Goal: Task Accomplishment & Management: Manage account settings

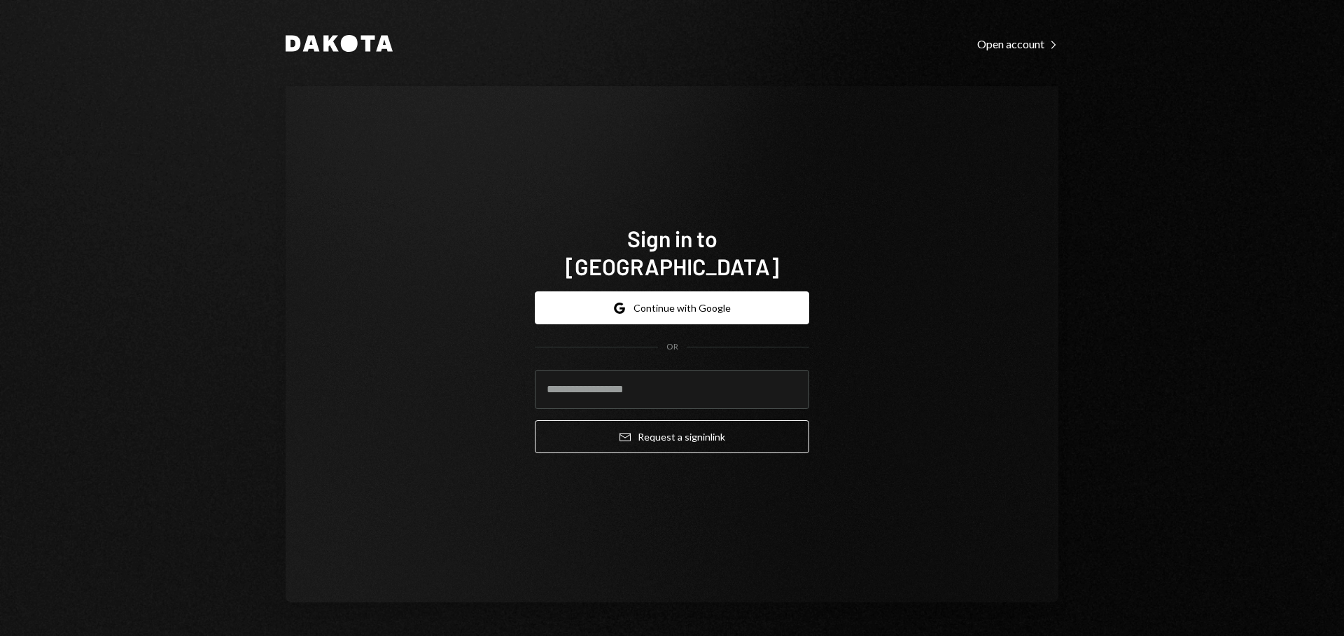
type input "**********"
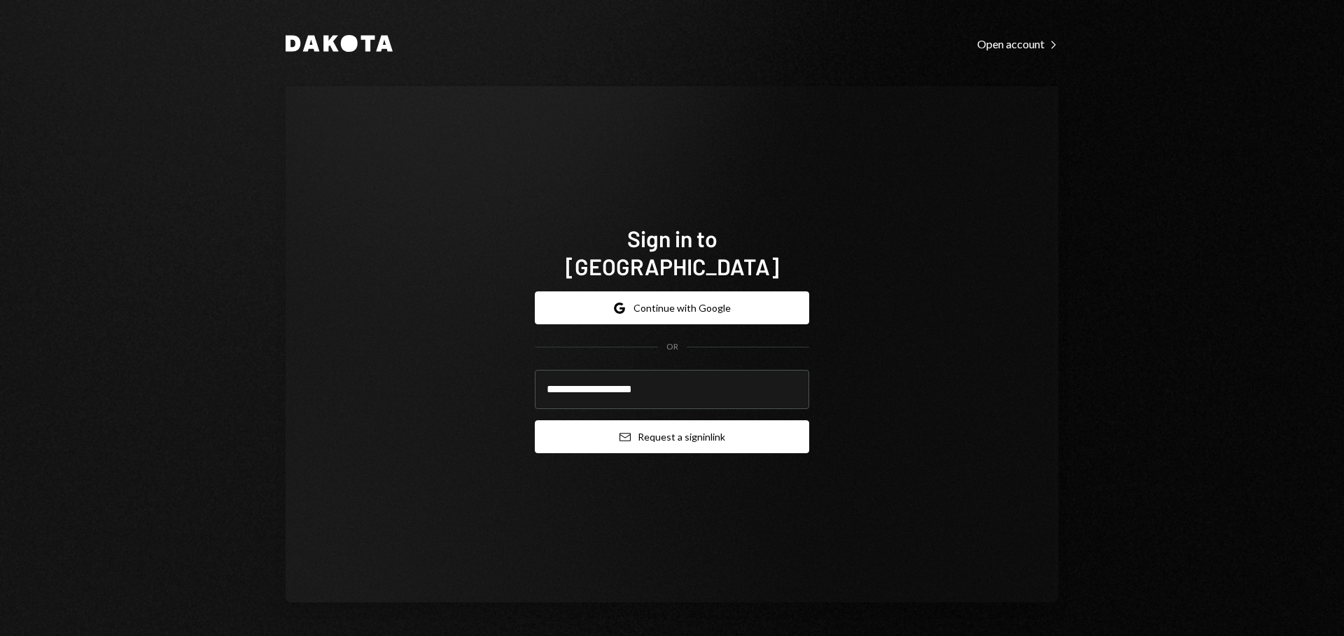
click at [669, 421] on button "Email Request a sign in link" at bounding box center [672, 436] width 274 height 33
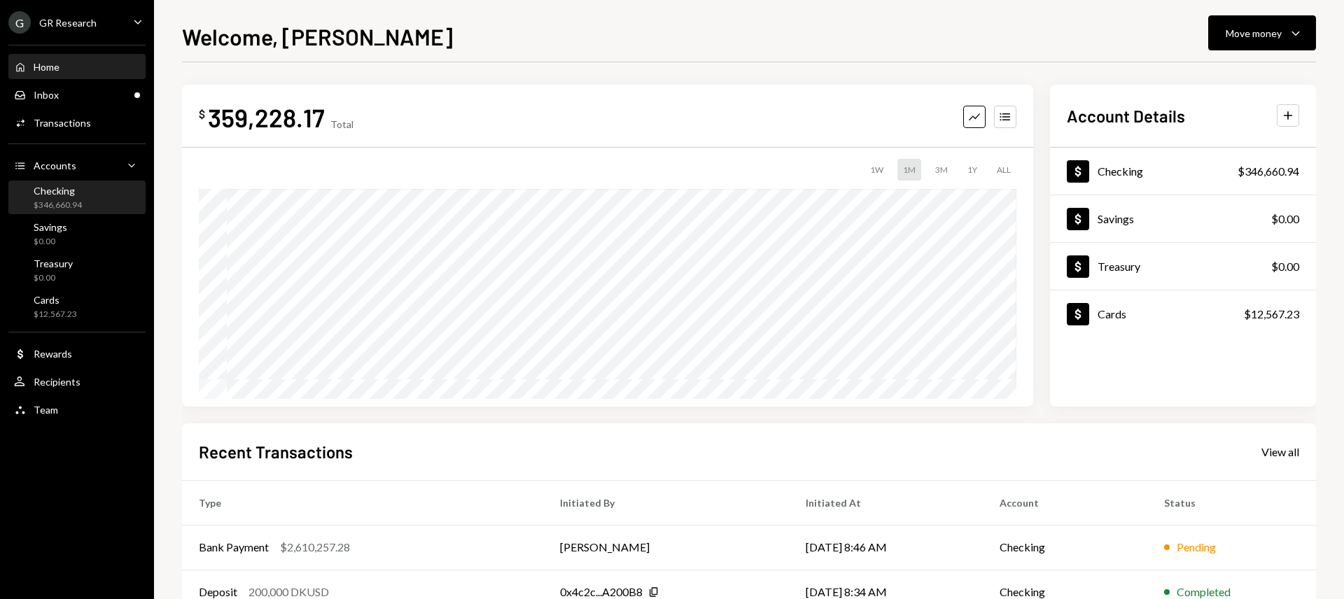
click at [79, 197] on div "Checking $346,660.94" at bounding box center [58, 198] width 48 height 27
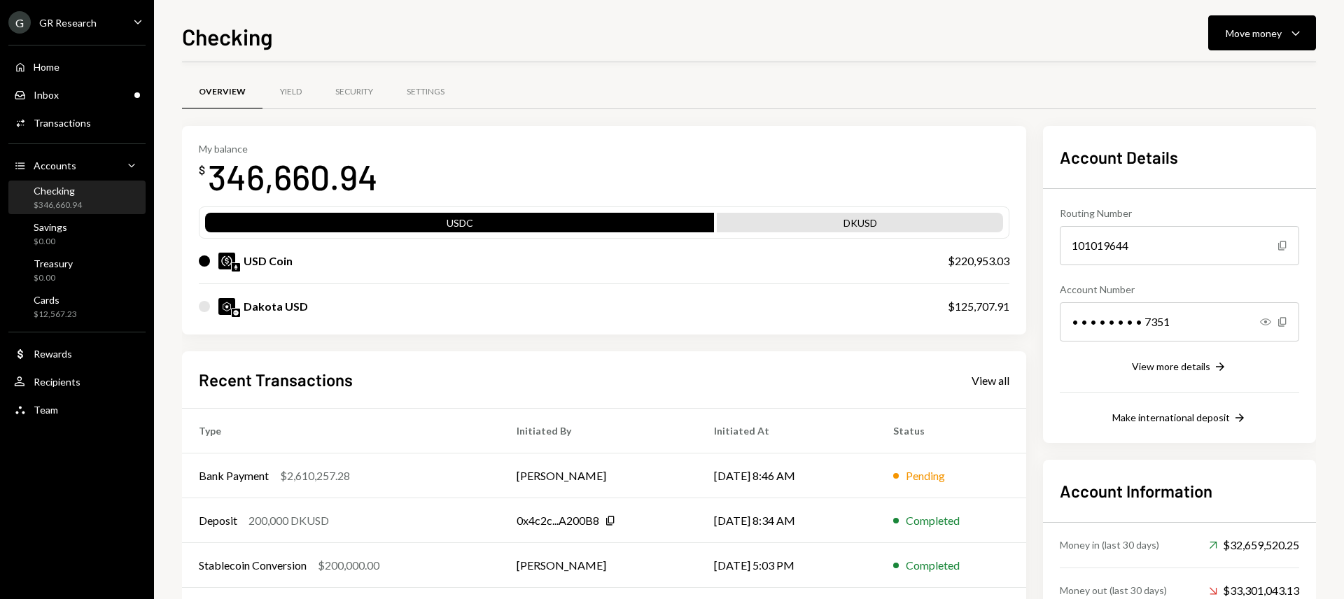
scroll to position [3, 0]
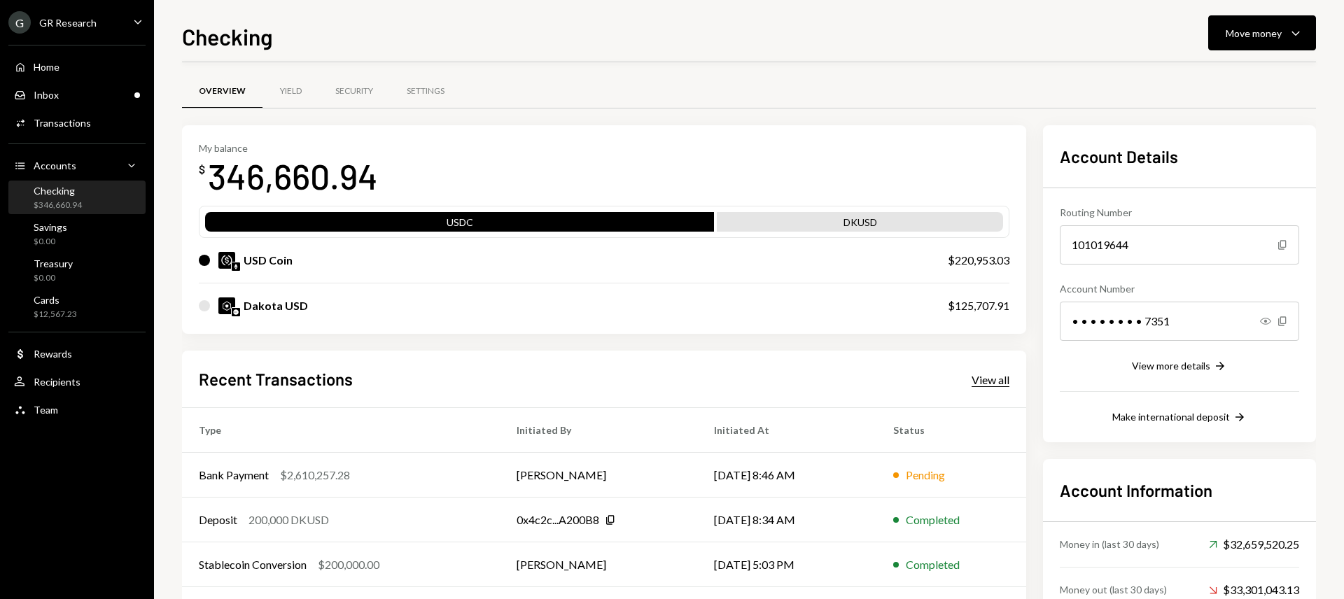
click at [1000, 381] on div "View all" at bounding box center [991, 380] width 38 height 14
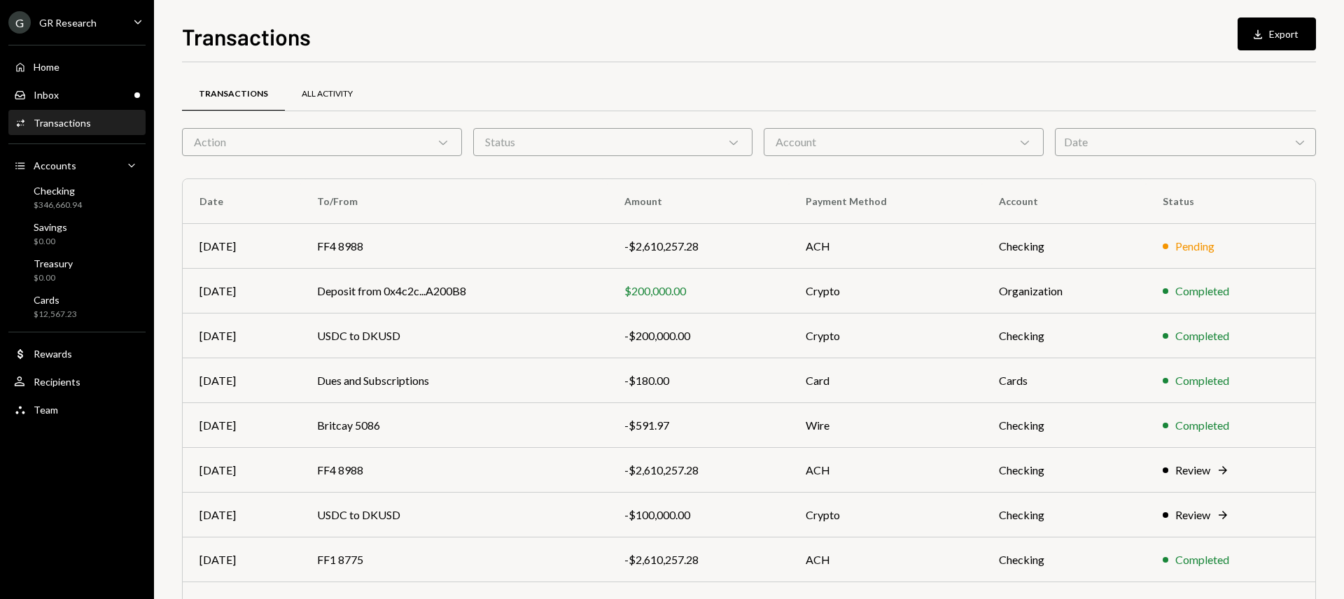
click at [328, 92] on div "All Activity" at bounding box center [327, 94] width 51 height 12
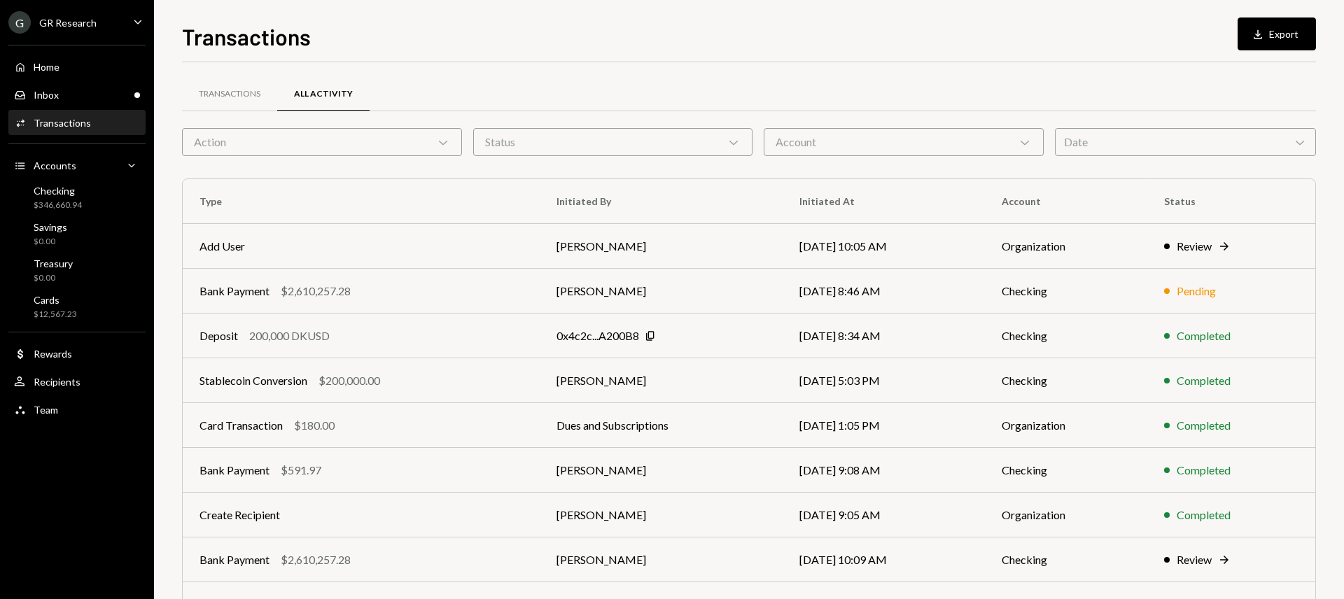
click at [1072, 151] on div "Date Chevron Down" at bounding box center [1185, 142] width 261 height 28
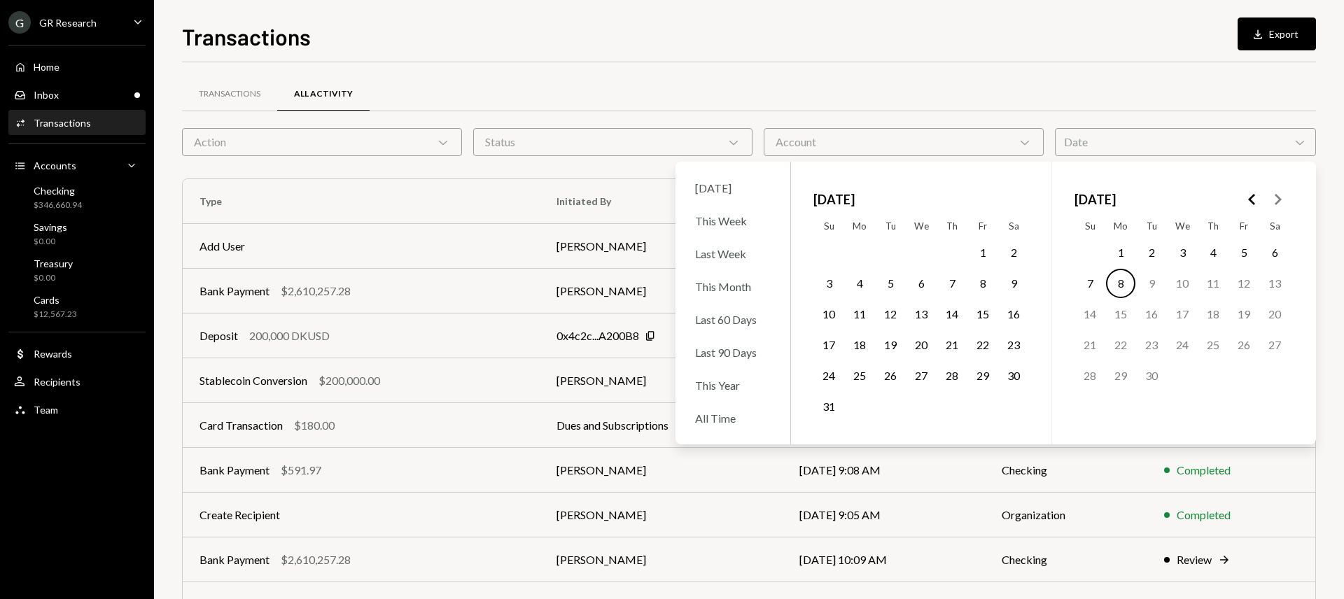
click at [1014, 316] on button "16" at bounding box center [1013, 314] width 29 height 29
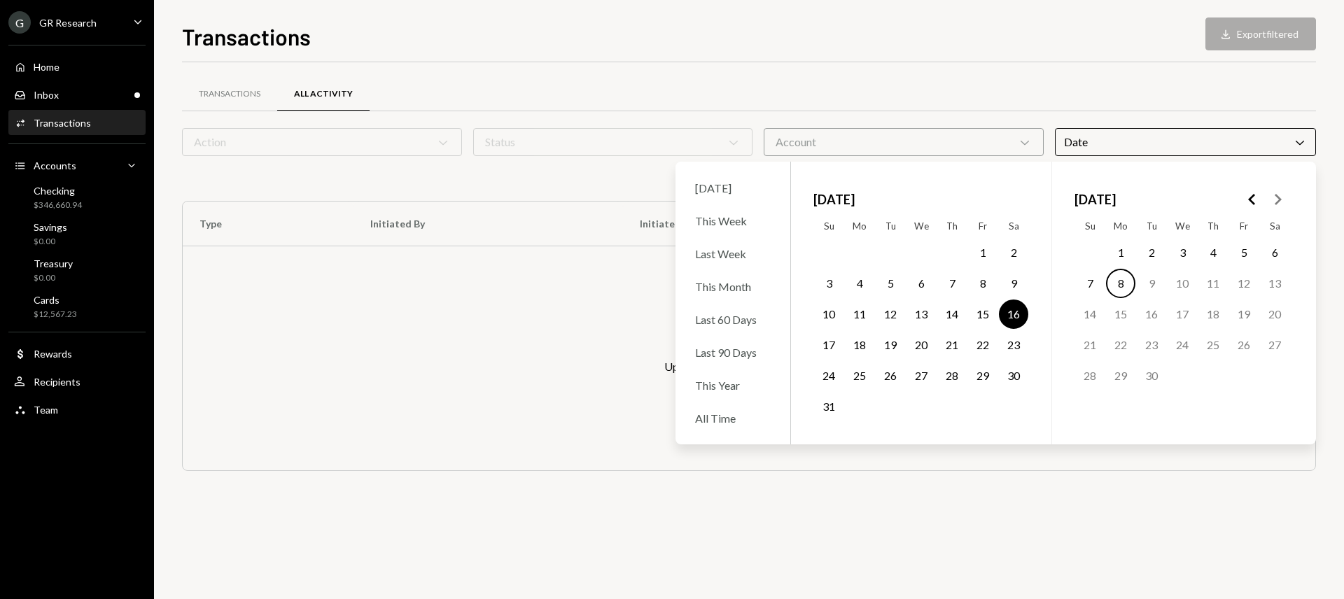
click at [990, 345] on button "22" at bounding box center [982, 344] width 29 height 29
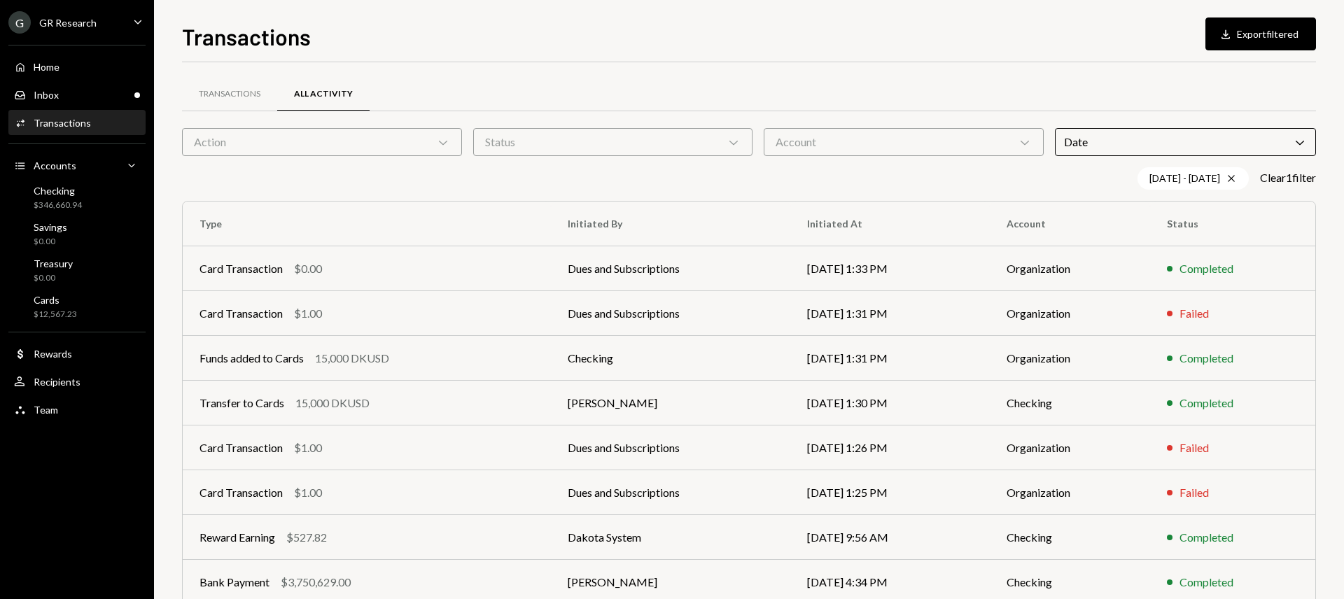
click at [468, 181] on div "08/16/25 - 08/22/25 Cross Clear 1 filter" at bounding box center [749, 178] width 1134 height 22
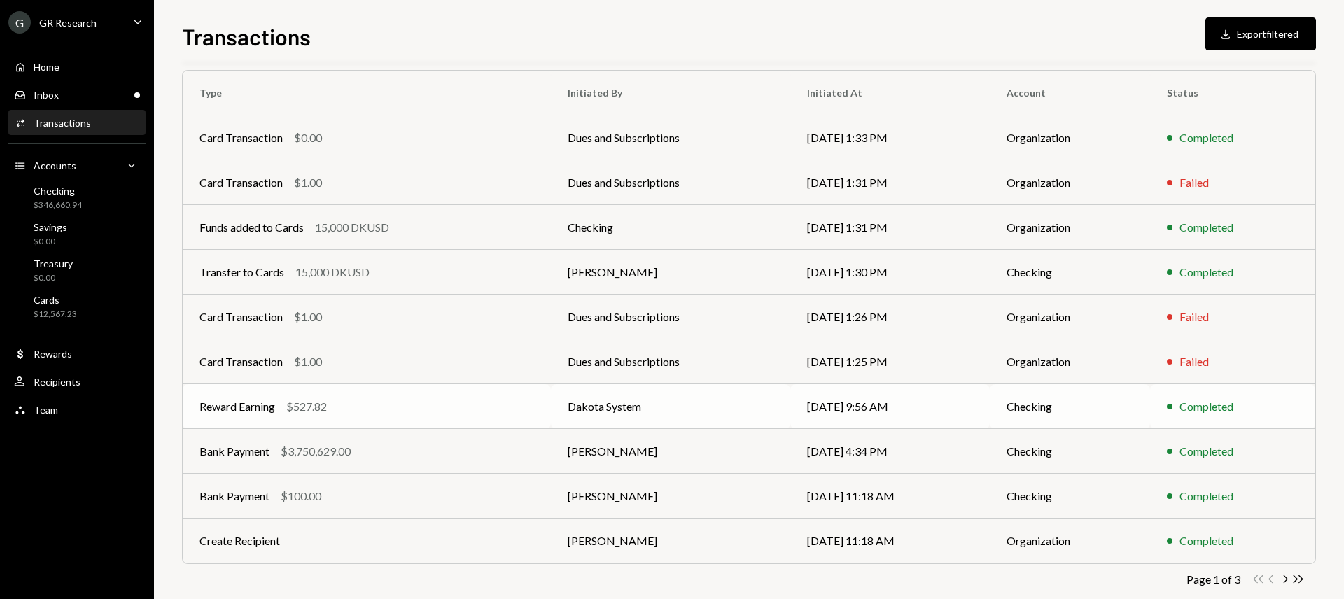
scroll to position [109, 0]
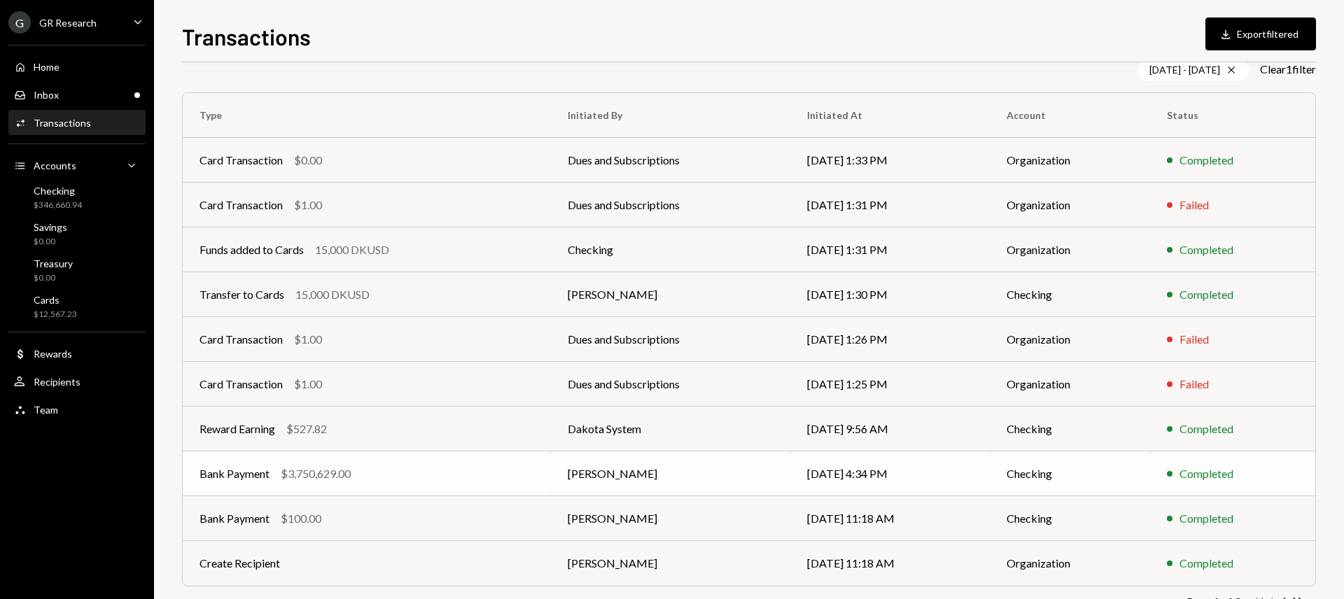
click at [814, 468] on td "08/18/25 4:34 PM" at bounding box center [890, 474] width 200 height 45
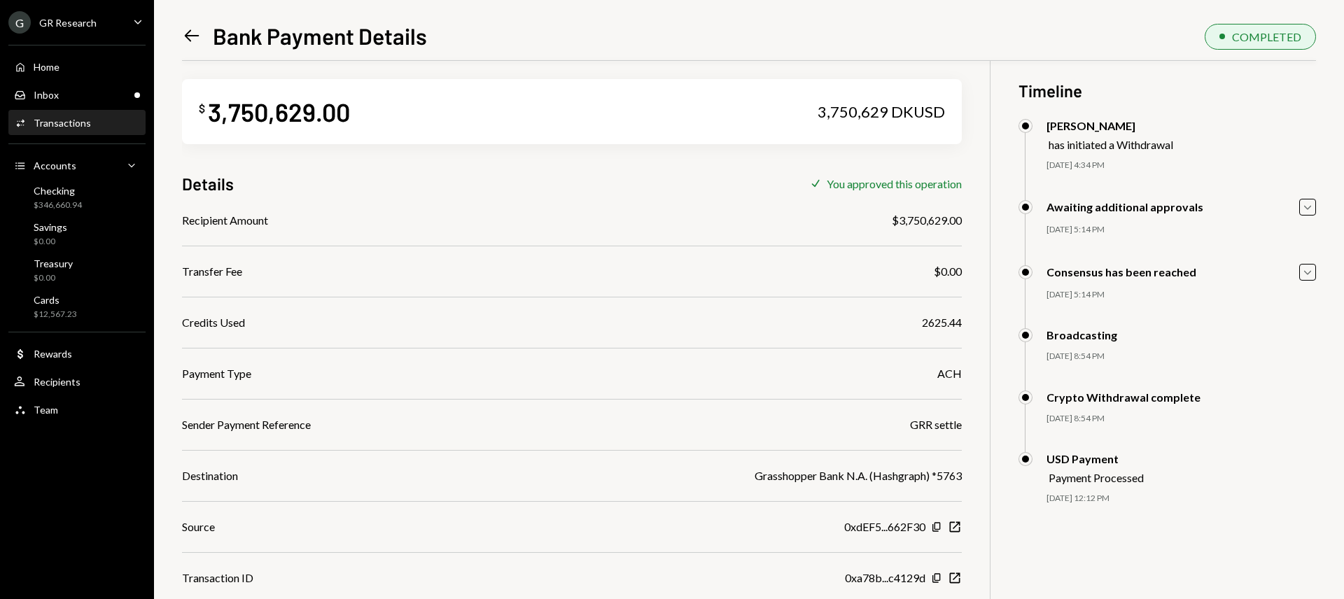
scroll to position [13, 0]
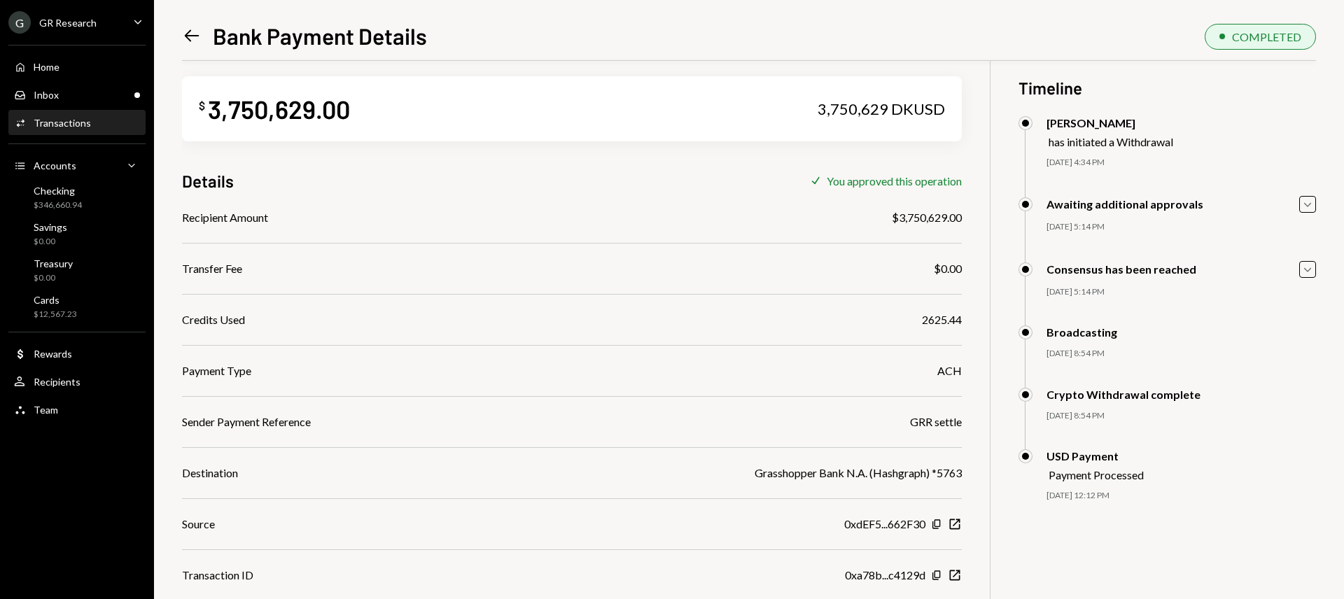
click at [193, 42] on icon "Left Arrow" at bounding box center [192, 36] width 20 height 20
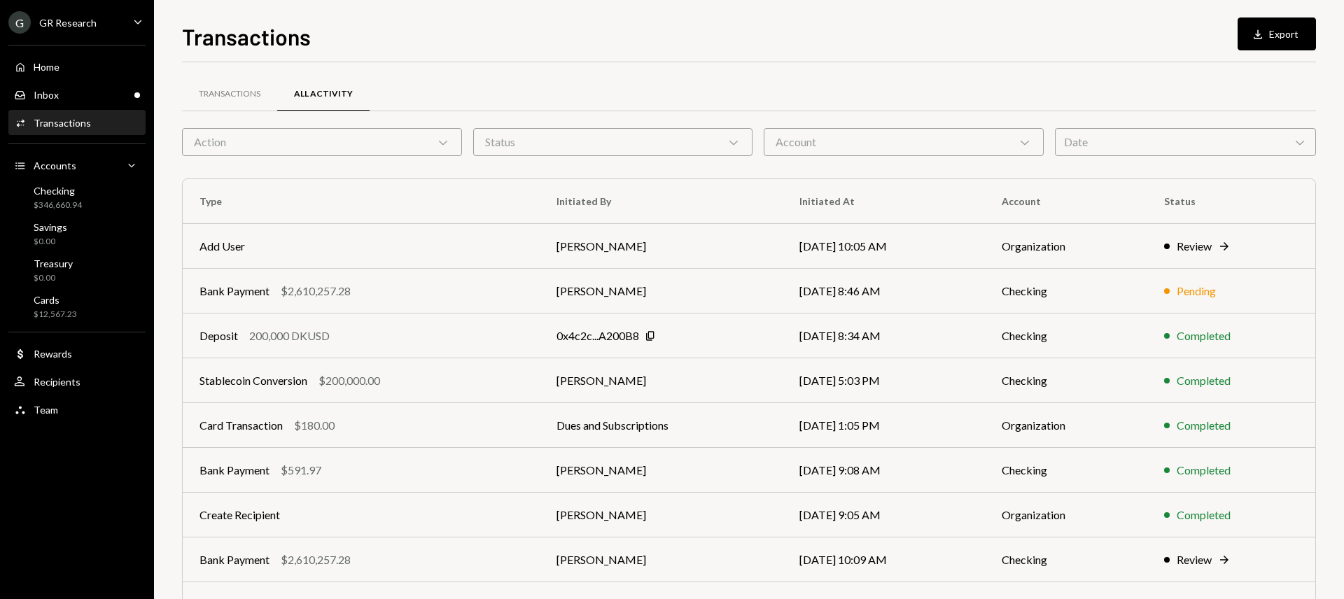
click at [1112, 153] on div "Date Chevron Down" at bounding box center [1185, 142] width 261 height 28
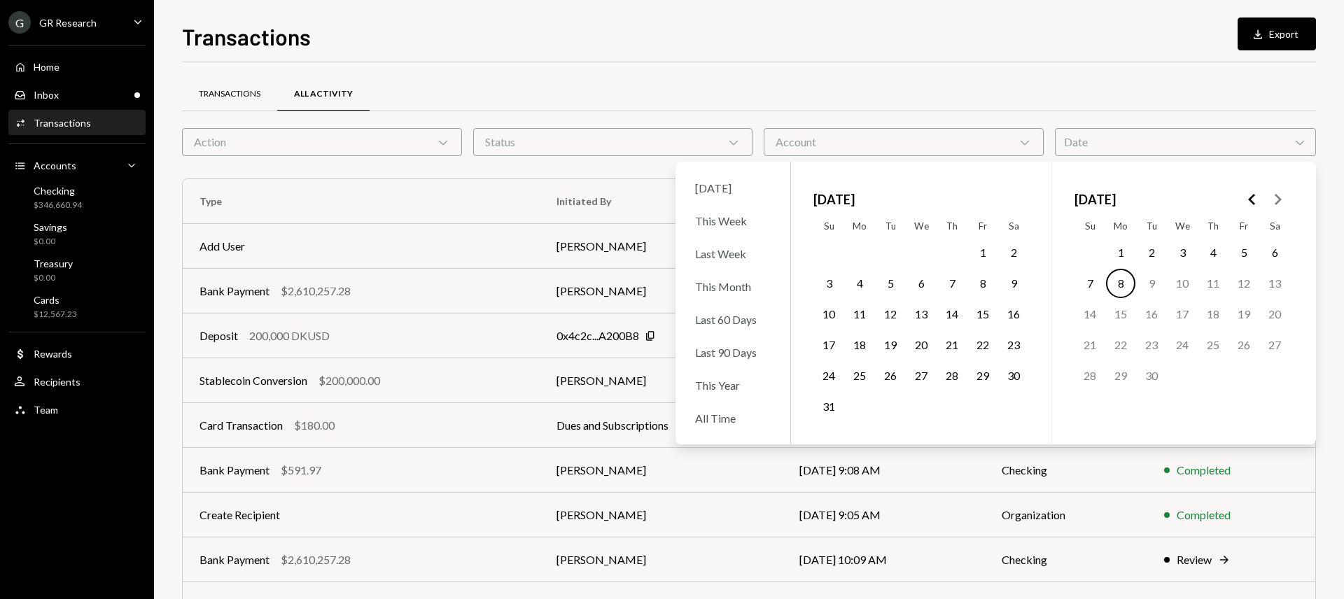
click at [223, 92] on div "Transactions" at bounding box center [230, 94] width 62 height 12
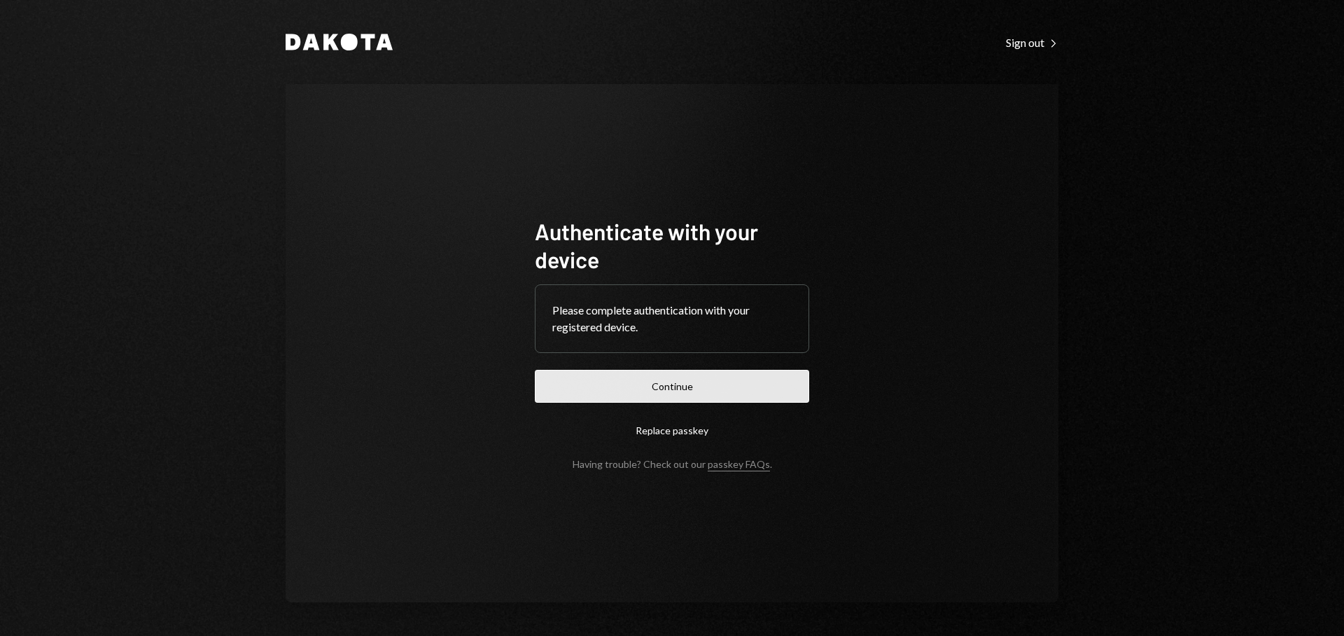
click at [635, 394] on button "Continue" at bounding box center [672, 386] width 274 height 33
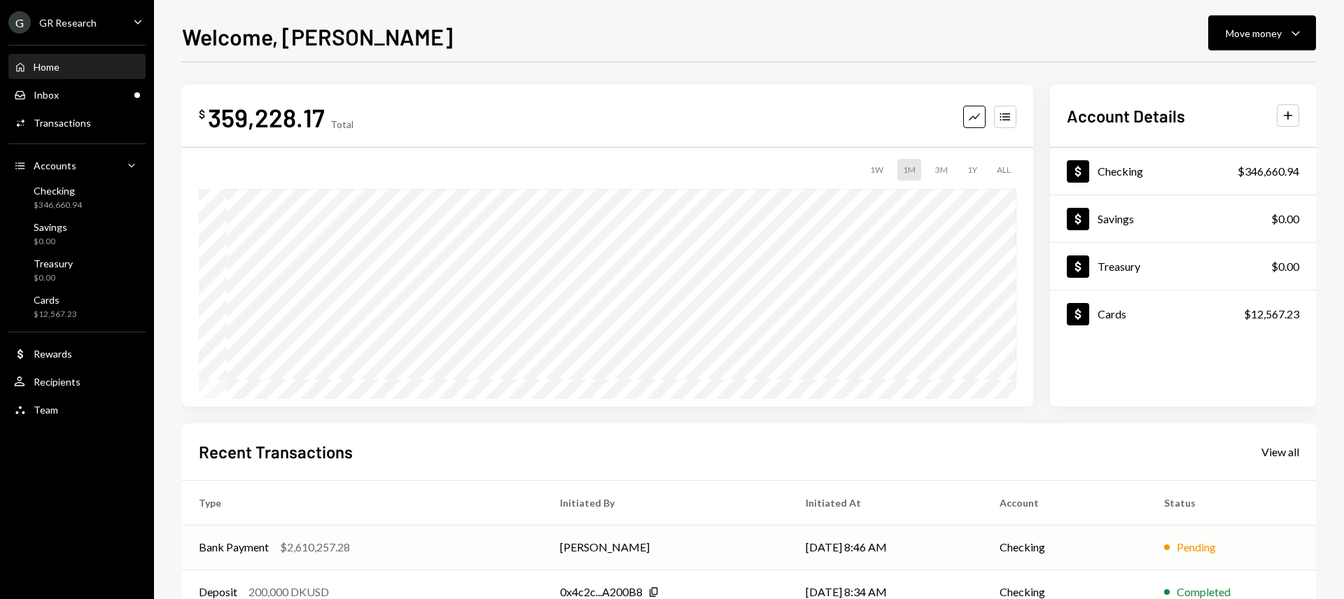
click at [401, 538] on td "Bank Payment $2,610,257.28" at bounding box center [362, 547] width 361 height 45
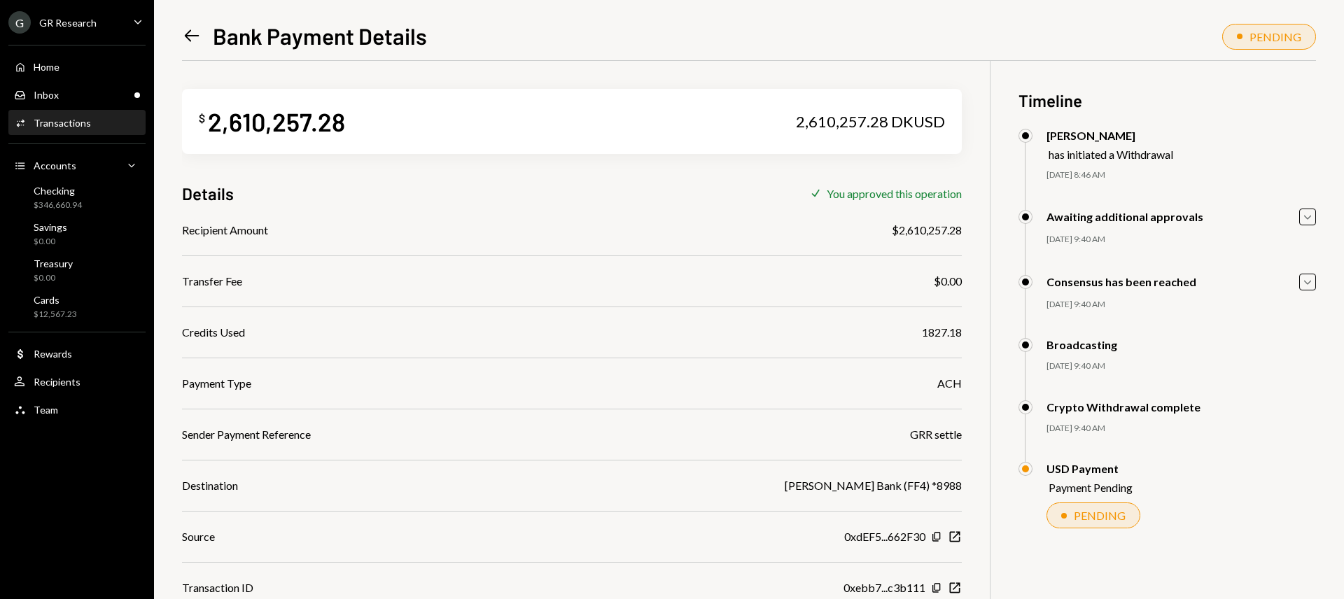
click at [68, 26] on div "GR Research" at bounding box center [67, 23] width 57 height 12
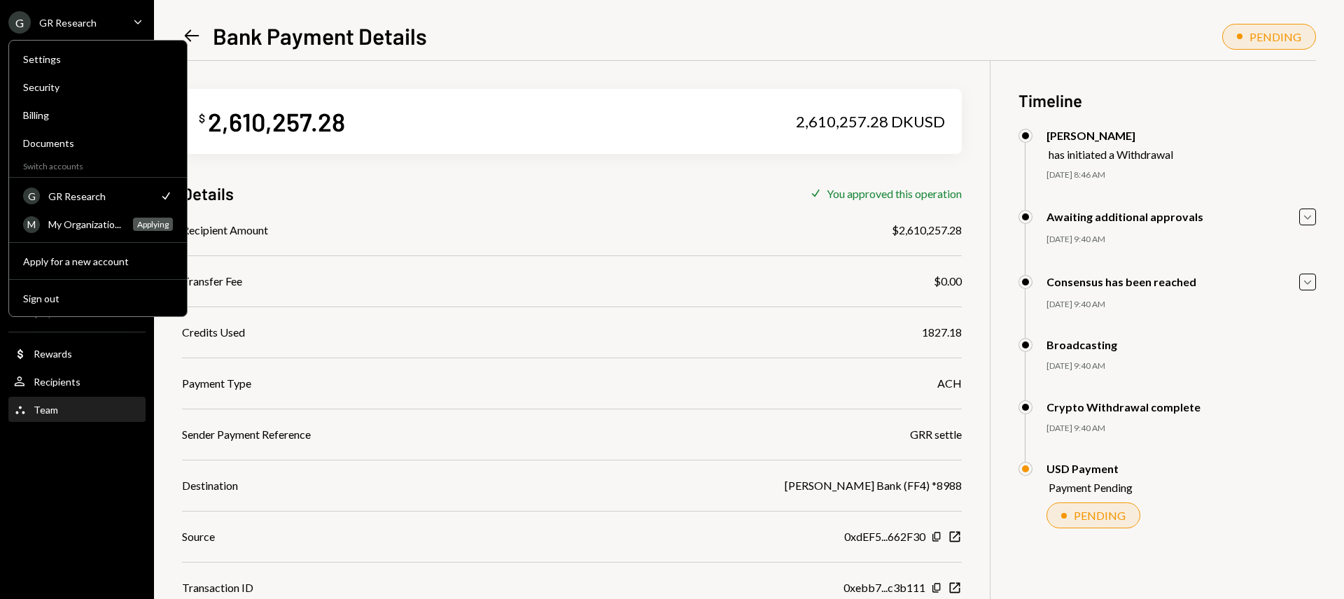
click at [73, 409] on div "Team Team" at bounding box center [77, 410] width 126 height 13
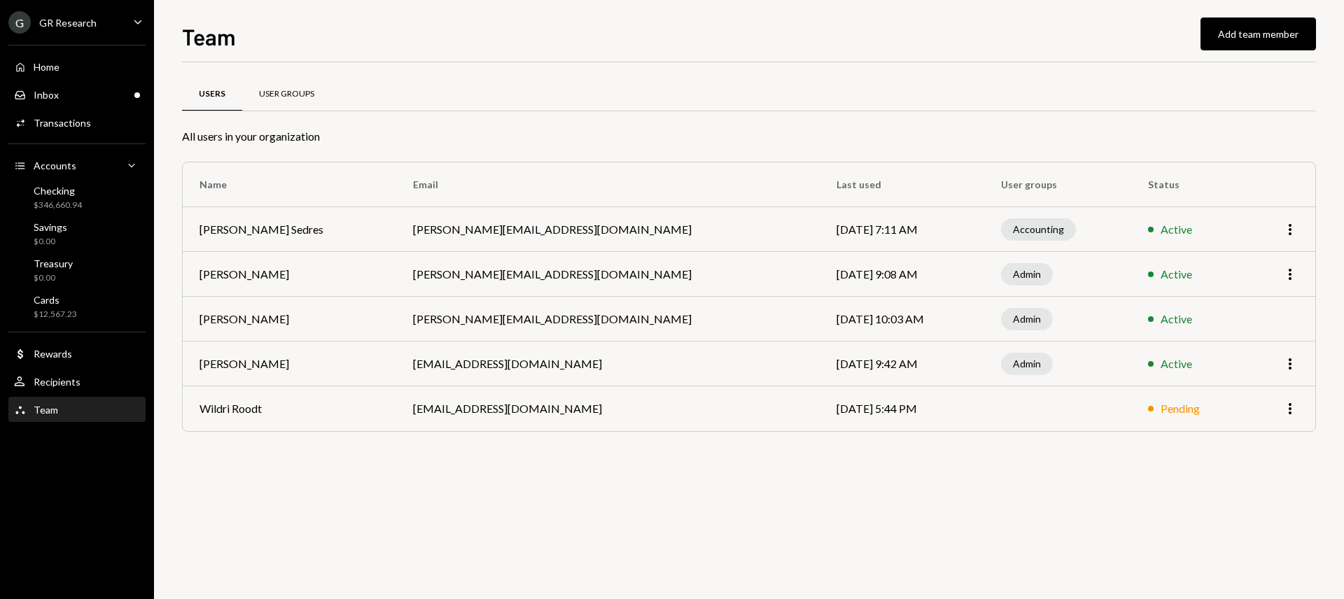
click at [307, 98] on div "User Groups" at bounding box center [286, 94] width 55 height 12
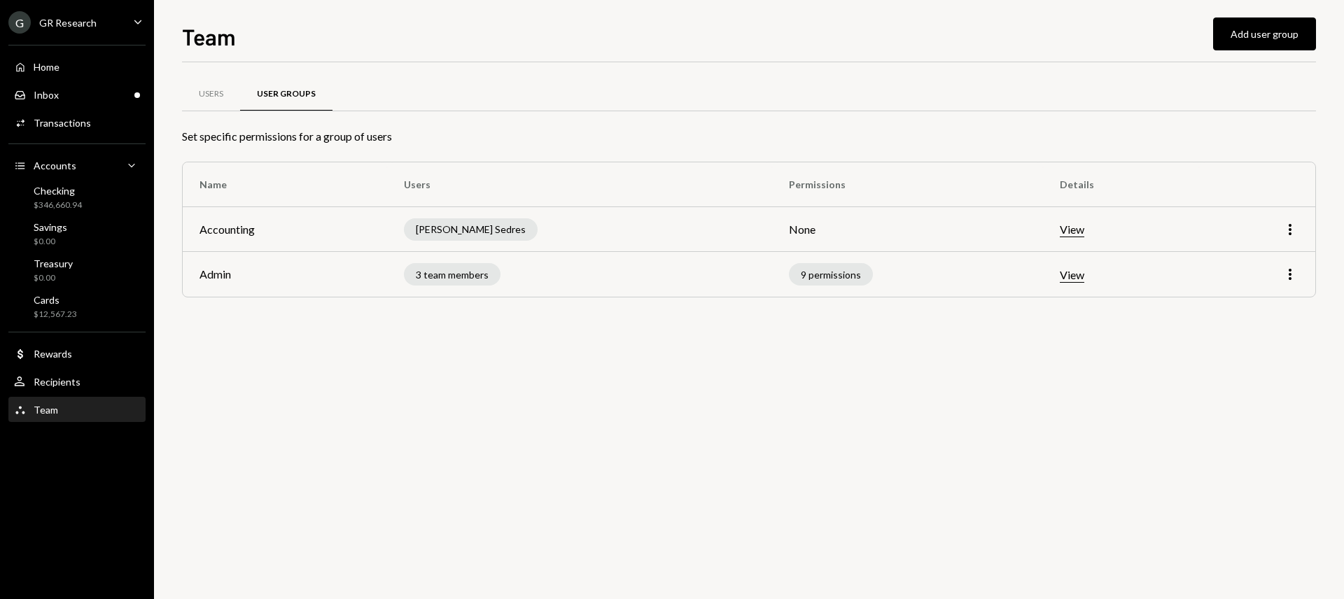
click at [326, 282] on td "Admin" at bounding box center [285, 274] width 204 height 45
click at [344, 232] on td "Accounting" at bounding box center [285, 229] width 204 height 45
click at [1060, 230] on button "View" at bounding box center [1072, 230] width 25 height 15
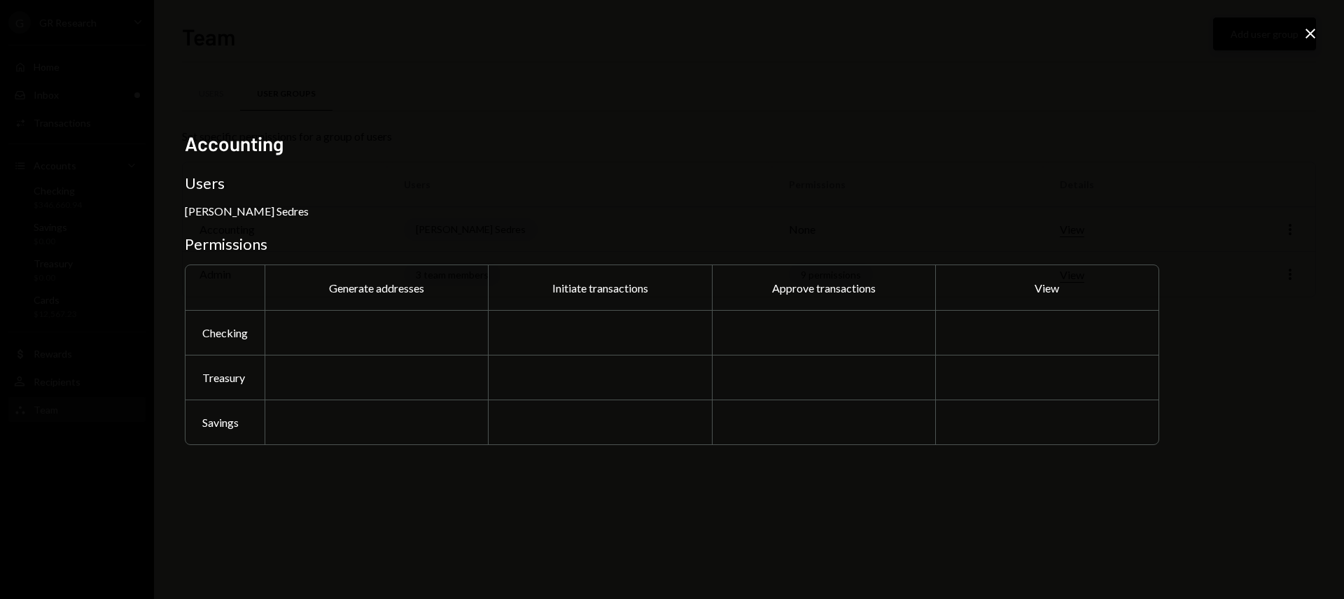
click at [1313, 36] on icon at bounding box center [1311, 34] width 10 height 10
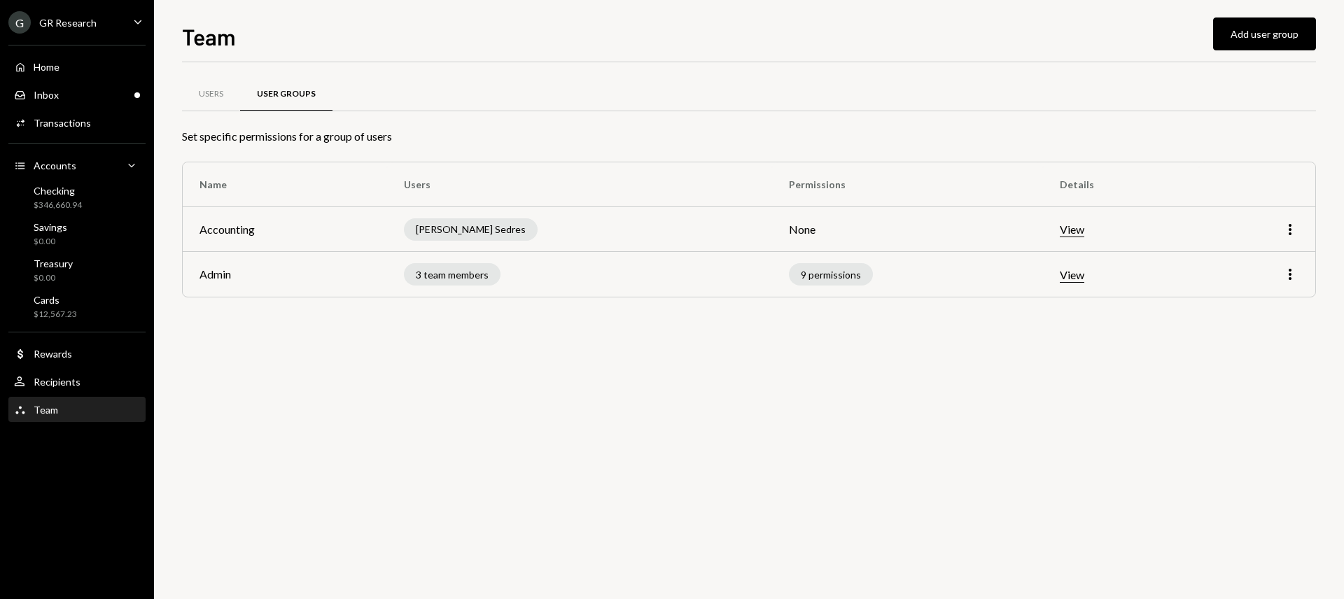
click at [1060, 276] on button "View" at bounding box center [1072, 275] width 25 height 15
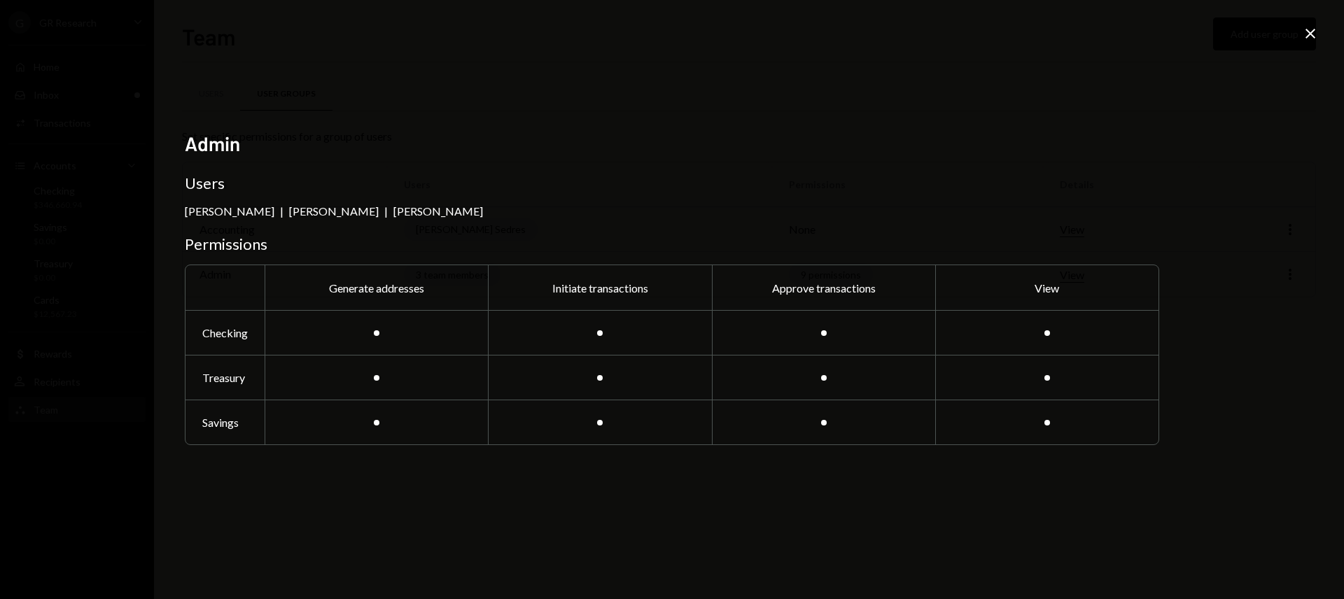
click at [1310, 39] on icon "Close" at bounding box center [1310, 33] width 17 height 17
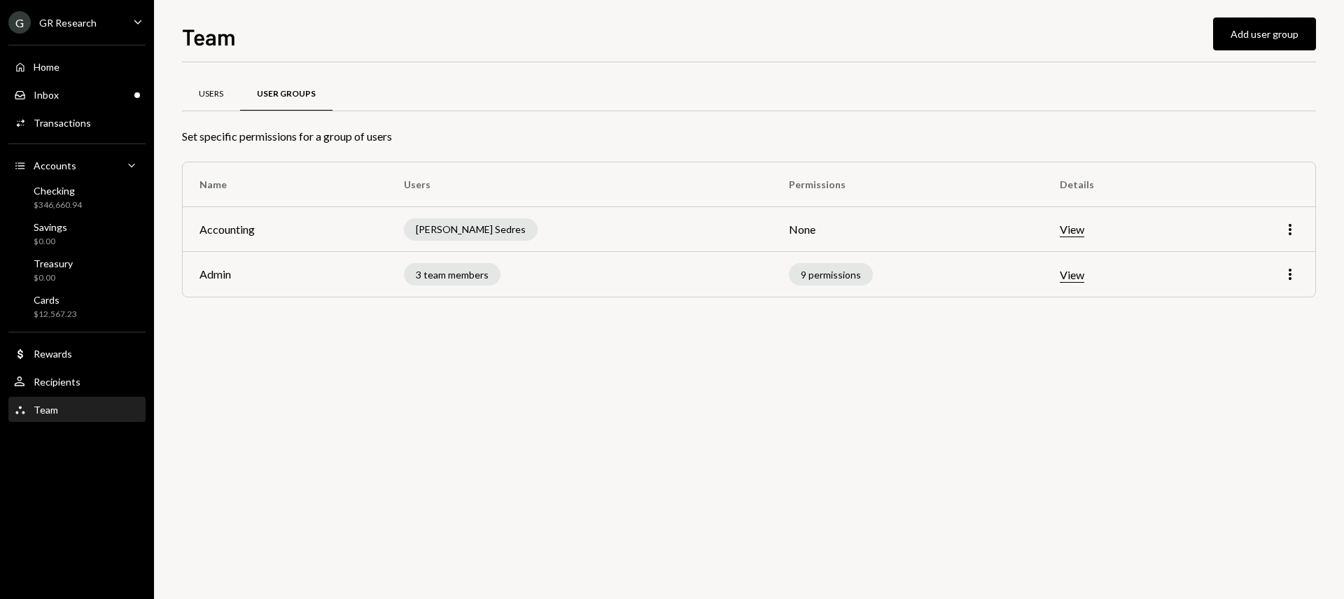
click at [208, 98] on div "Users" at bounding box center [211, 94] width 25 height 12
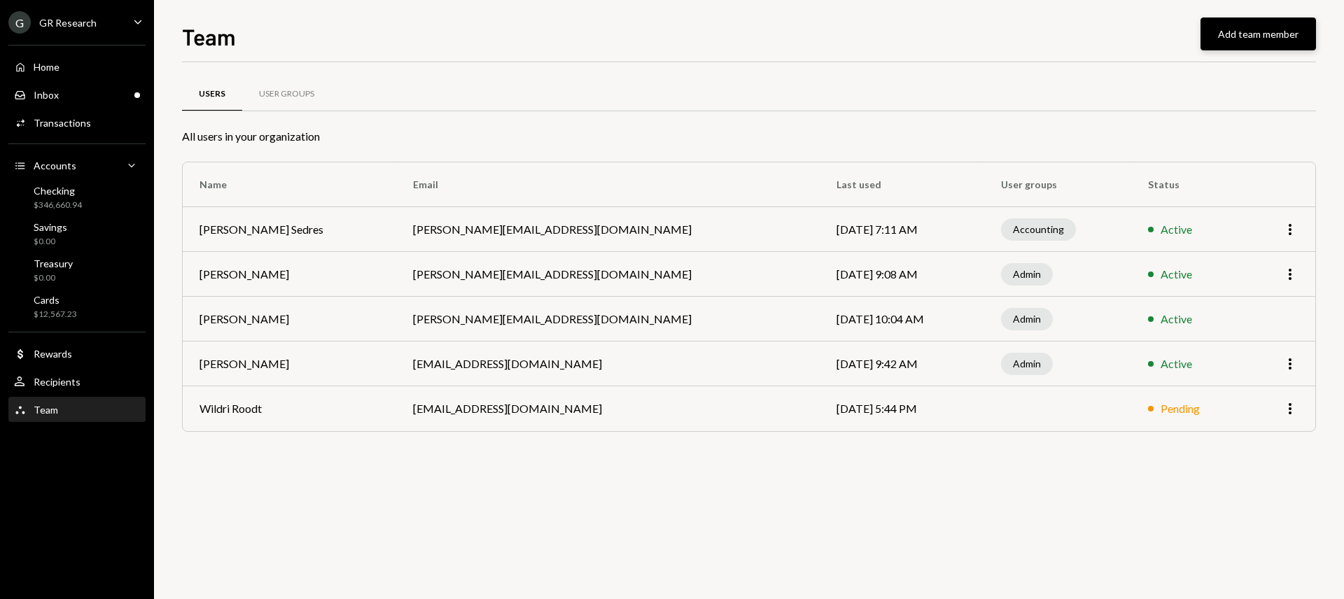
click at [1270, 38] on button "Add team member" at bounding box center [1259, 34] width 116 height 33
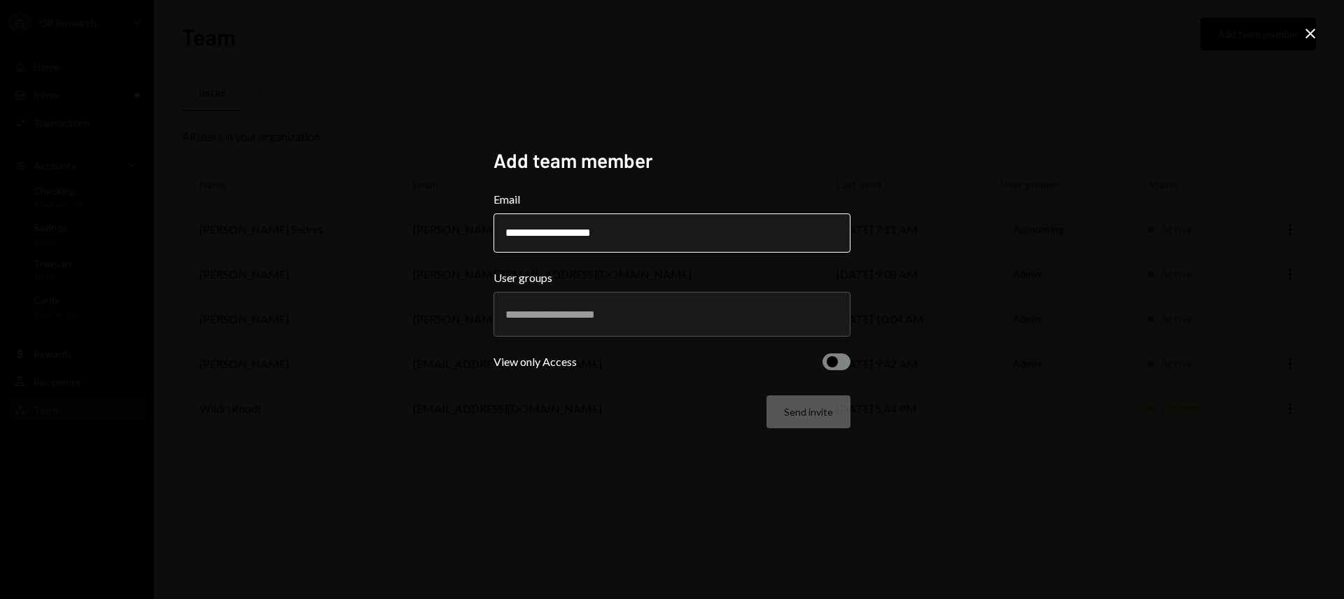
click at [672, 232] on input "**********" at bounding box center [672, 233] width 357 height 39
click at [671, 236] on input "**********" at bounding box center [672, 233] width 357 height 39
click at [671, 235] on input "**********" at bounding box center [672, 233] width 357 height 39
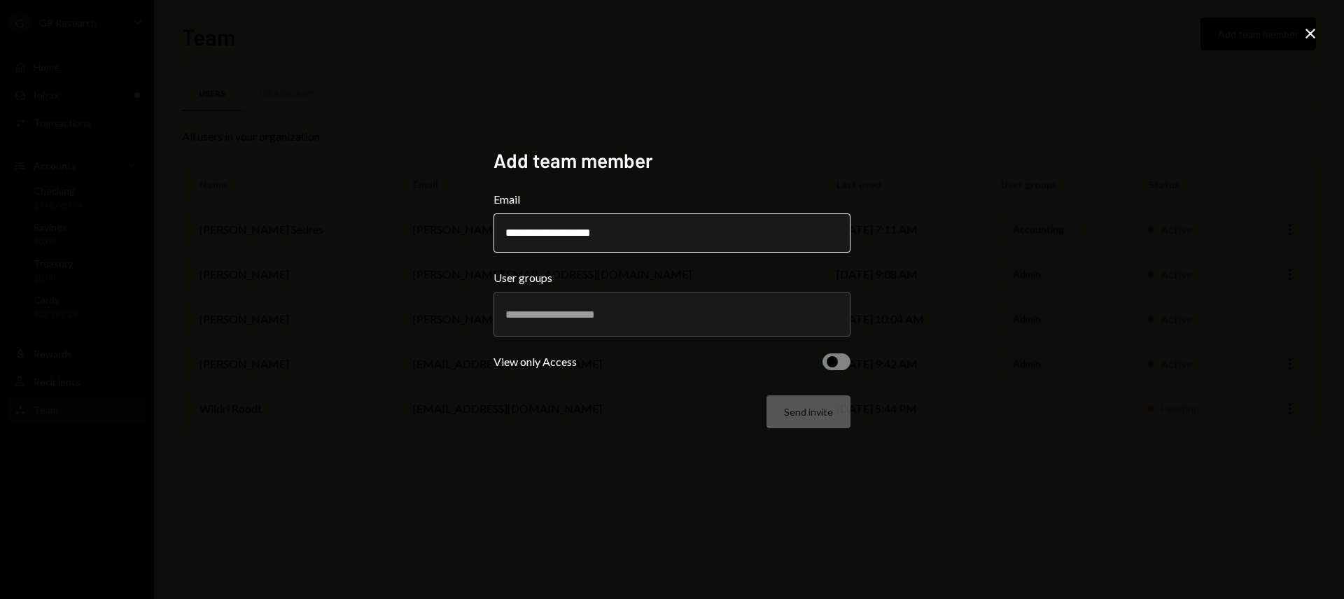
click at [670, 235] on input "**********" at bounding box center [672, 233] width 357 height 39
drag, startPoint x: 669, startPoint y: 235, endPoint x: 445, endPoint y: 235, distance: 224.7
click at [445, 235] on div "**********" at bounding box center [672, 299] width 1344 height 599
paste input "**********"
type input "**********"
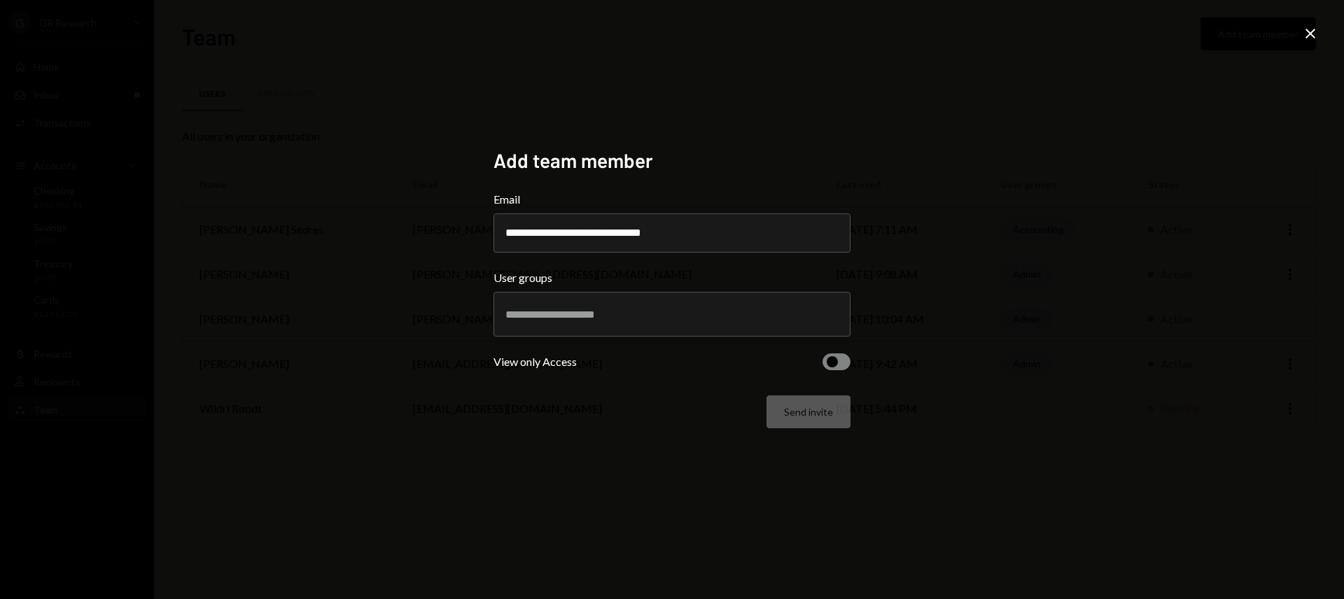
click at [832, 125] on div "**********" at bounding box center [672, 299] width 1344 height 599
click at [602, 316] on input "text" at bounding box center [671, 314] width 333 height 13
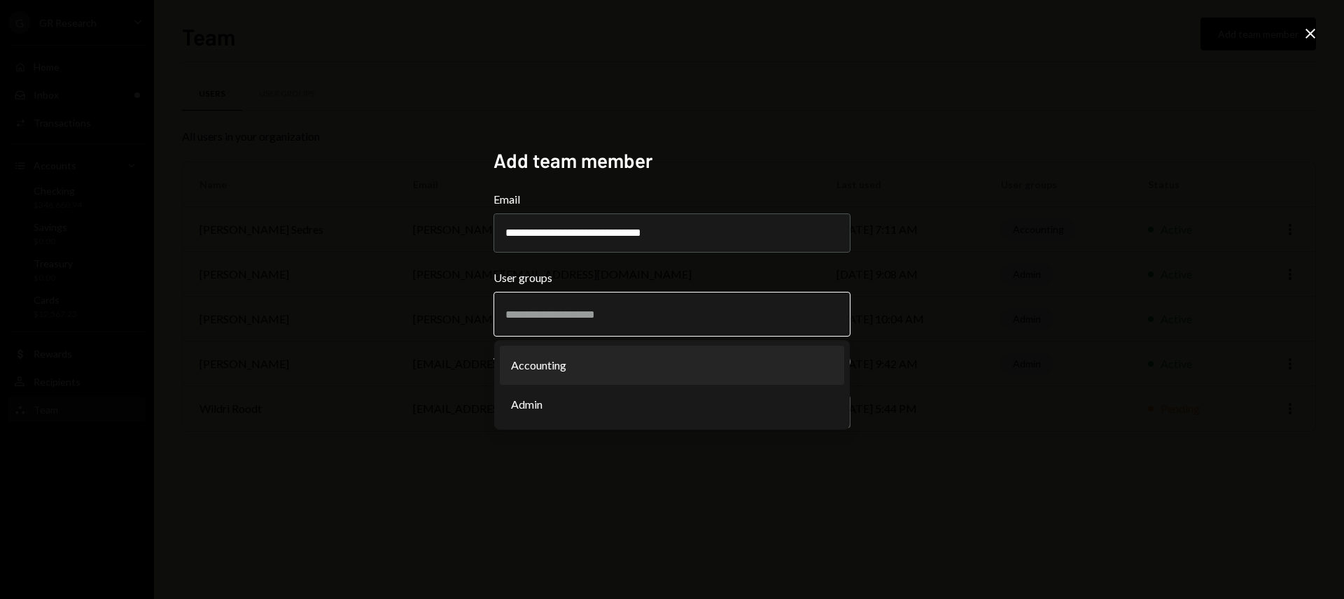
click at [591, 370] on li "Accounting" at bounding box center [672, 365] width 344 height 39
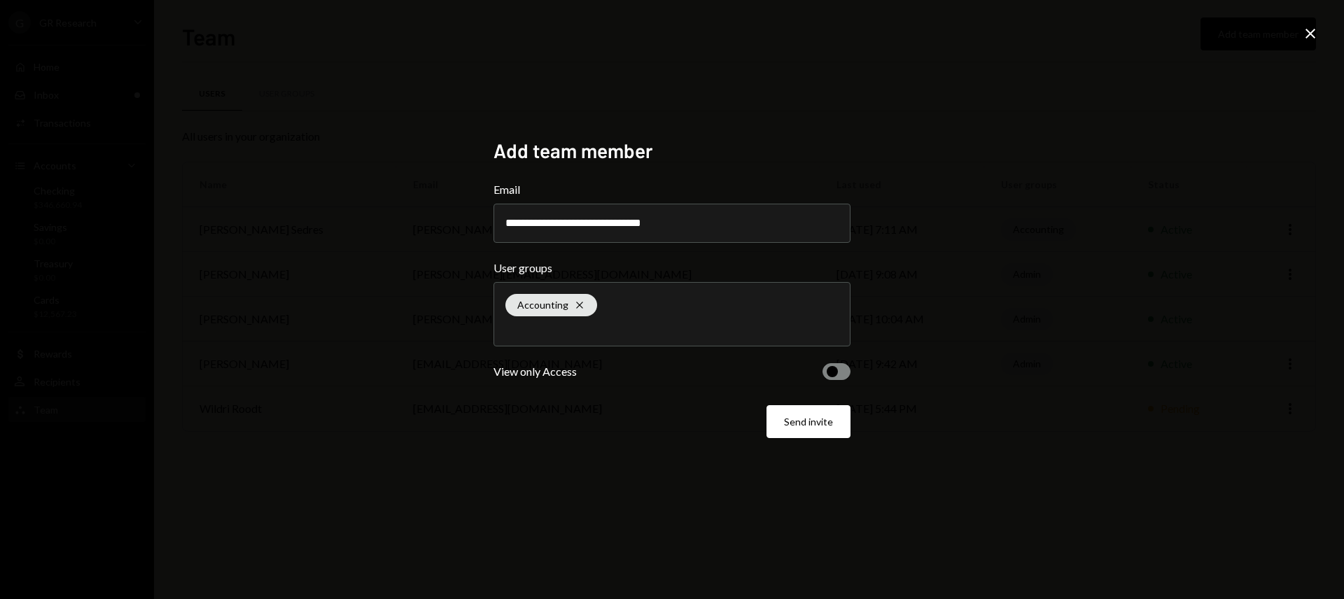
click at [844, 371] on button "button" at bounding box center [837, 371] width 28 height 17
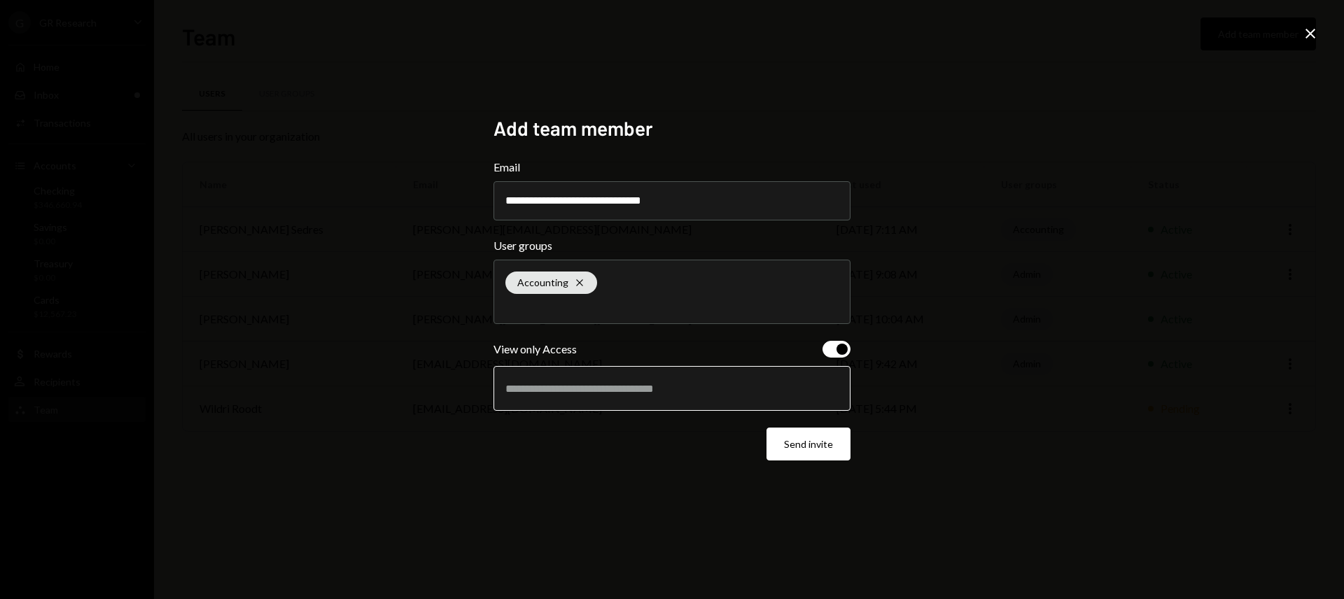
click at [571, 393] on input "text" at bounding box center [671, 388] width 333 height 13
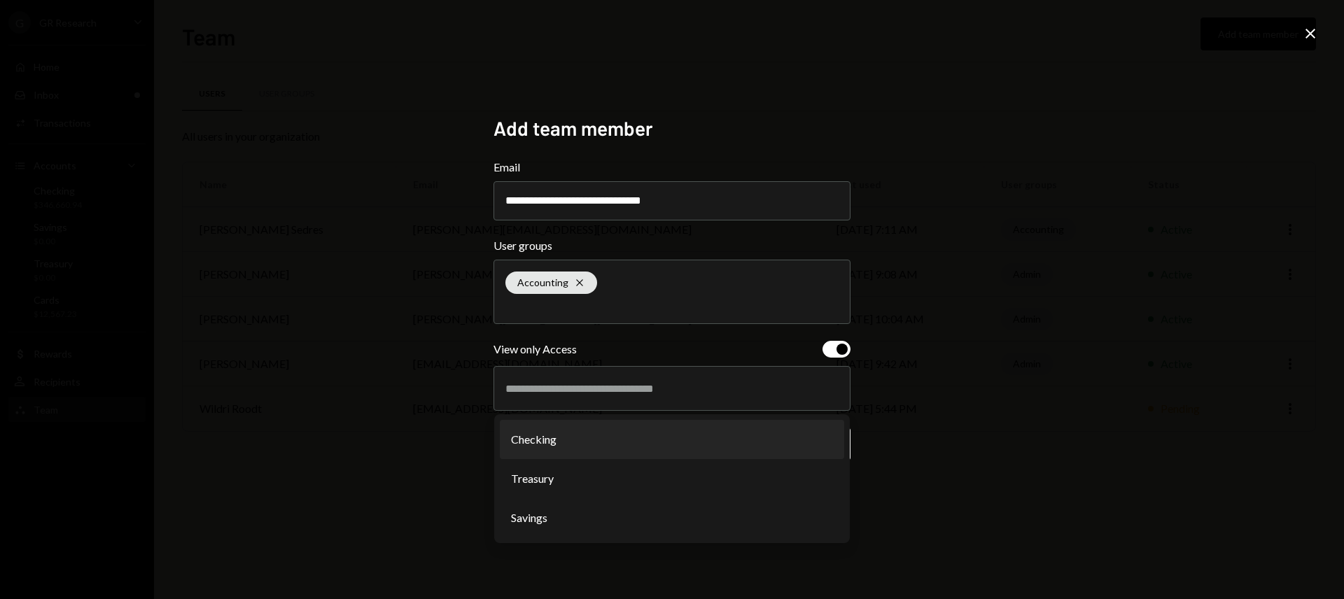
click at [968, 310] on div "**********" at bounding box center [672, 299] width 1344 height 599
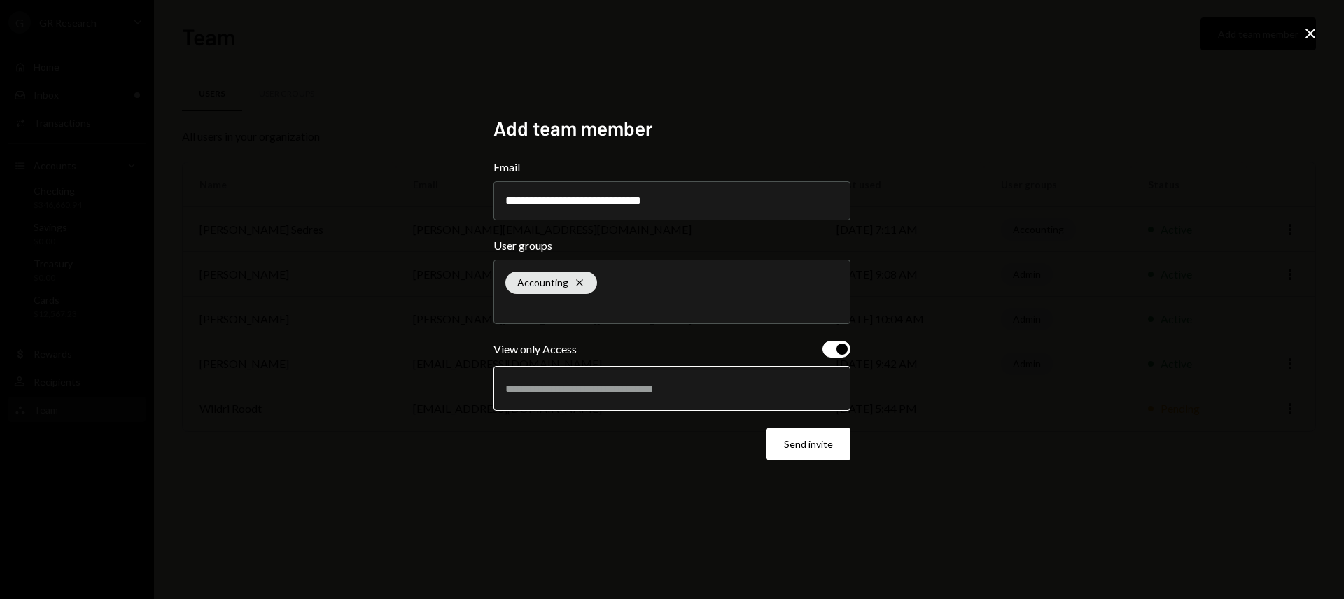
click at [670, 390] on input "text" at bounding box center [671, 388] width 333 height 13
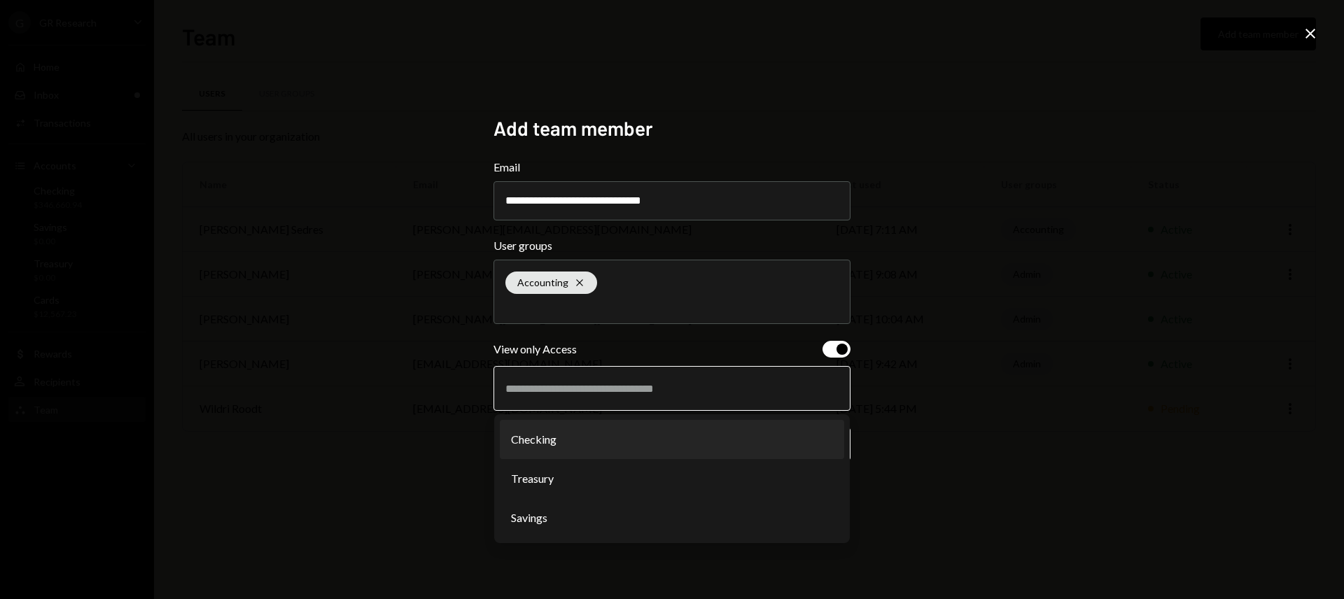
click at [598, 450] on li "Checking" at bounding box center [672, 439] width 344 height 39
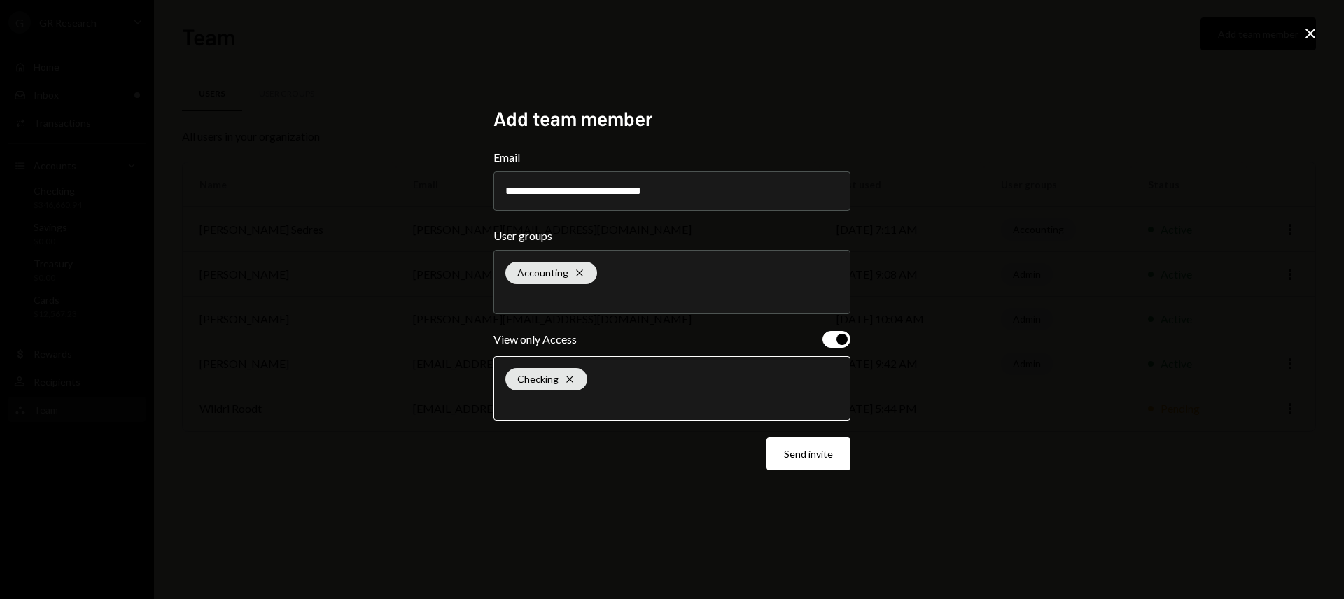
click at [599, 400] on input "text" at bounding box center [671, 402] width 333 height 13
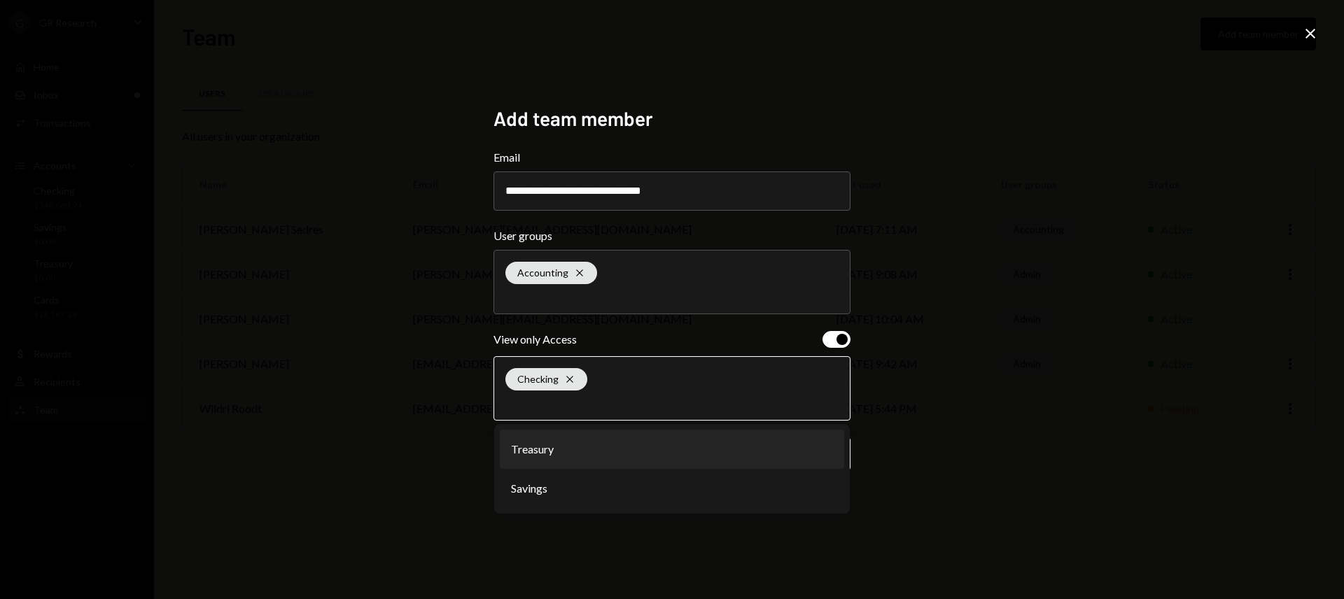
click at [583, 456] on li "Treasury" at bounding box center [672, 449] width 344 height 39
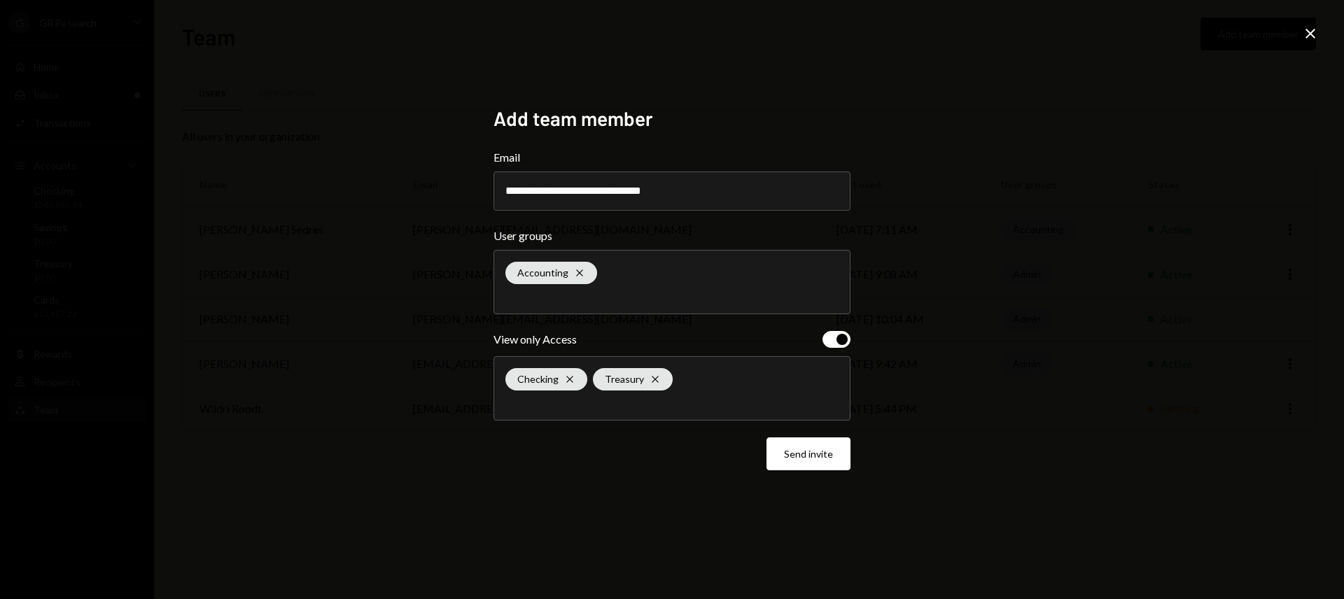
click at [580, 412] on div "Checking Cross Treasury Cross" at bounding box center [671, 388] width 333 height 63
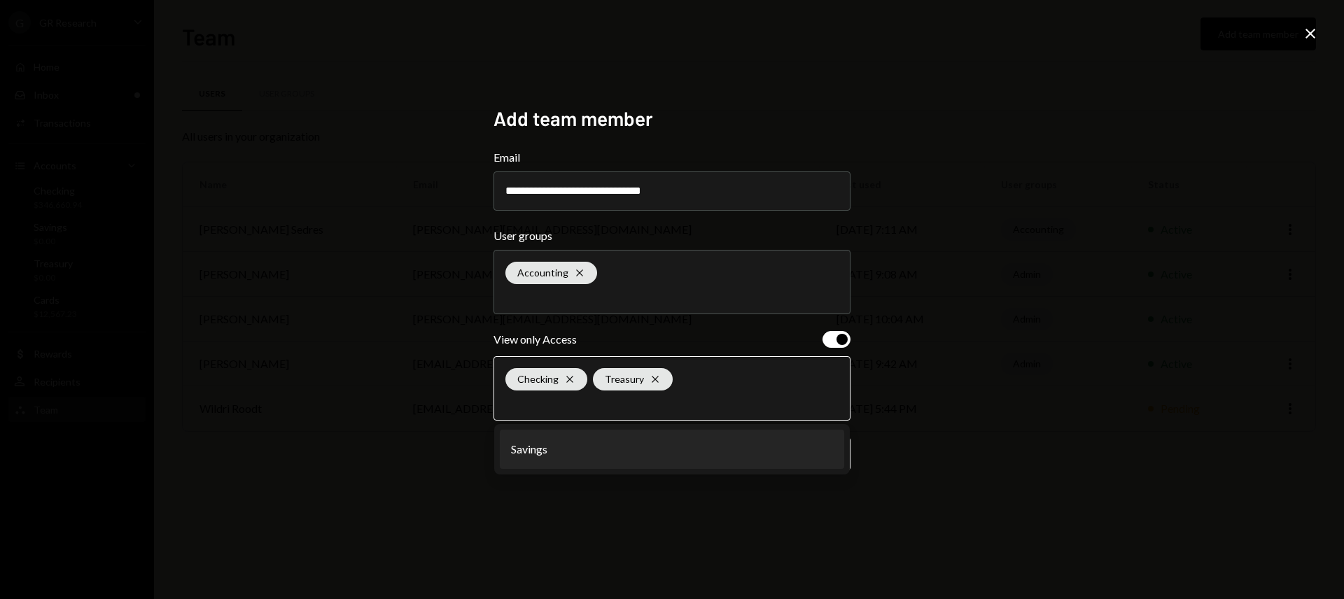
click at [568, 461] on li "Savings" at bounding box center [672, 449] width 344 height 39
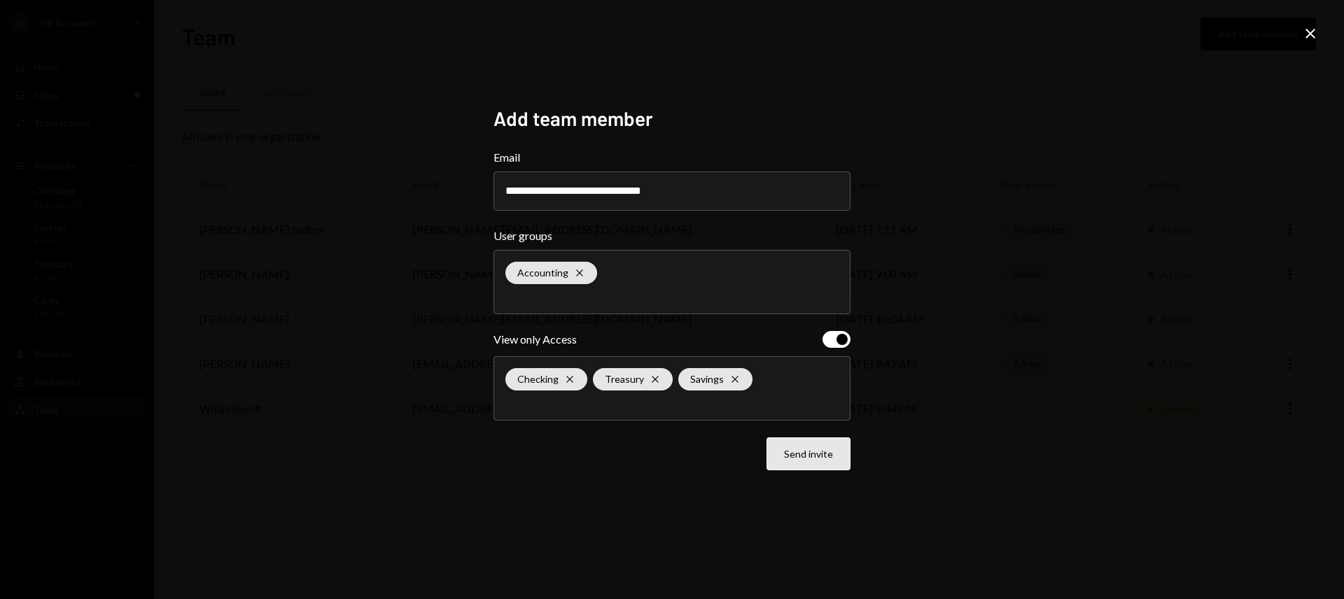
click at [818, 458] on button "Send invite" at bounding box center [809, 454] width 84 height 33
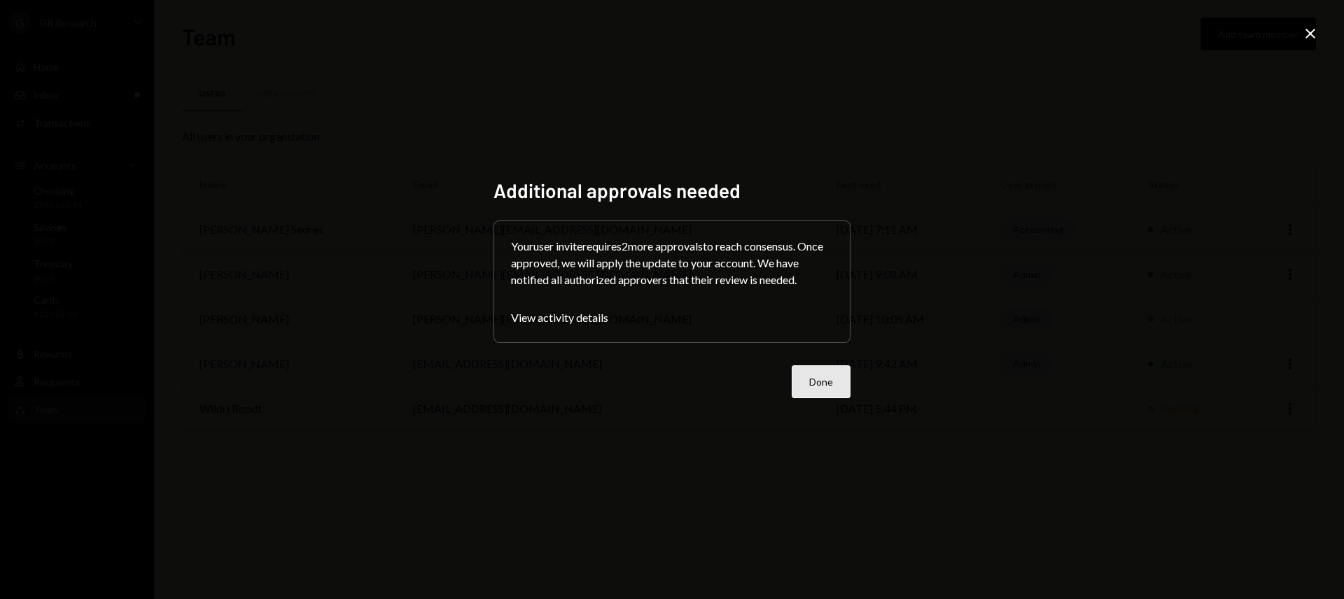
click at [818, 384] on button "Done" at bounding box center [821, 381] width 59 height 33
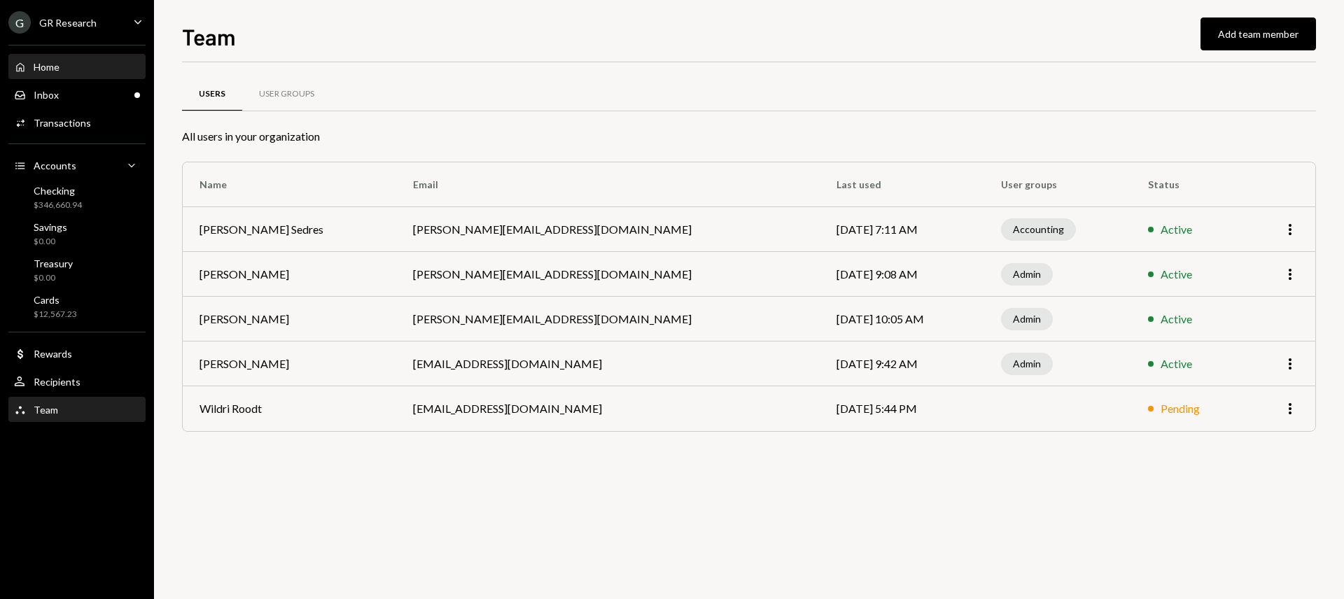
click at [69, 63] on div "Home Home" at bounding box center [77, 67] width 126 height 13
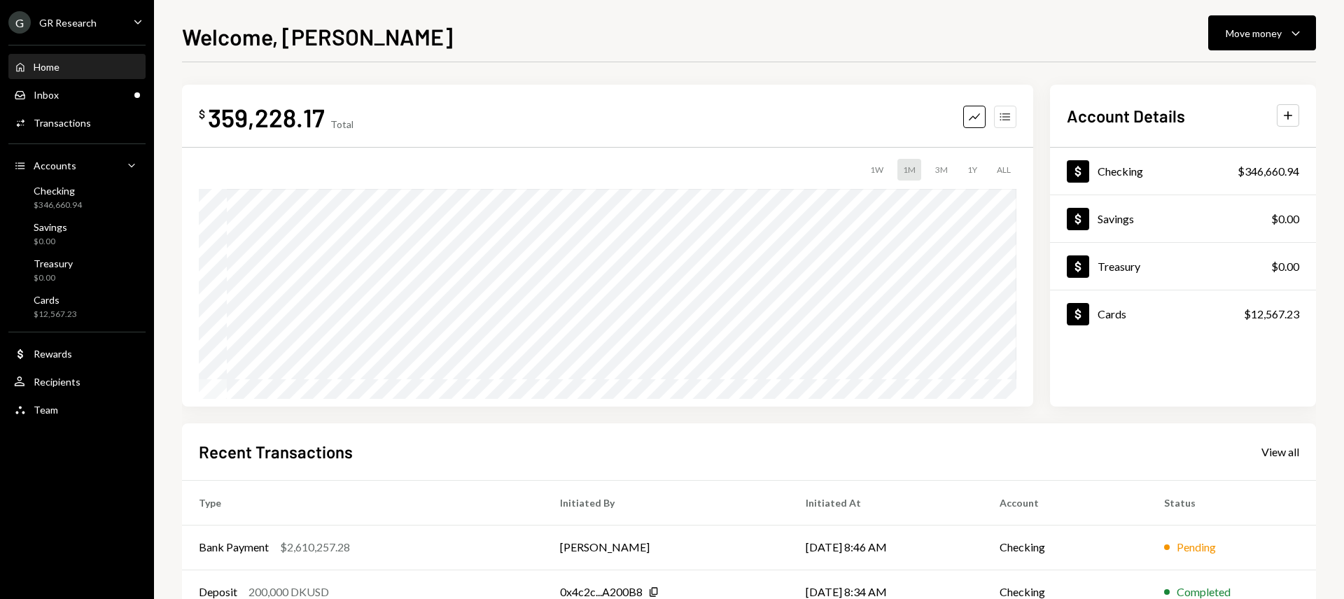
click at [1009, 120] on icon "button" at bounding box center [1005, 117] width 10 height 8
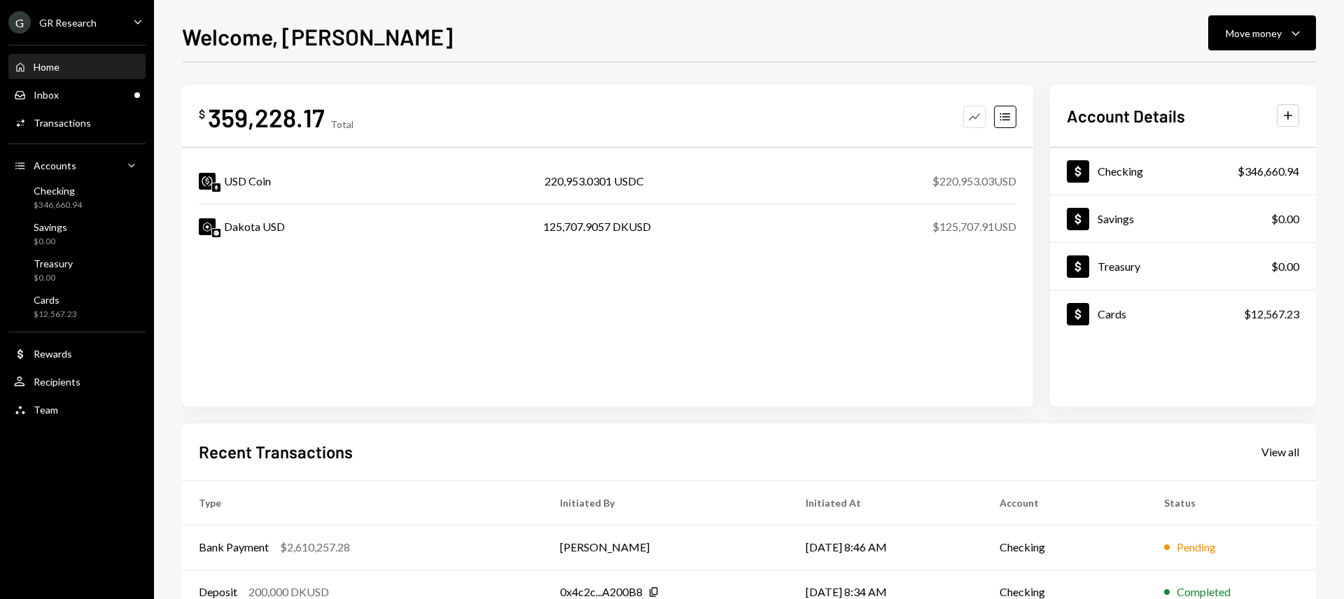
click at [975, 118] on icon "Graph" at bounding box center [975, 117] width 14 height 14
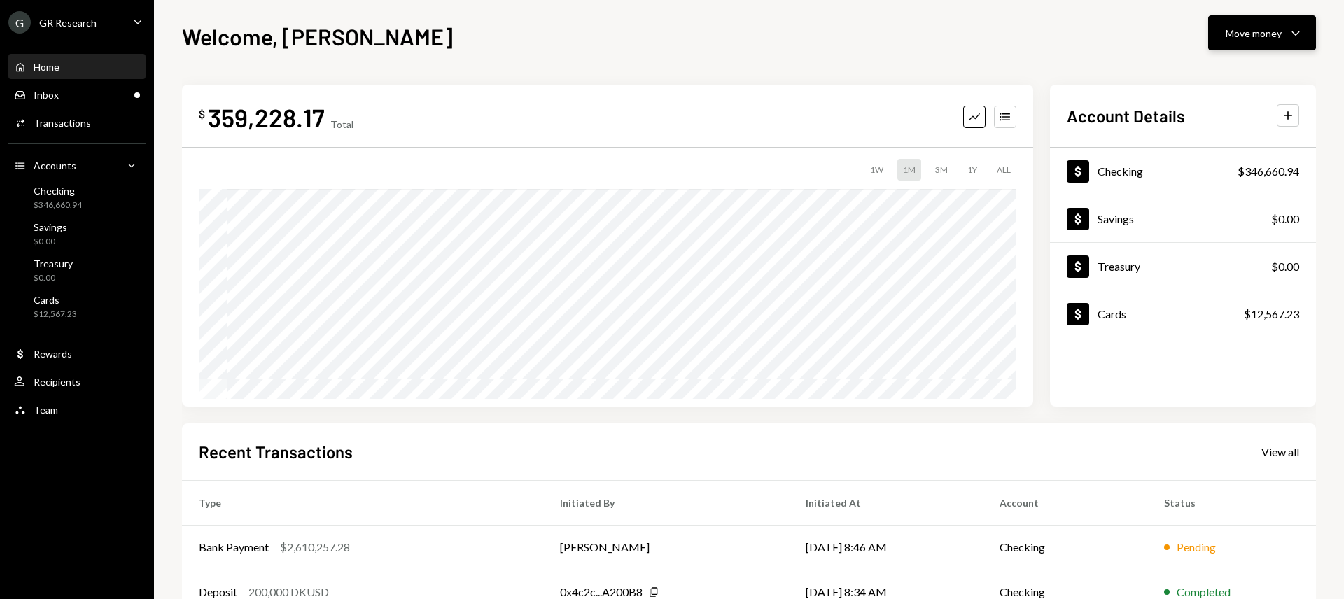
click at [1266, 40] on div "Move money Caret Down" at bounding box center [1262, 33] width 73 height 17
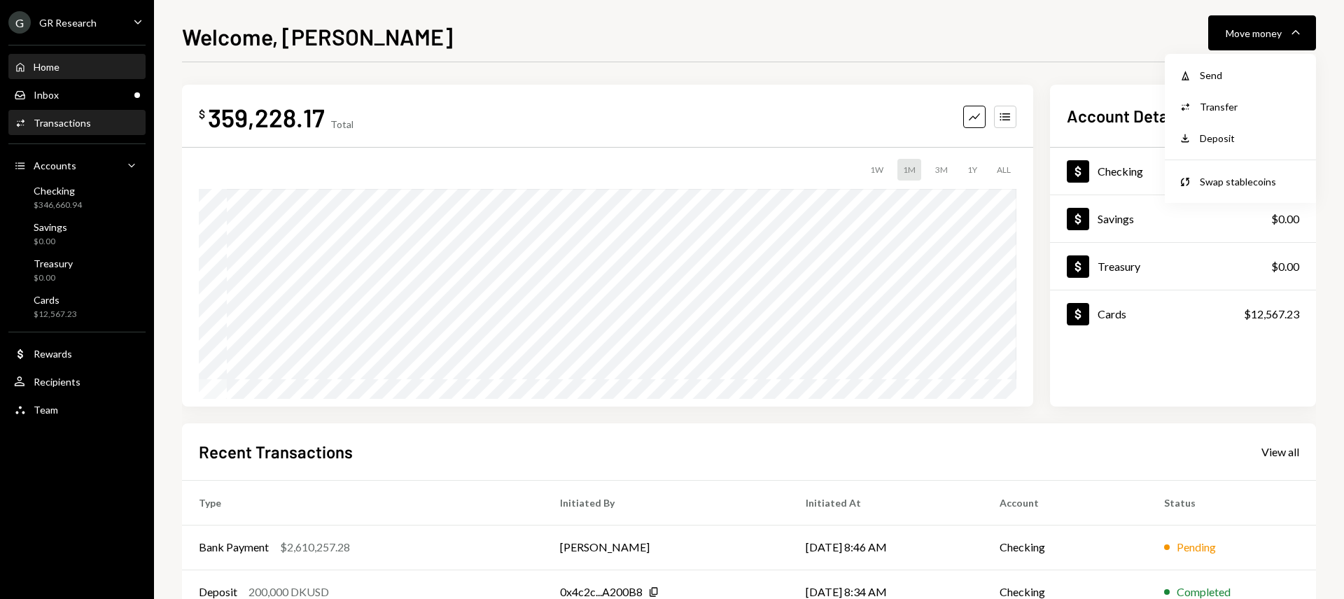
click at [70, 122] on div "Transactions" at bounding box center [62, 123] width 57 height 12
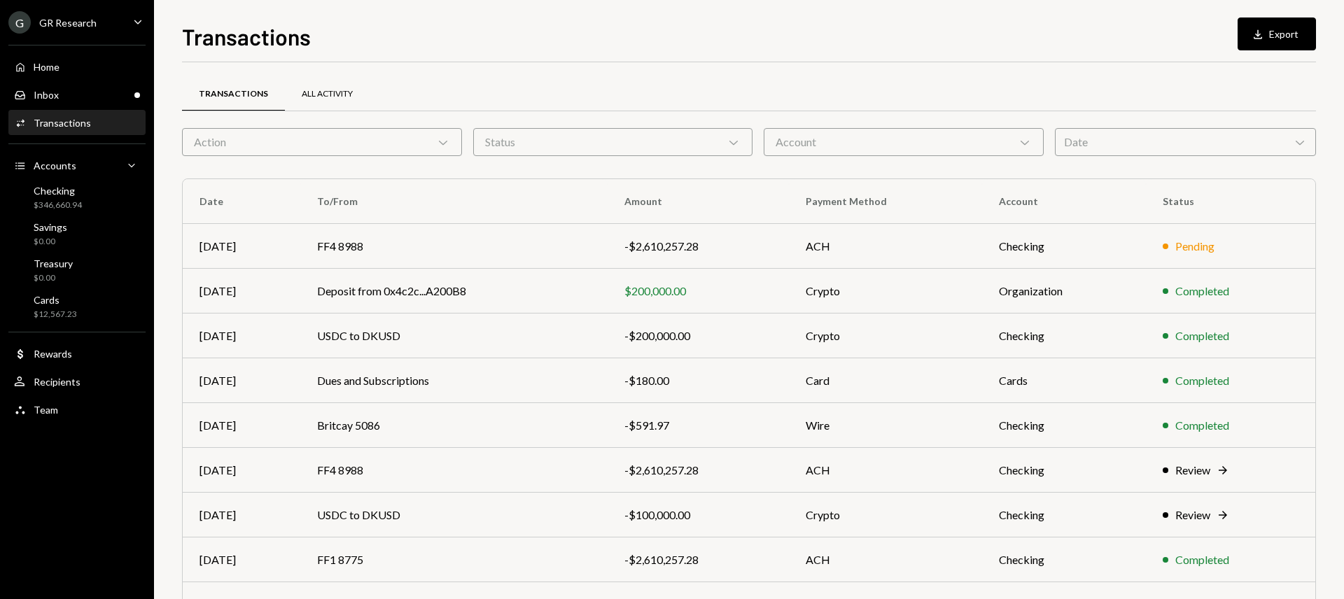
click at [308, 90] on div "All Activity" at bounding box center [327, 94] width 51 height 12
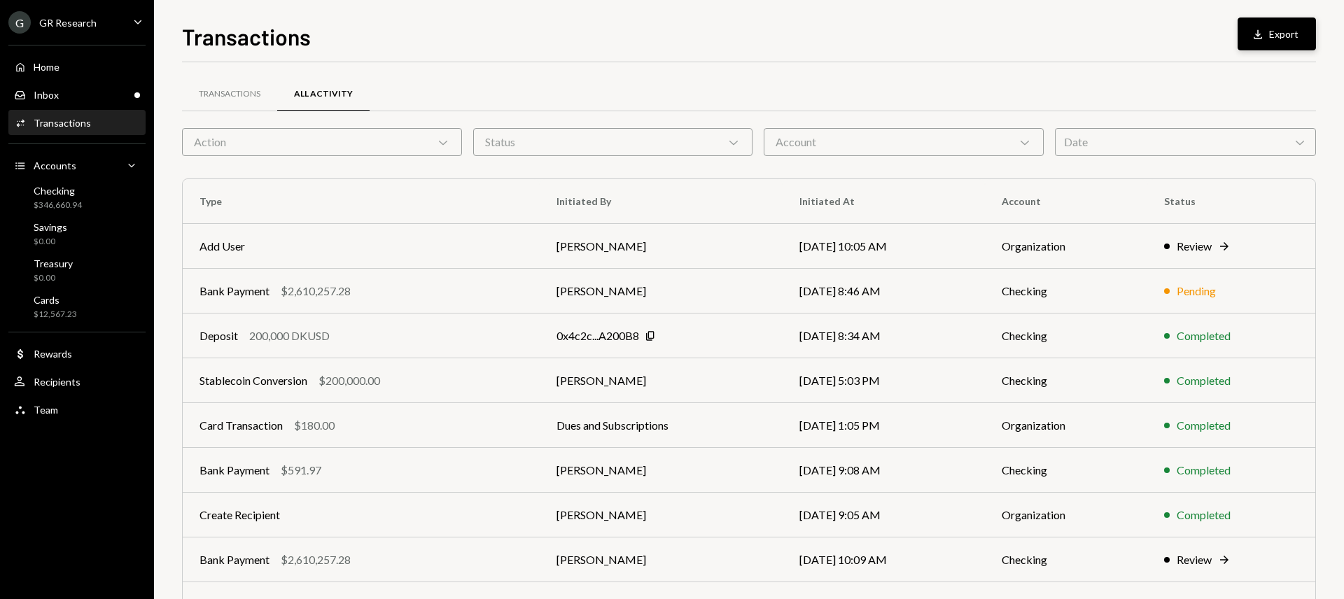
click at [1252, 25] on button "Download Export" at bounding box center [1277, 34] width 78 height 33
click at [261, 84] on div "Transactions" at bounding box center [229, 95] width 95 height 34
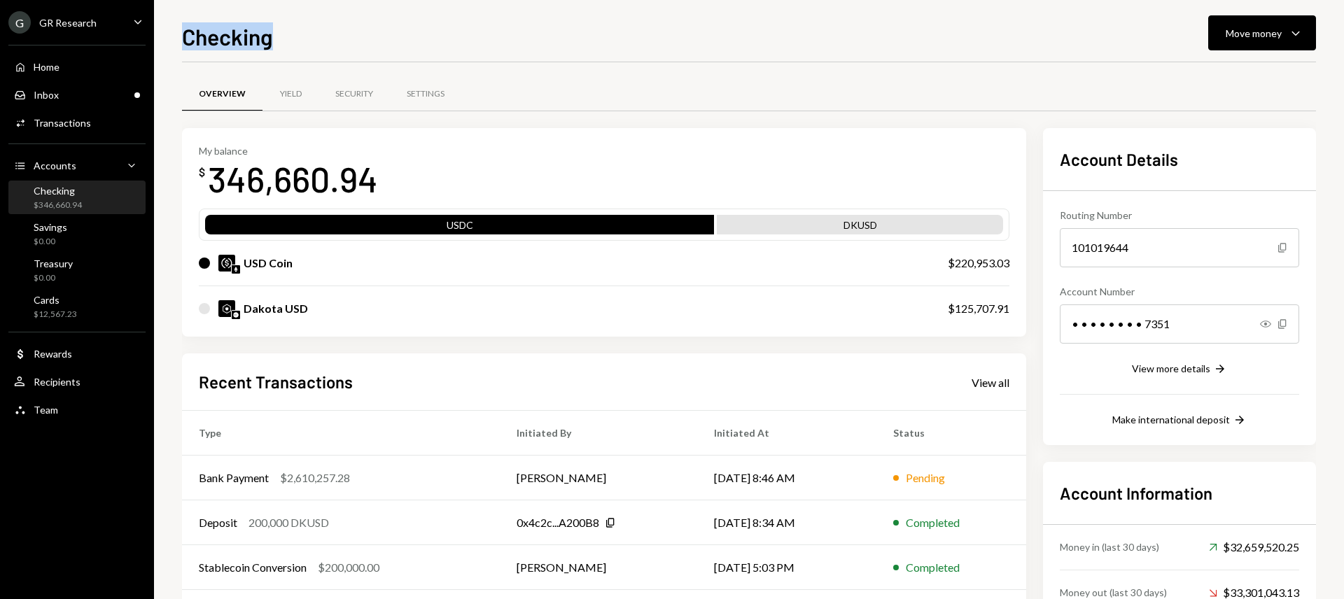
drag, startPoint x: 177, startPoint y: 41, endPoint x: 302, endPoint y: 39, distance: 124.6
click at [302, 39] on div "Checking Move money Caret Down Overview Yield Security Settings My balance $ 34…" at bounding box center [749, 299] width 1190 height 599
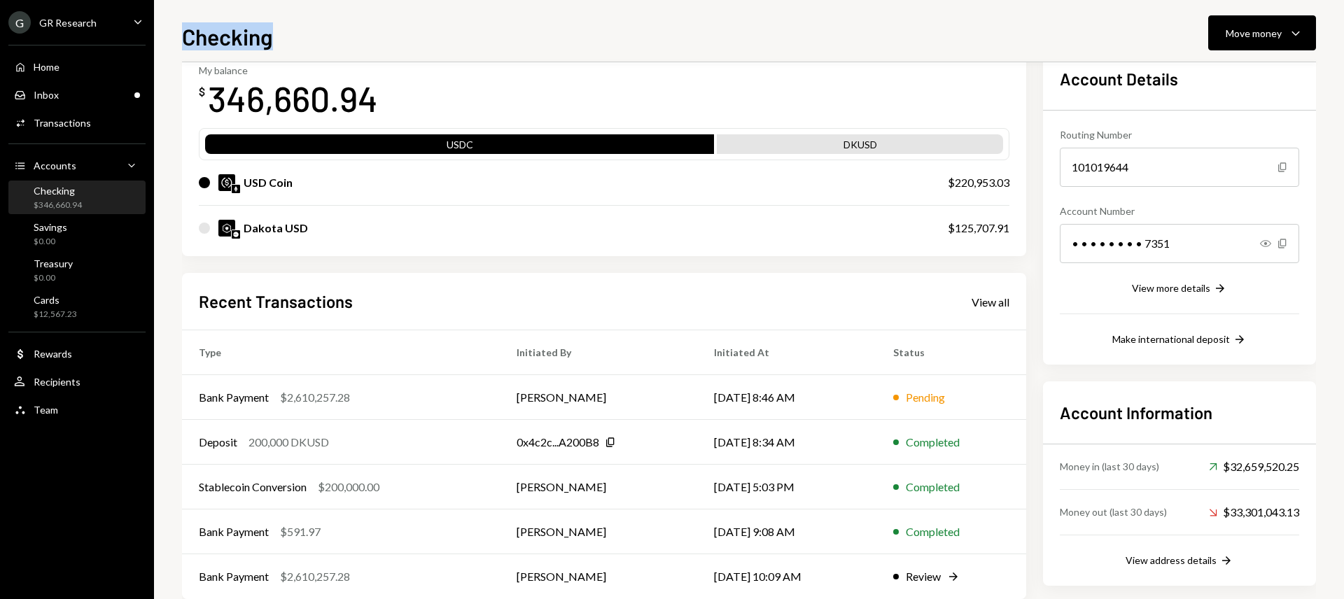
scroll to position [109, 0]
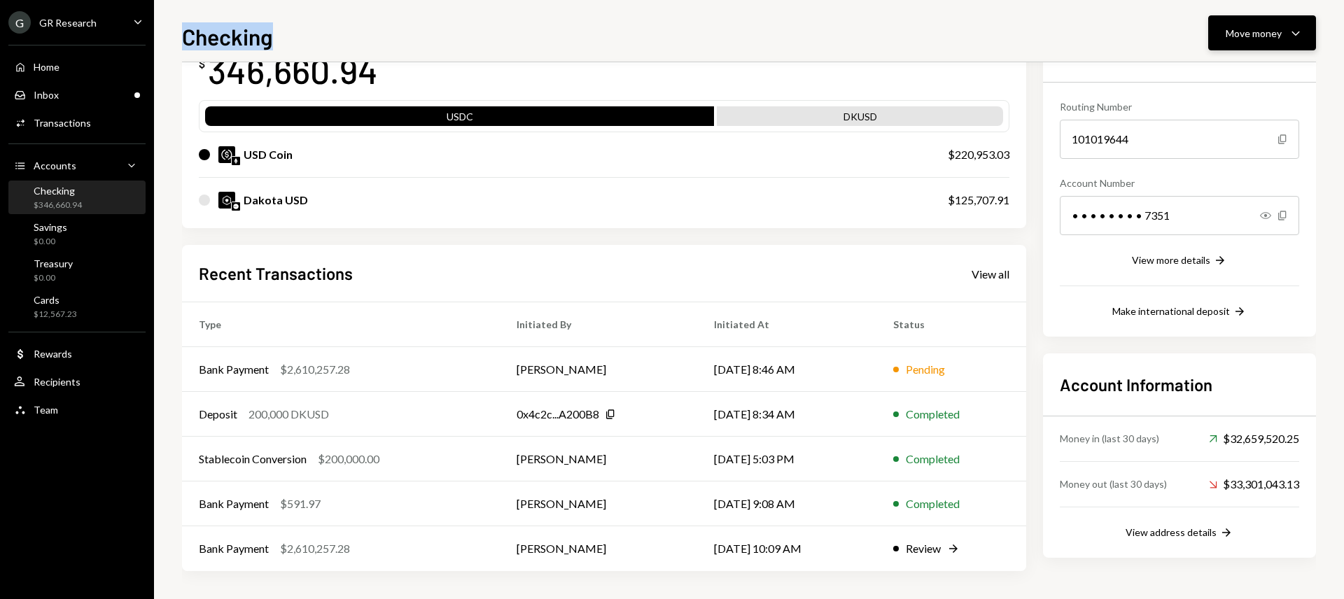
click at [1247, 43] on button "Move money Caret Down" at bounding box center [1262, 32] width 108 height 35
click at [422, 253] on div "Recent Transactions View all Type Initiated By Initiated At Status Bank Payment…" at bounding box center [604, 408] width 844 height 326
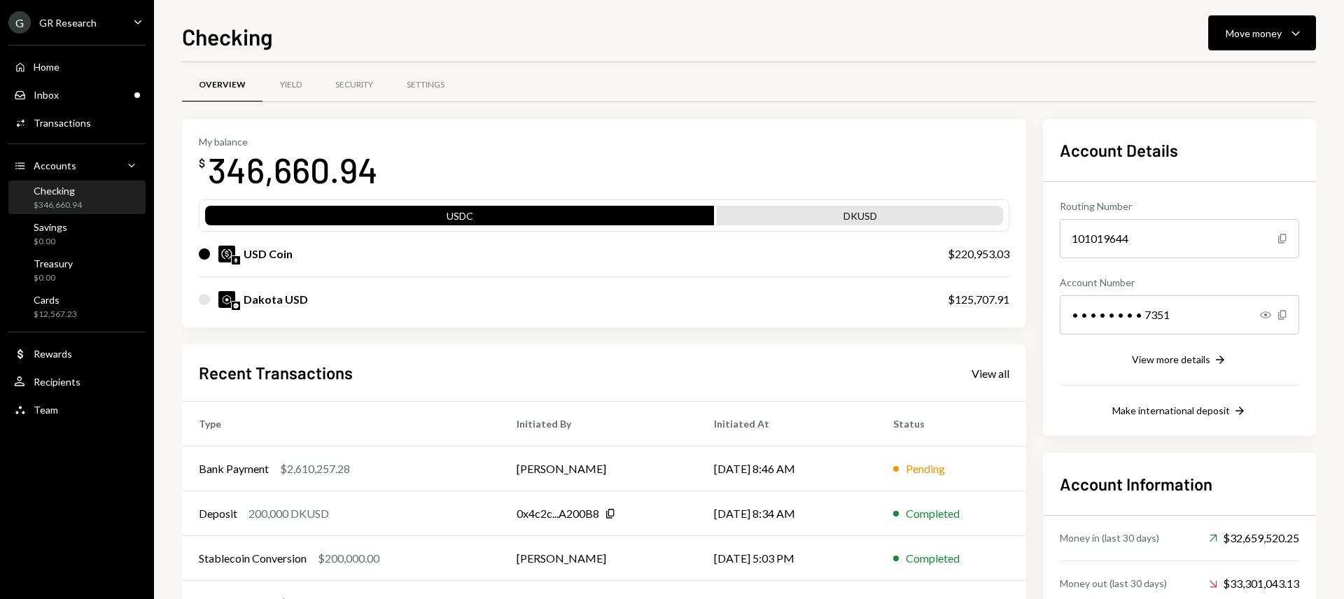
scroll to position [0, 0]
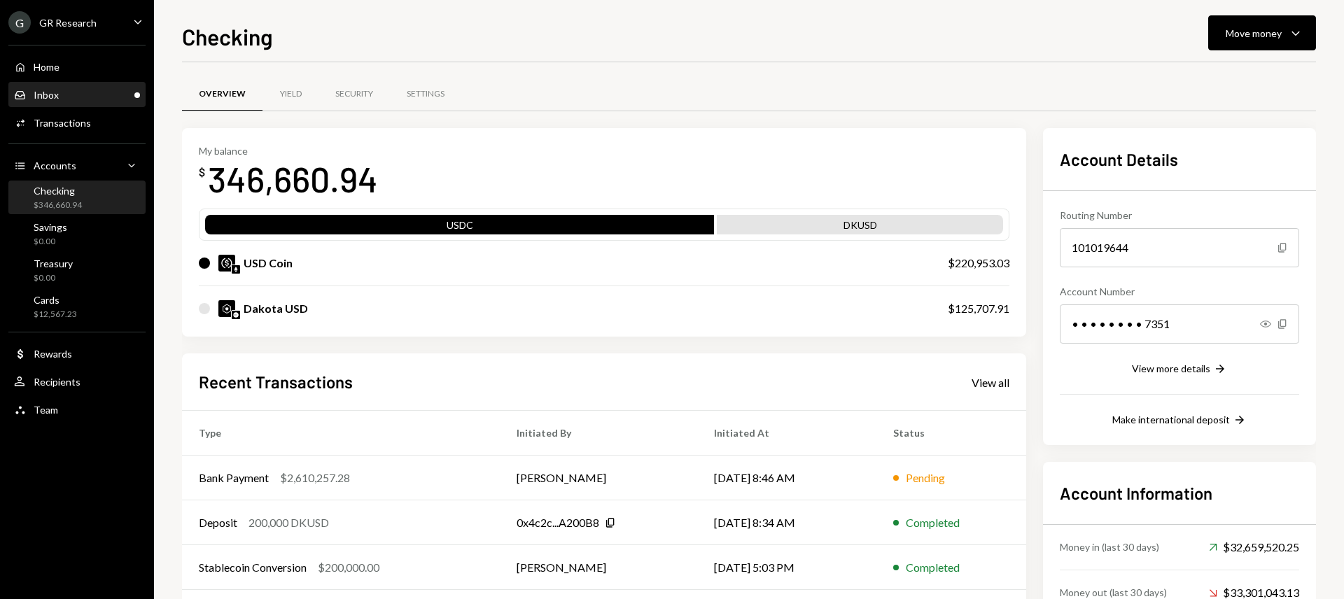
click at [72, 90] on div "Inbox Inbox" at bounding box center [77, 95] width 126 height 13
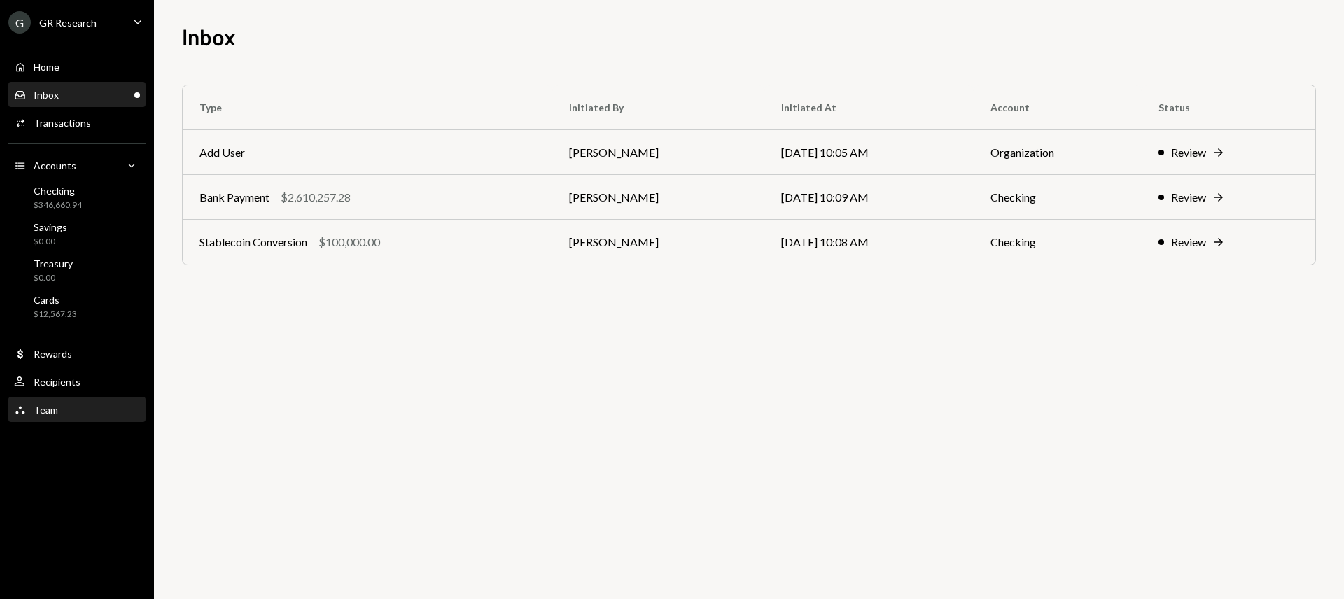
click at [32, 415] on div "Team Team" at bounding box center [36, 410] width 44 height 13
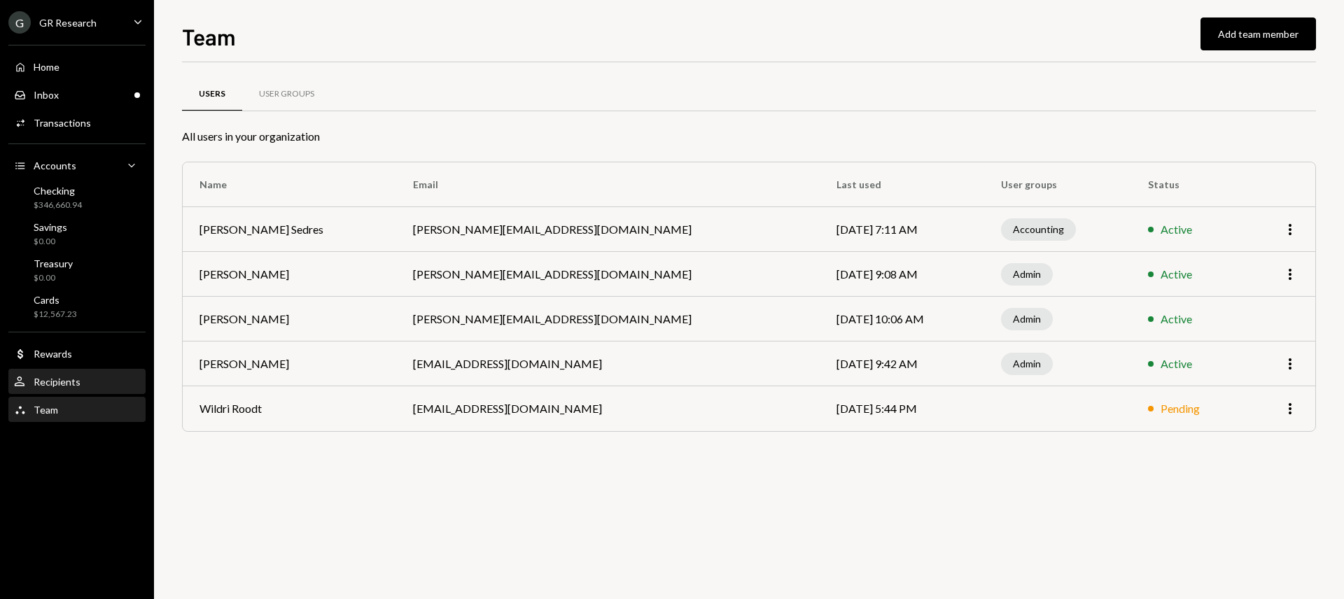
click at [46, 393] on div "User Recipients" at bounding box center [77, 382] width 126 height 24
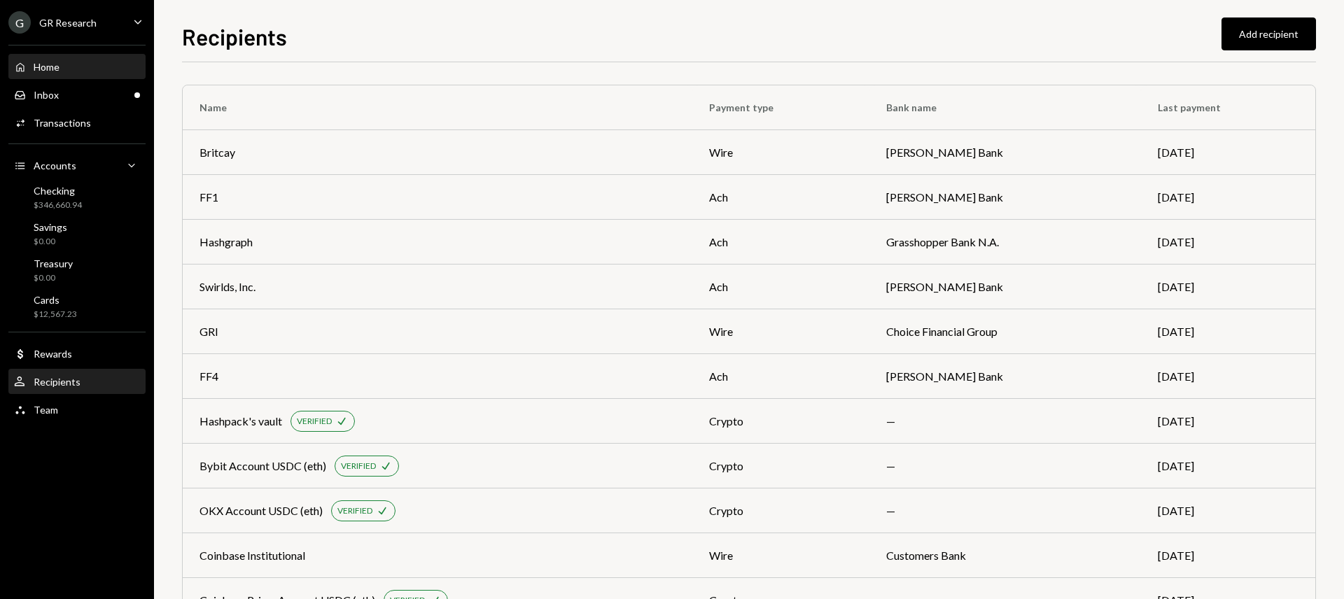
click at [98, 66] on div "Home Home" at bounding box center [77, 67] width 126 height 13
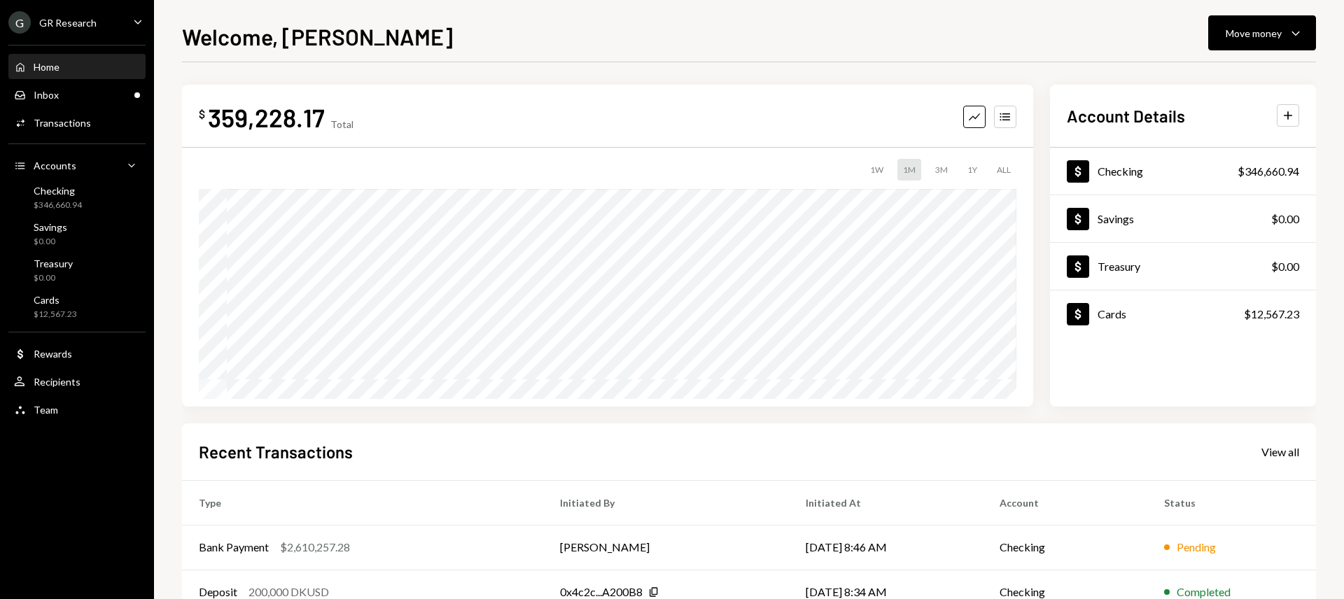
click at [942, 169] on div "3M" at bounding box center [942, 170] width 24 height 22
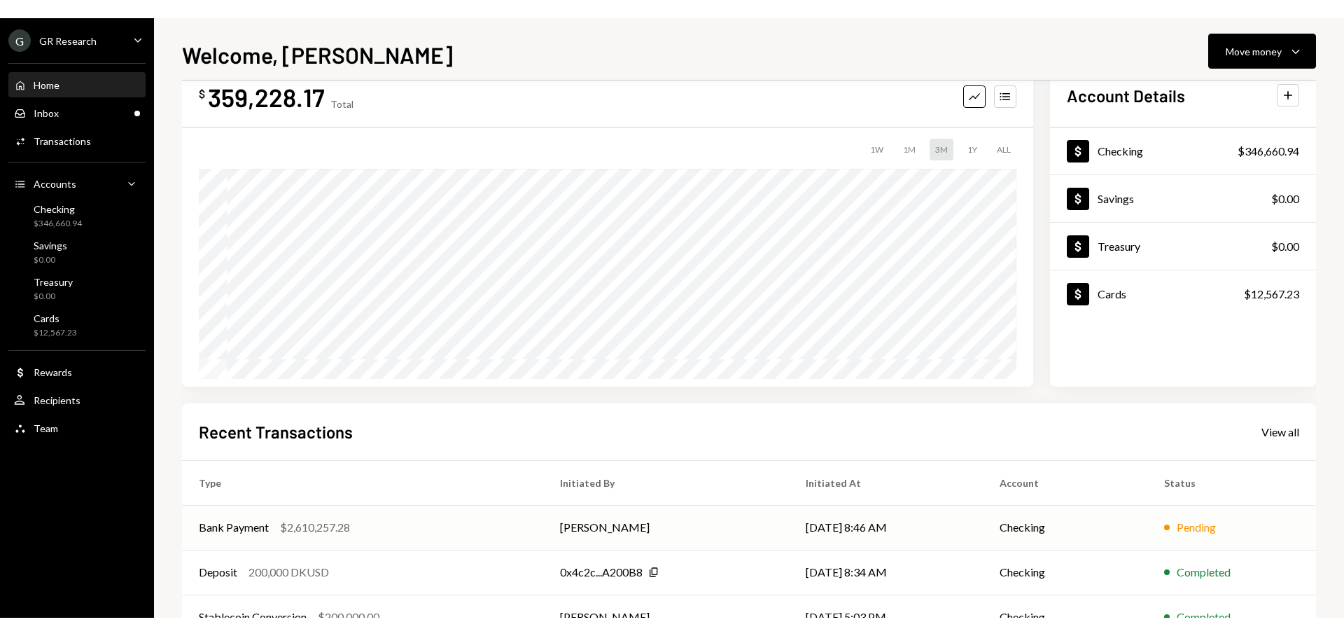
scroll to position [39, 0]
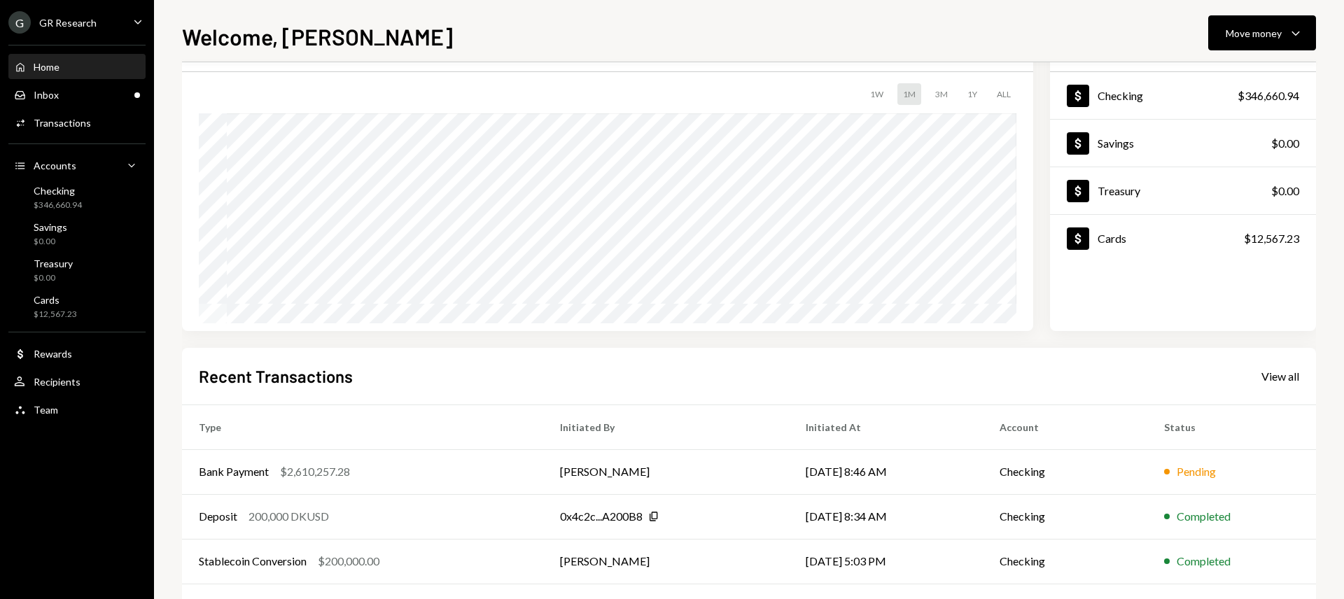
scroll to position [70, 0]
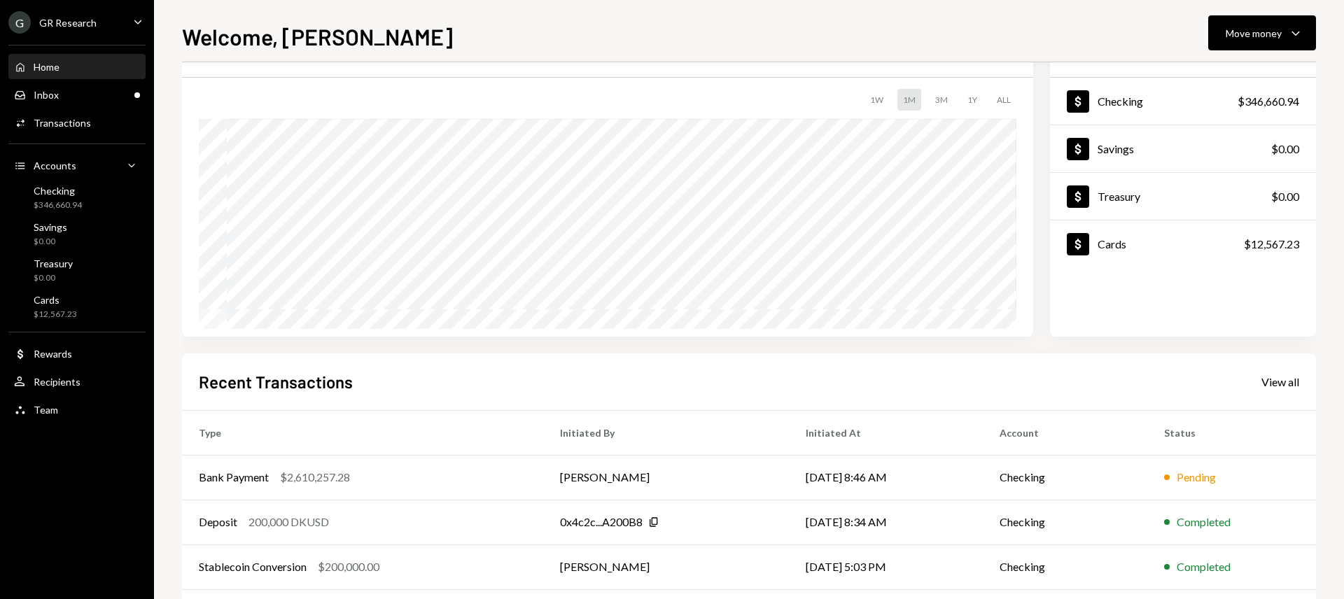
drag, startPoint x: 946, startPoint y: 95, endPoint x: 924, endPoint y: 102, distance: 22.6
click at [946, 95] on div "3M" at bounding box center [942, 100] width 24 height 22
click at [1287, 386] on div "View all" at bounding box center [1281, 382] width 38 height 14
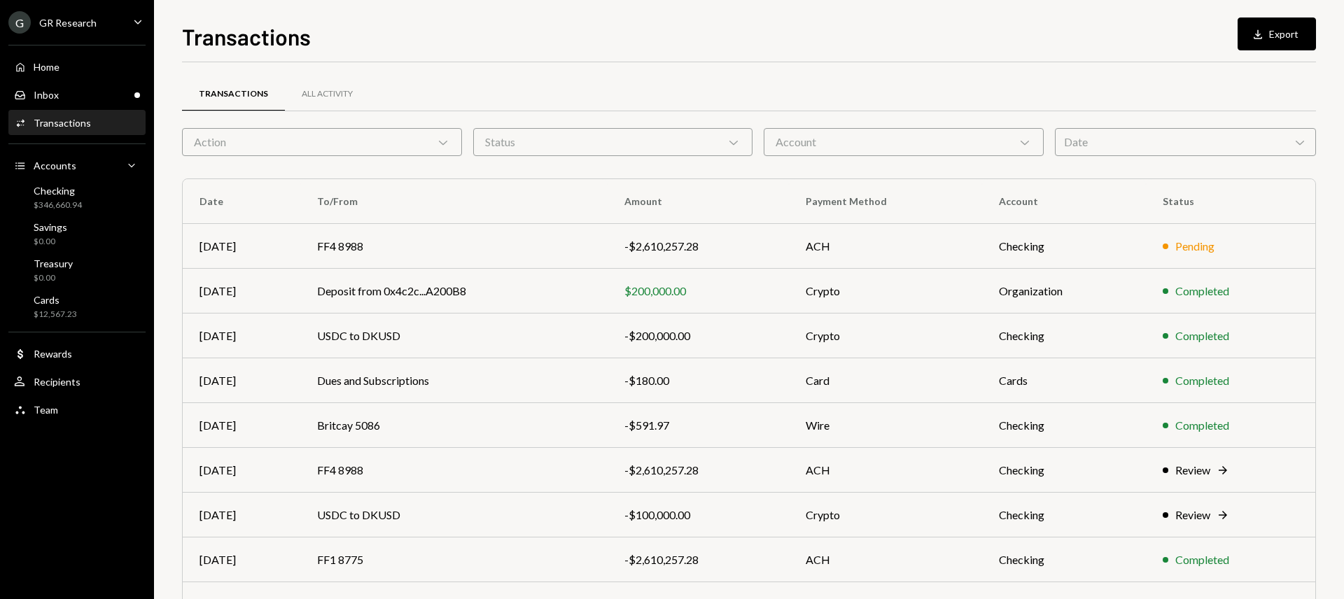
click at [439, 138] on icon "Chevron Down" at bounding box center [443, 142] width 14 height 14
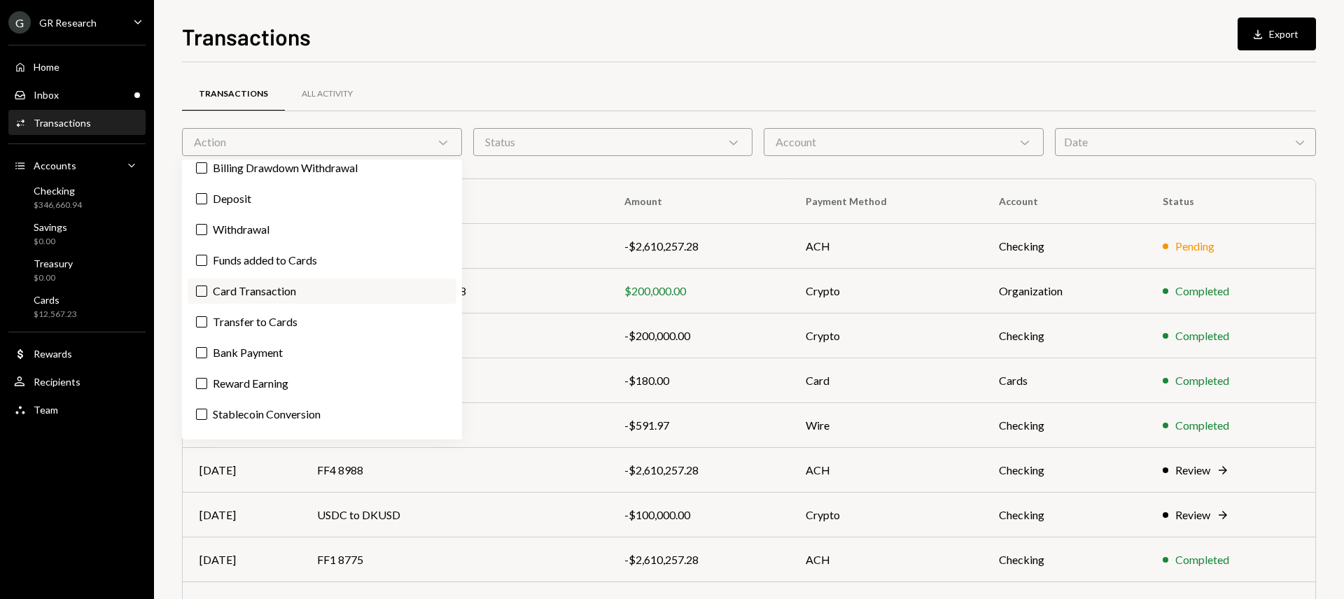
scroll to position [7, 0]
click at [254, 234] on label "Withdrawal" at bounding box center [322, 232] width 269 height 25
click at [207, 234] on button "Withdrawal" at bounding box center [201, 232] width 11 height 11
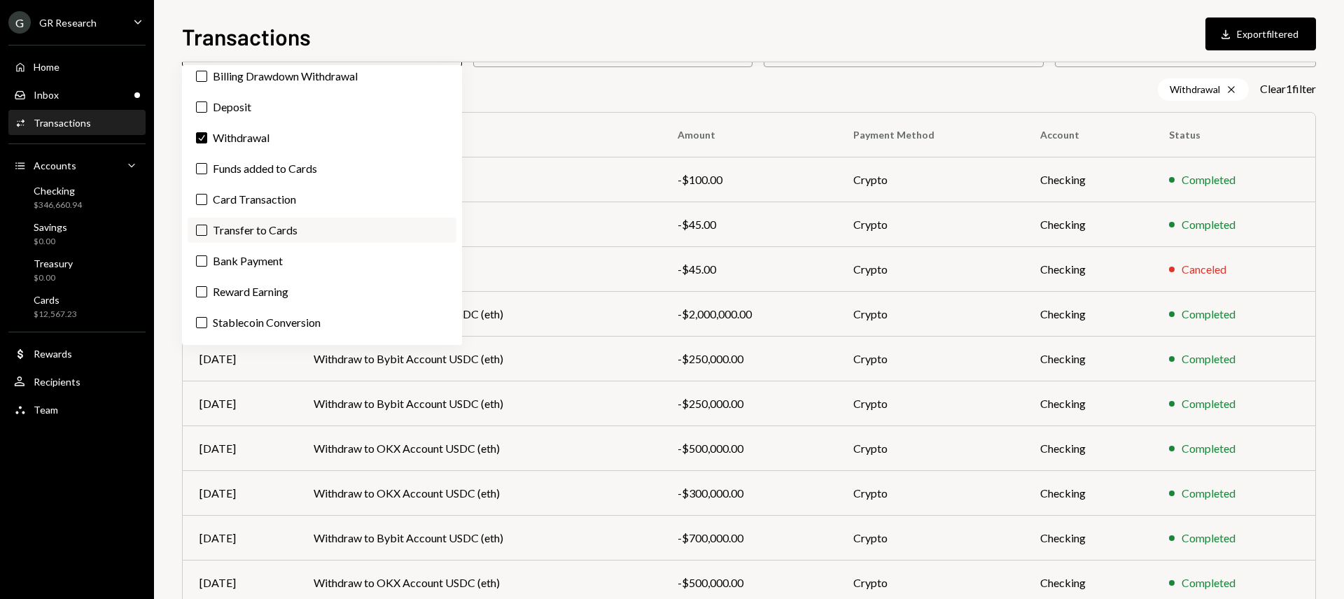
scroll to position [87, 0]
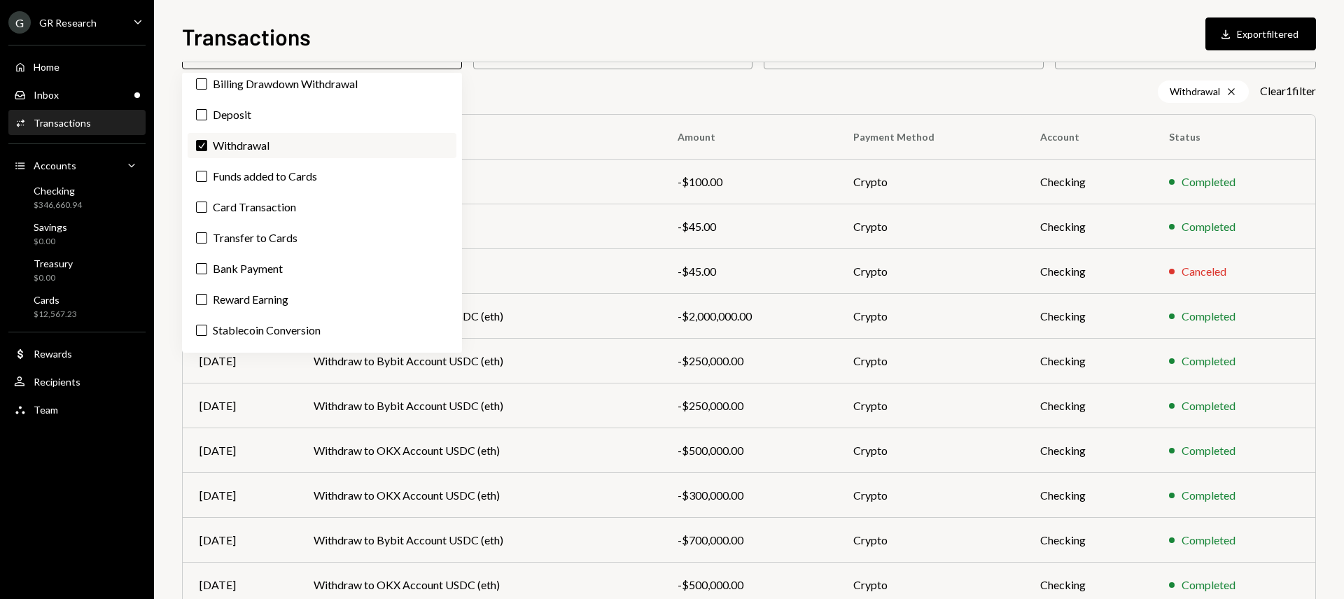
click at [210, 146] on label "Check Withdrawal" at bounding box center [322, 145] width 269 height 25
click at [207, 146] on button "Check" at bounding box center [201, 145] width 11 height 11
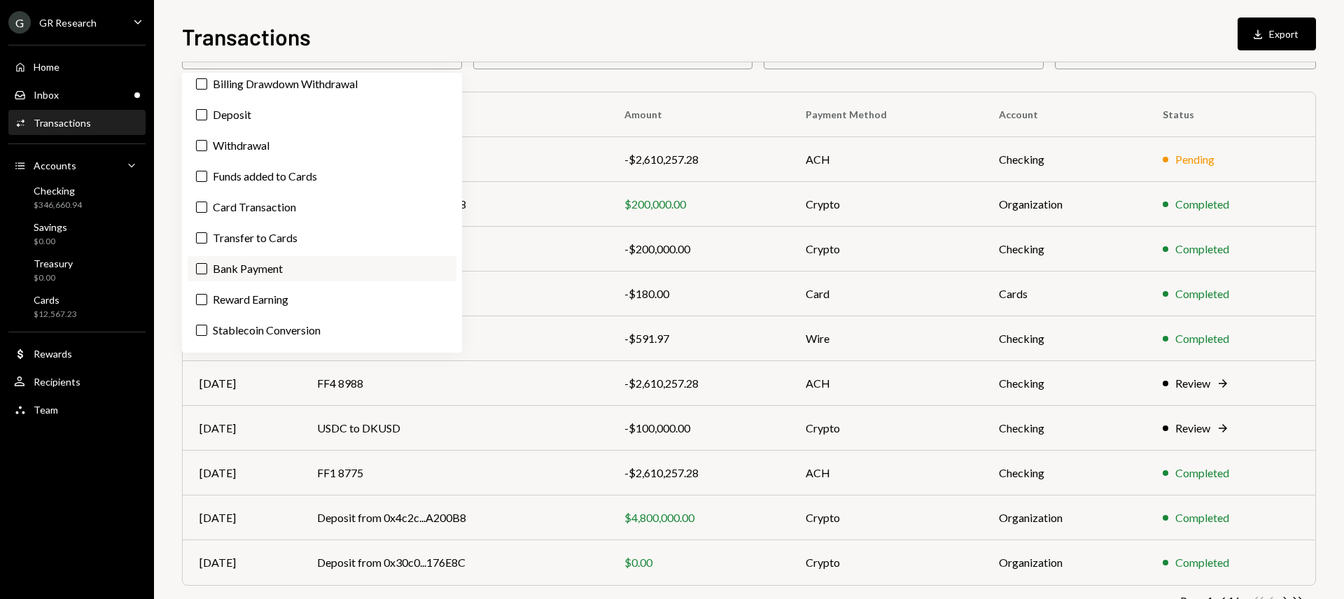
click at [327, 269] on label "Bank Payment" at bounding box center [322, 268] width 269 height 25
click at [207, 269] on button "Bank Payment" at bounding box center [201, 268] width 11 height 11
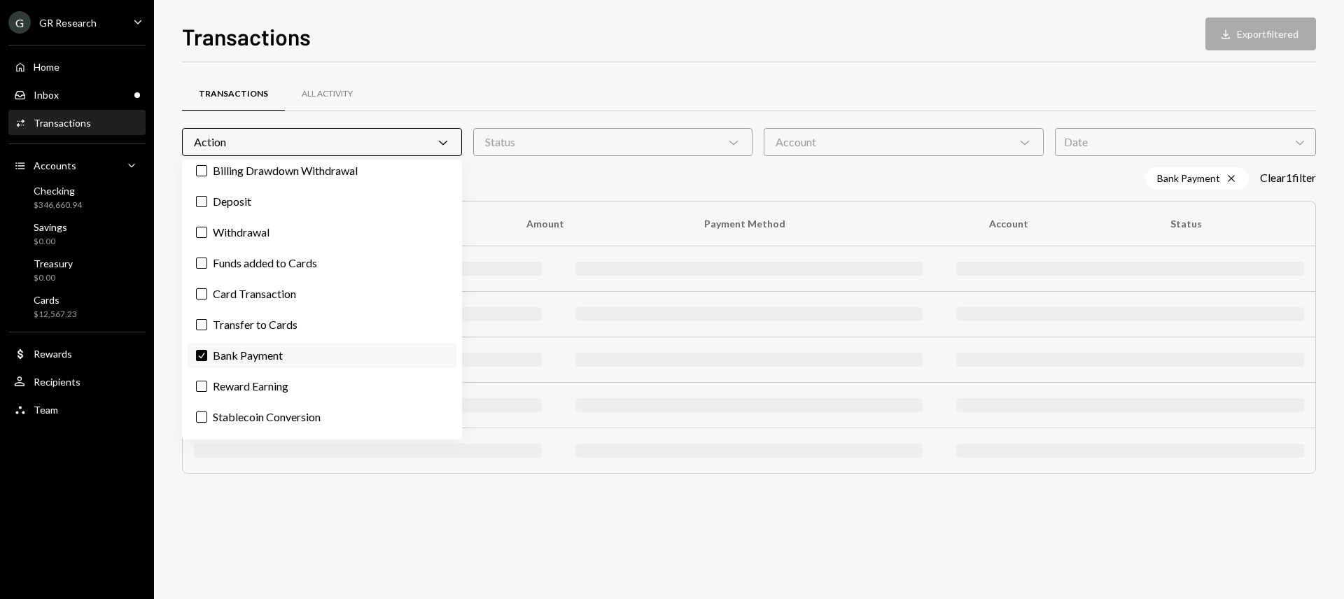
scroll to position [0, 0]
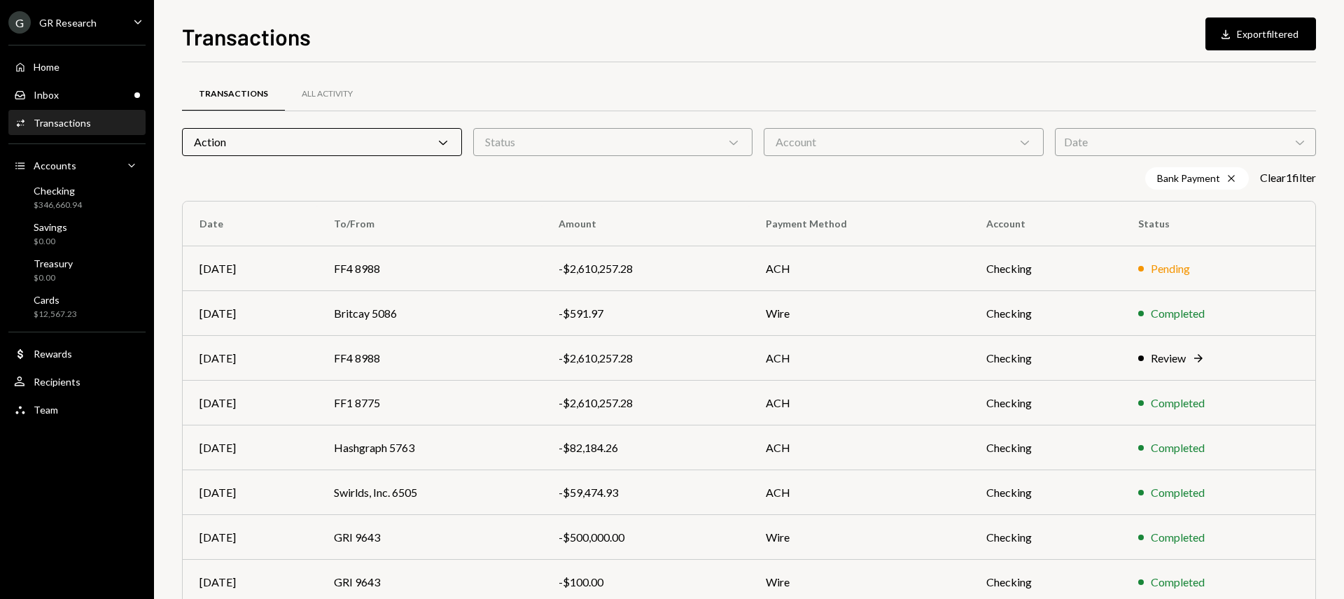
click at [629, 176] on div "Bank Payment Cross Clear 1 filter" at bounding box center [749, 178] width 1134 height 22
click at [1075, 147] on div "Date Chevron Down" at bounding box center [1185, 142] width 261 height 28
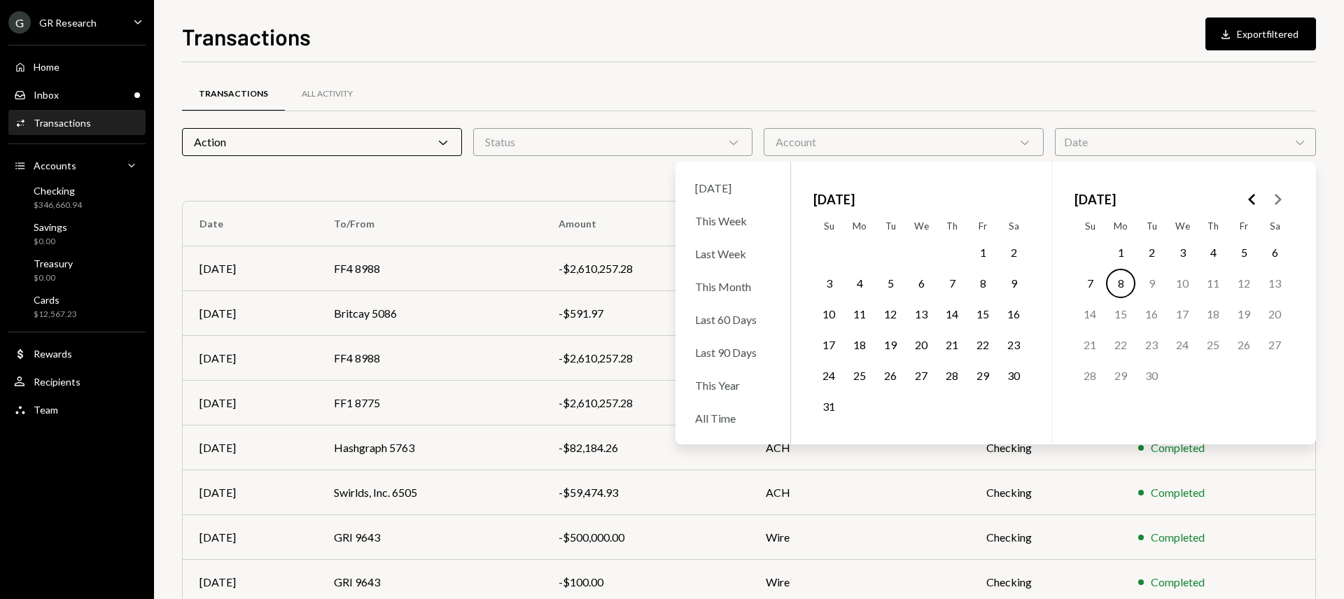
click at [1252, 199] on icon "Go to the Previous Month" at bounding box center [1252, 199] width 17 height 17
click at [1089, 311] on button "13" at bounding box center [1089, 314] width 29 height 29
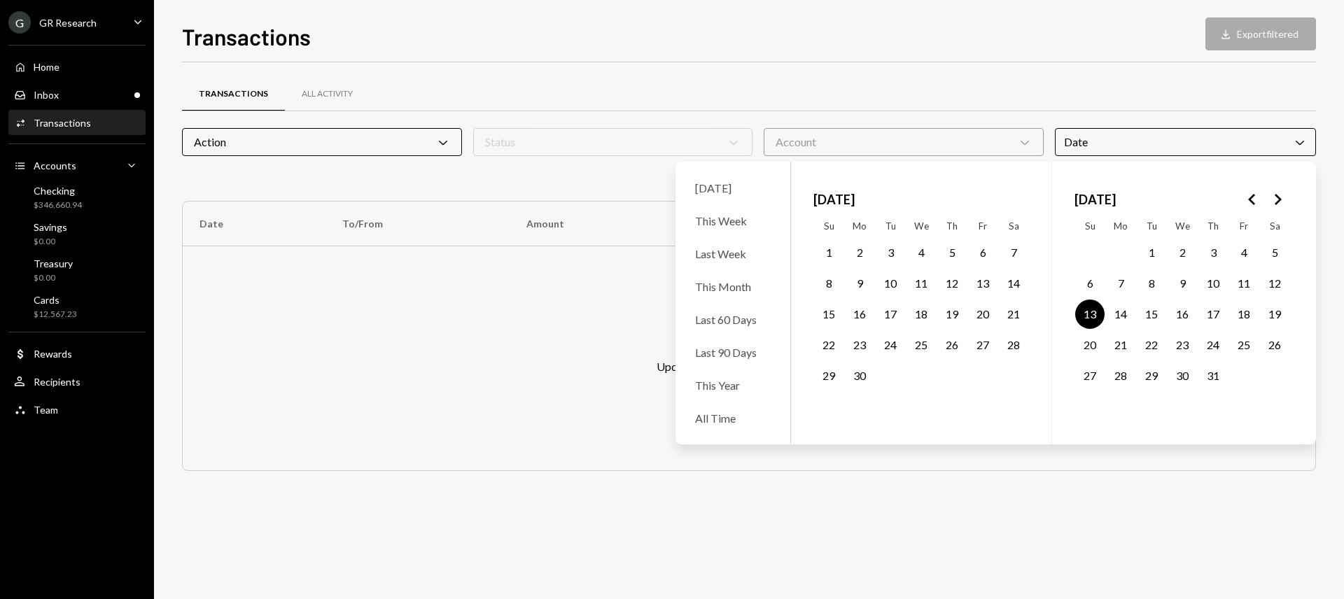
drag, startPoint x: 1217, startPoint y: 388, endPoint x: 1215, endPoint y: 379, distance: 9.3
click at [1217, 387] on button "31" at bounding box center [1213, 375] width 29 height 29
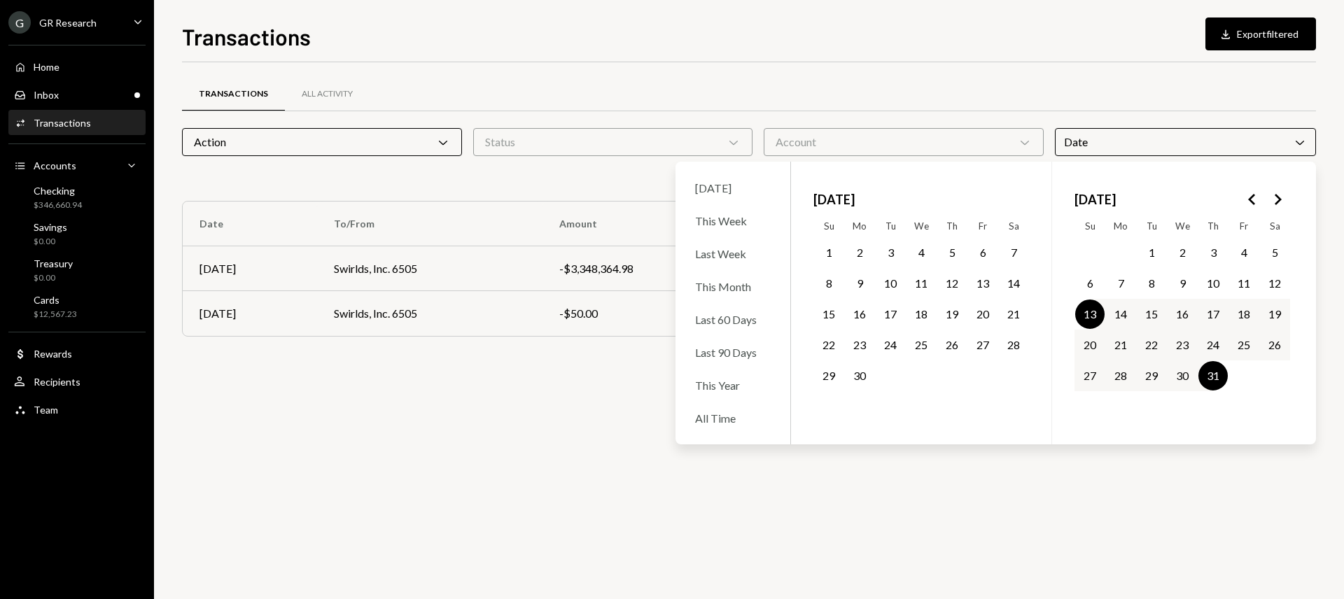
click at [583, 479] on div "Transactions All Activity Action Chevron Down Status Chevron Down Account Chevr…" at bounding box center [749, 330] width 1134 height 537
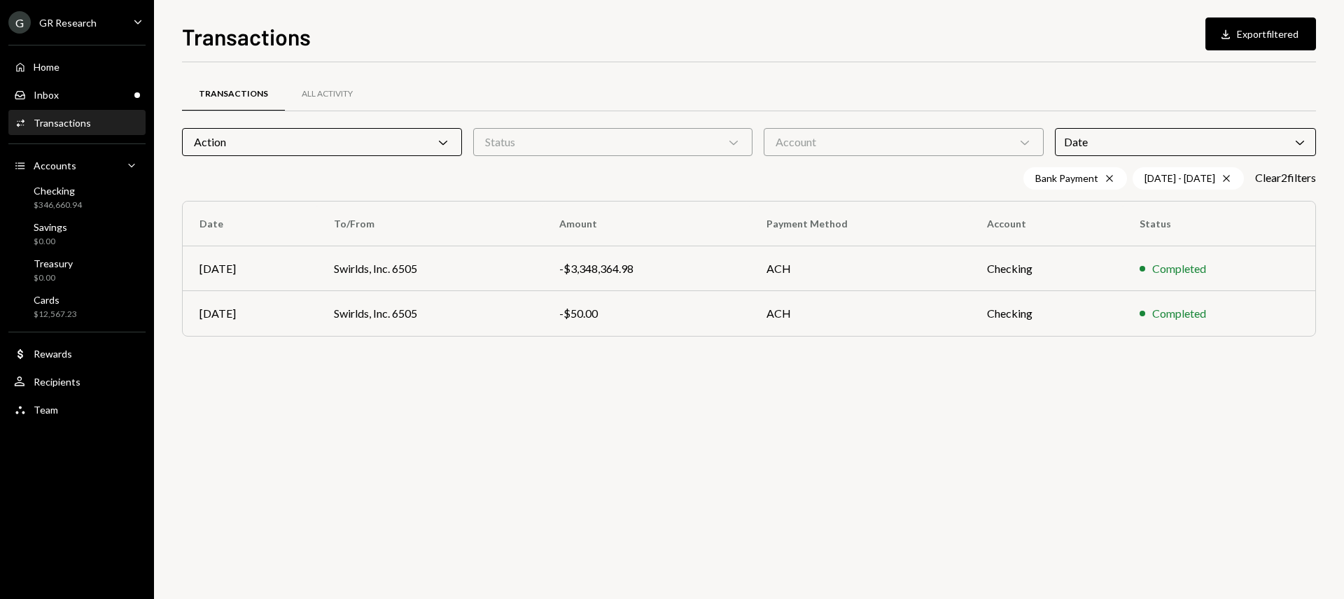
click at [1101, 141] on div "Date Chevron Down" at bounding box center [1185, 142] width 261 height 28
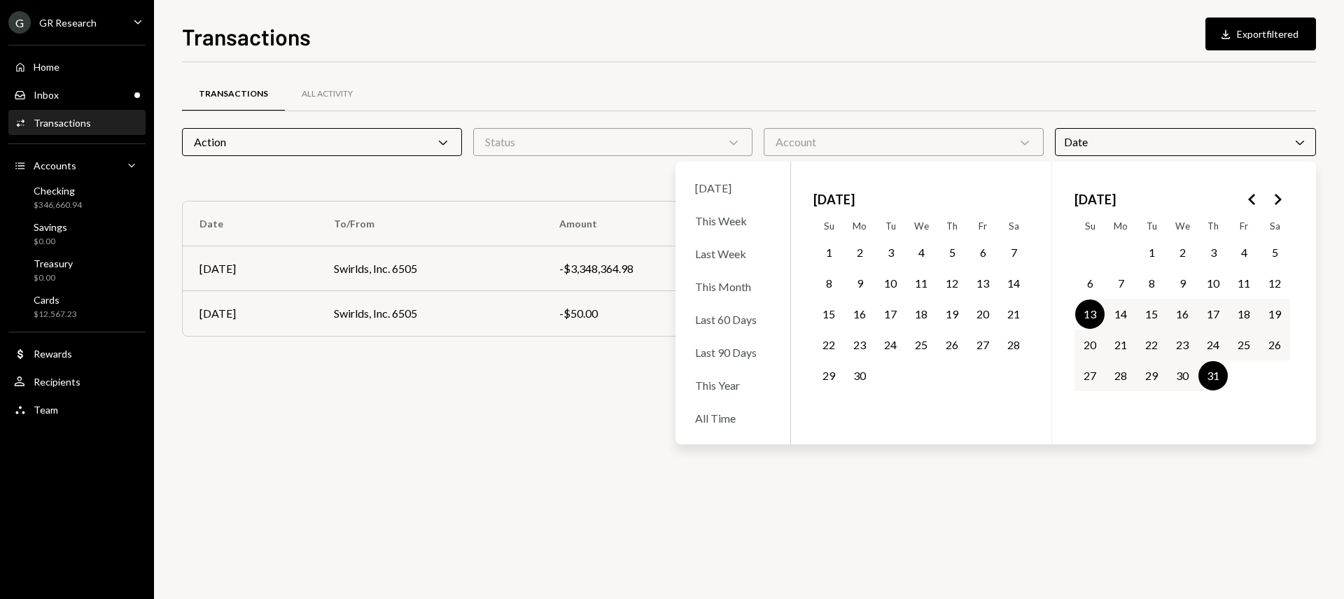
click at [1274, 202] on icon "Go to the Next Month" at bounding box center [1277, 199] width 17 height 17
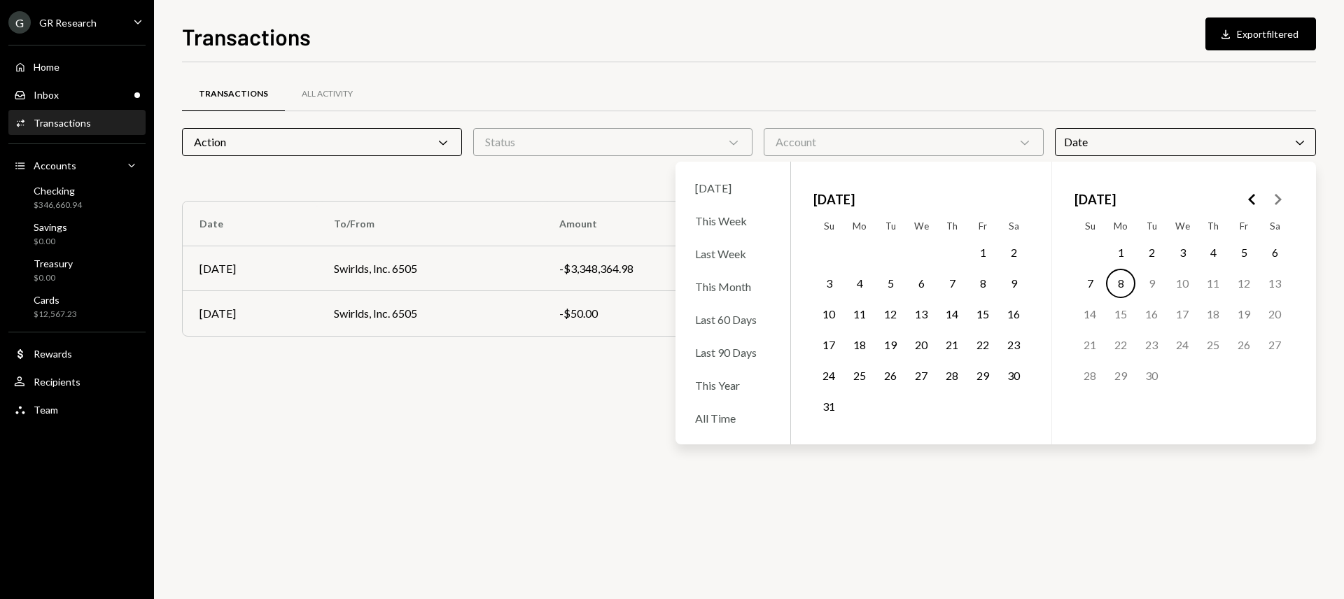
click at [1014, 283] on button "9" at bounding box center [1013, 283] width 29 height 29
click at [829, 406] on button "31" at bounding box center [828, 406] width 29 height 29
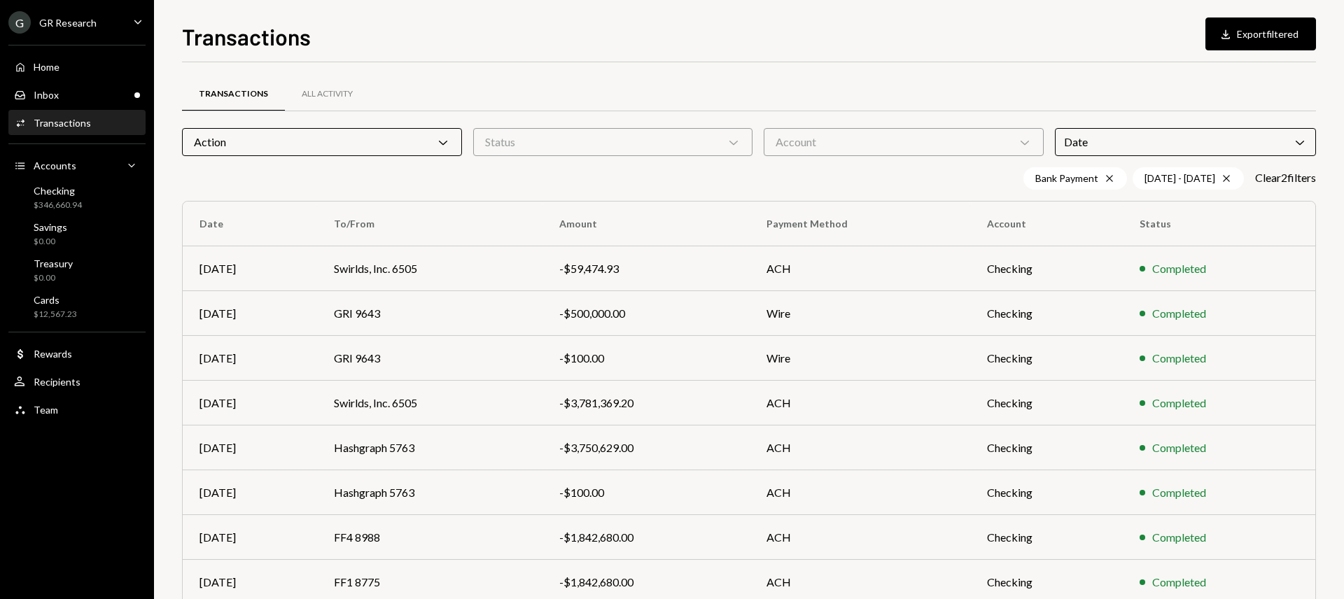
click at [603, 183] on div "Bank Payment Cross 07/13/25 - 08/31/25 Cross Clear 2 filter s" at bounding box center [749, 178] width 1134 height 22
click at [72, 71] on div "Home Home" at bounding box center [77, 67] width 126 height 13
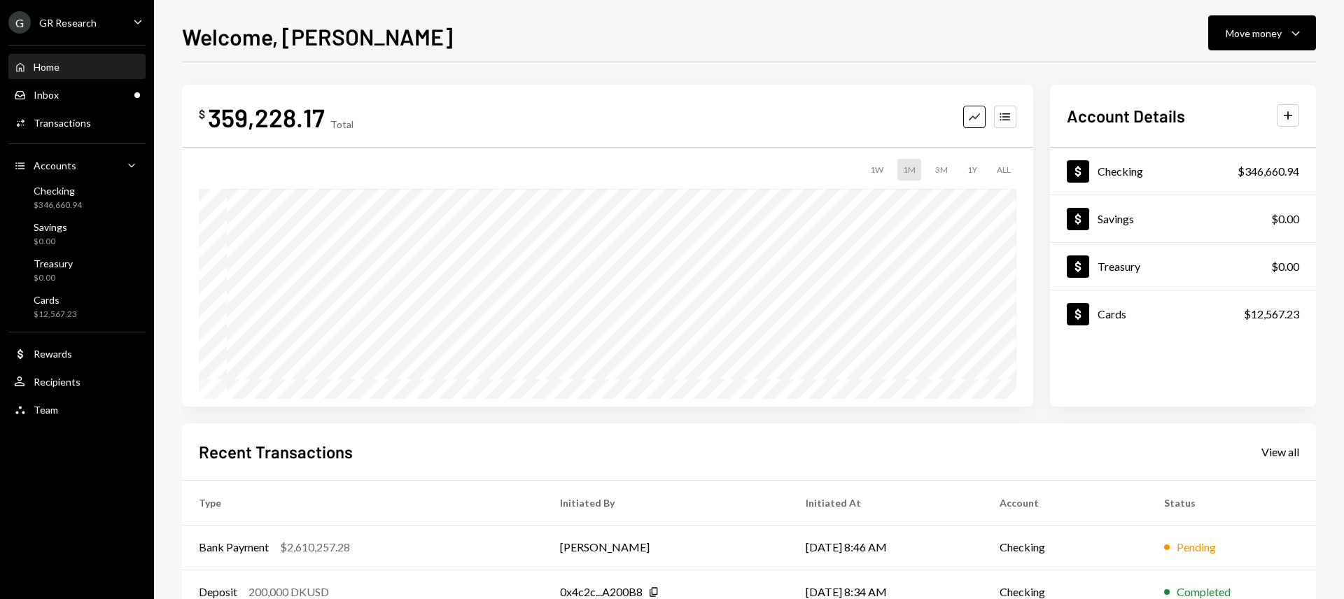
click at [935, 165] on div "3M" at bounding box center [942, 170] width 24 height 22
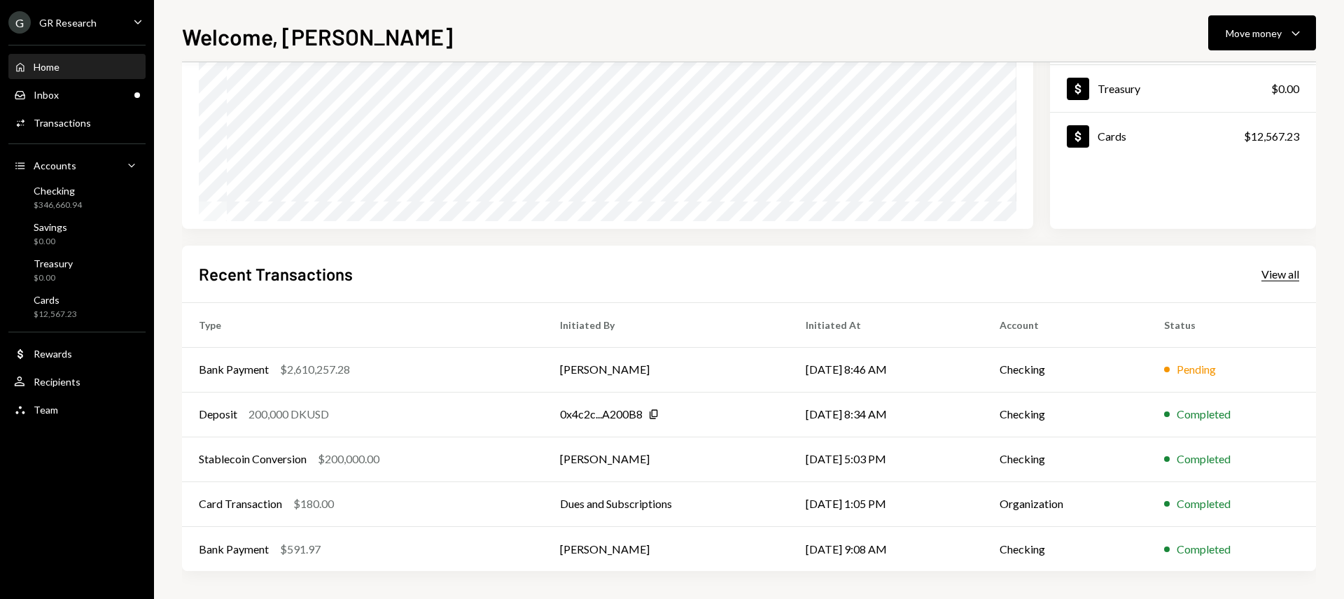
click at [1264, 281] on div "View all" at bounding box center [1281, 274] width 38 height 14
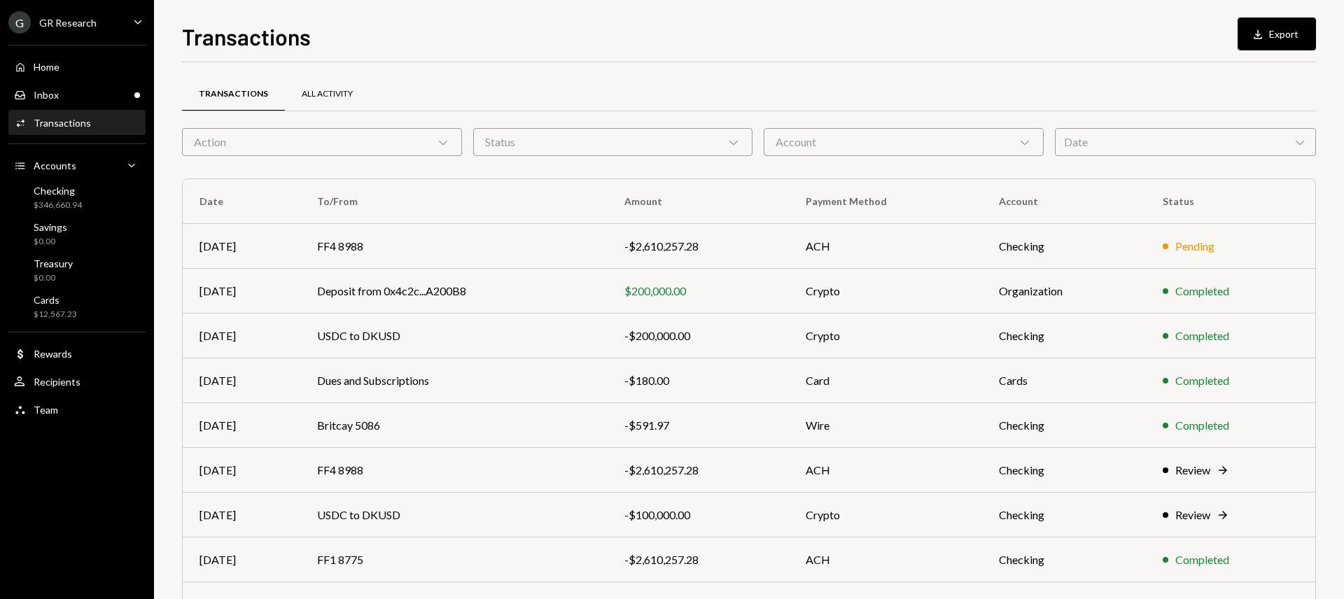
click at [345, 98] on div "All Activity" at bounding box center [327, 94] width 51 height 12
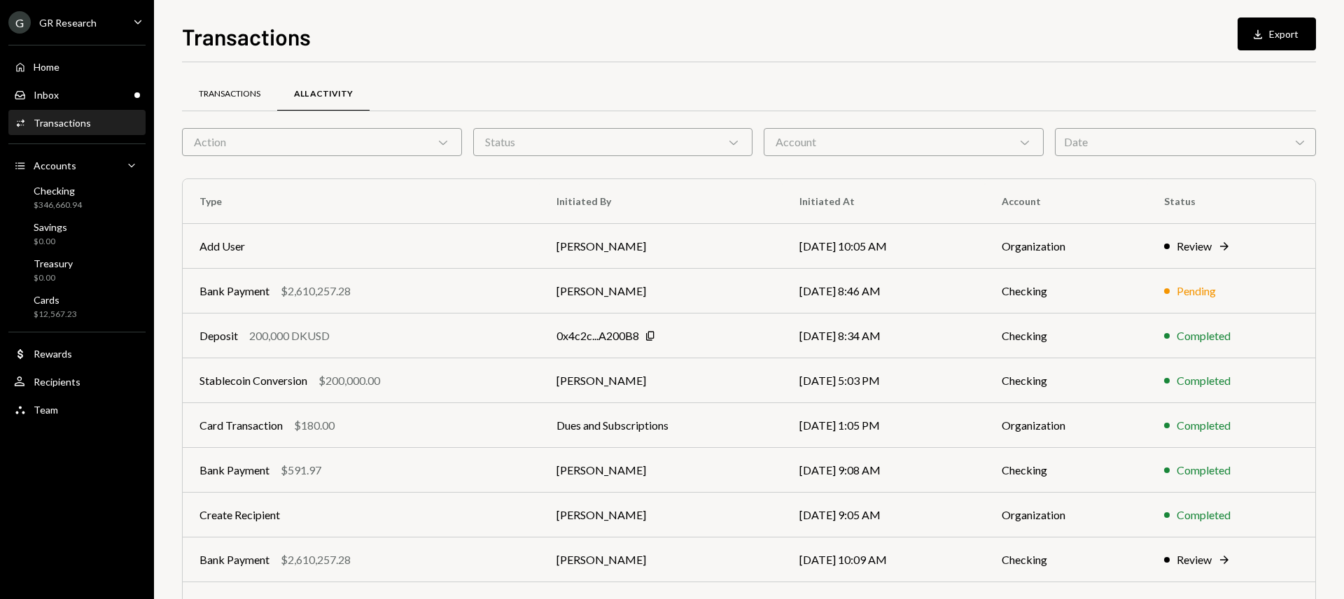
click at [212, 97] on div "Transactions" at bounding box center [230, 94] width 62 height 12
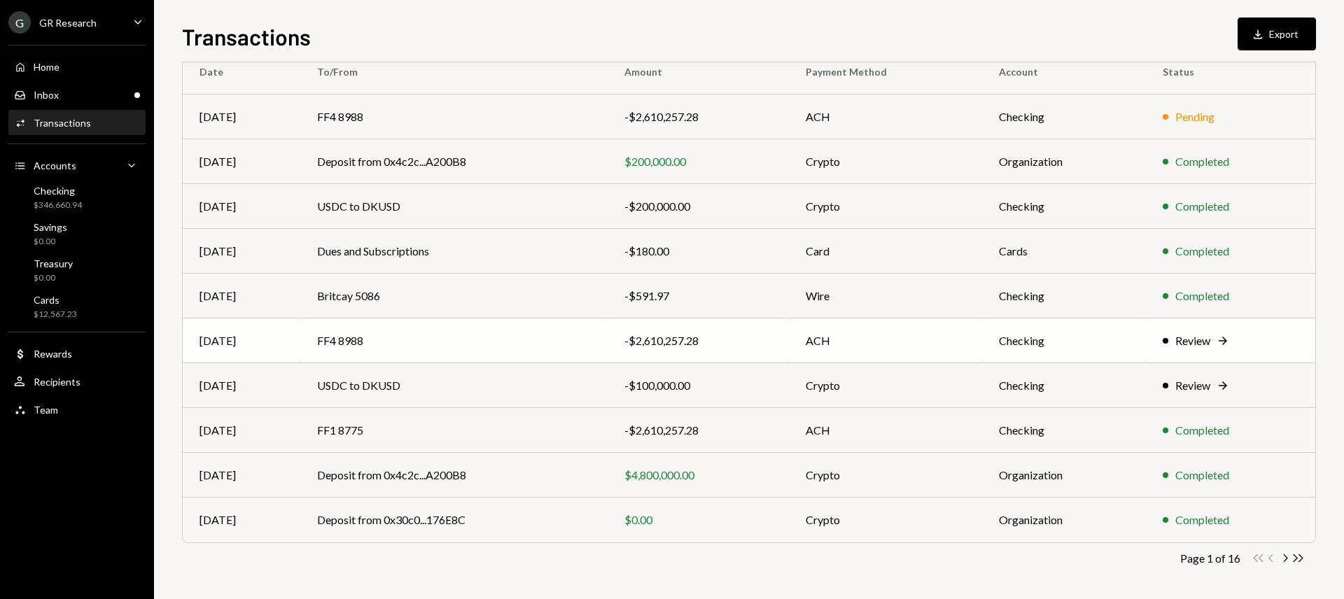
scroll to position [132, 0]
click at [1285, 555] on icon "Chevron Right" at bounding box center [1284, 556] width 13 height 13
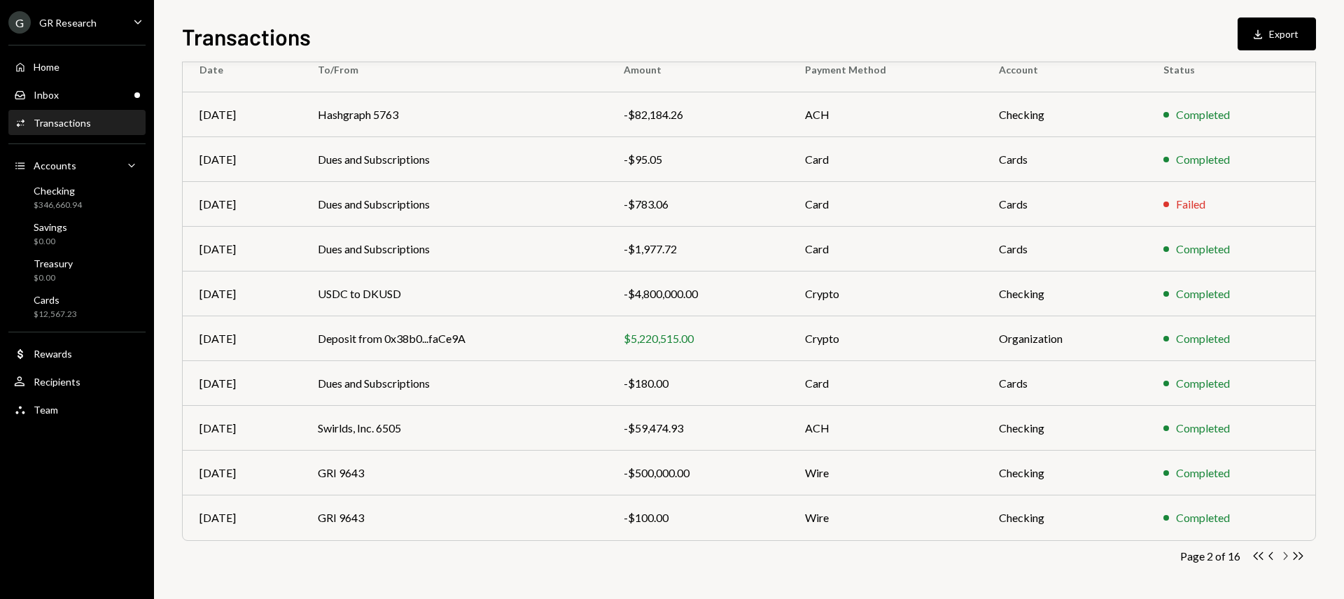
click at [1280, 554] on icon "Chevron Right" at bounding box center [1284, 556] width 13 height 13
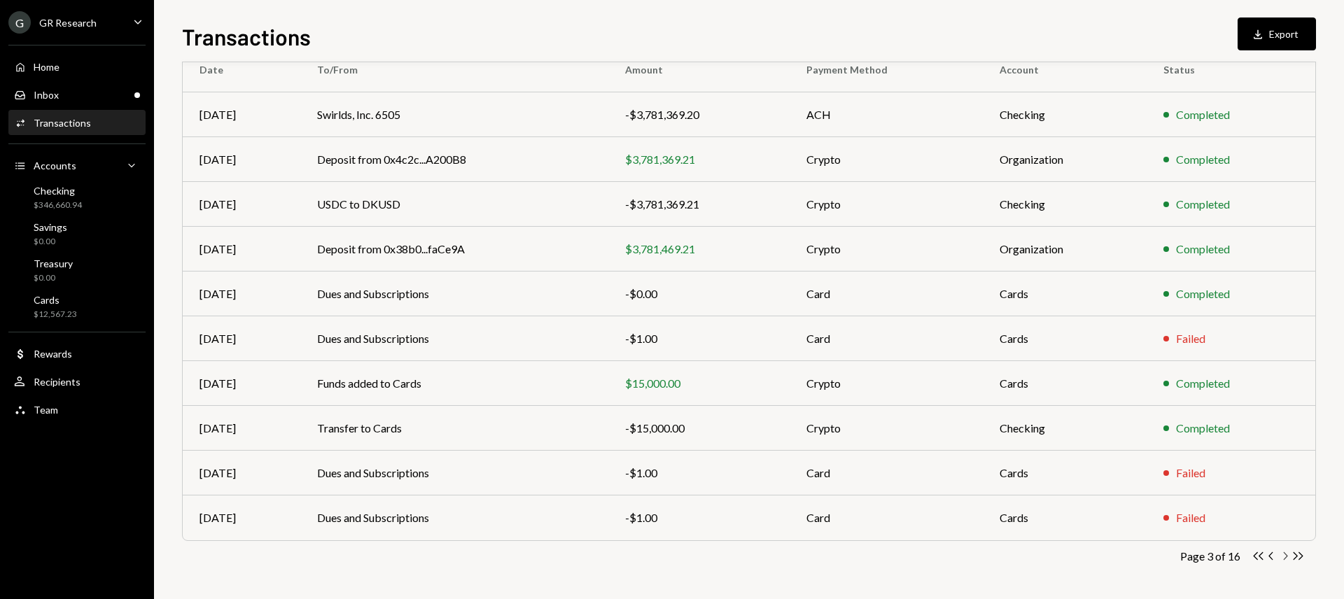
click at [1285, 555] on icon "Chevron Right" at bounding box center [1284, 556] width 13 height 13
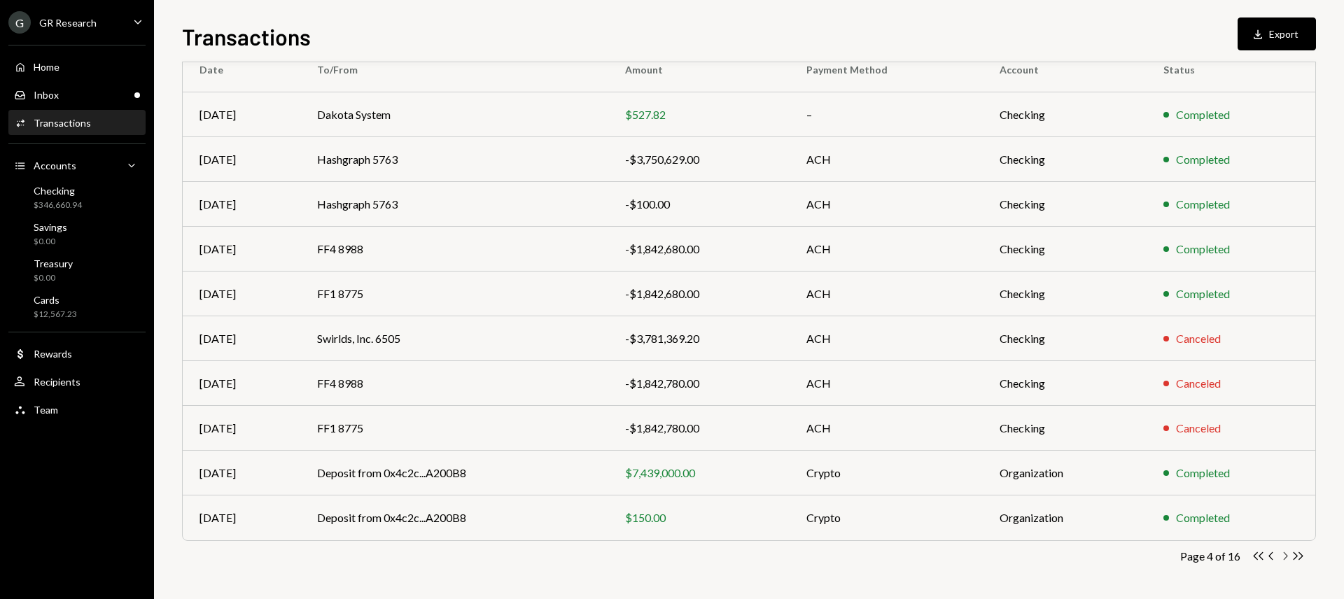
click at [1283, 557] on icon "Chevron Right" at bounding box center [1284, 556] width 13 height 13
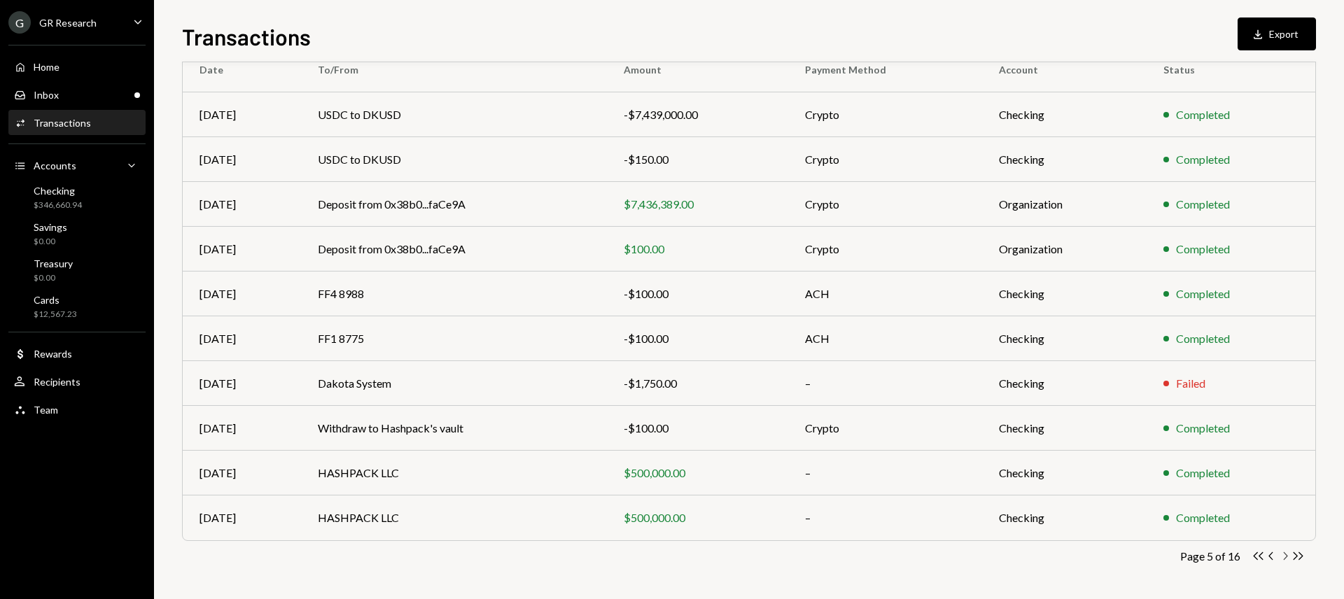
click at [1283, 557] on icon "Chevron Right" at bounding box center [1284, 556] width 13 height 13
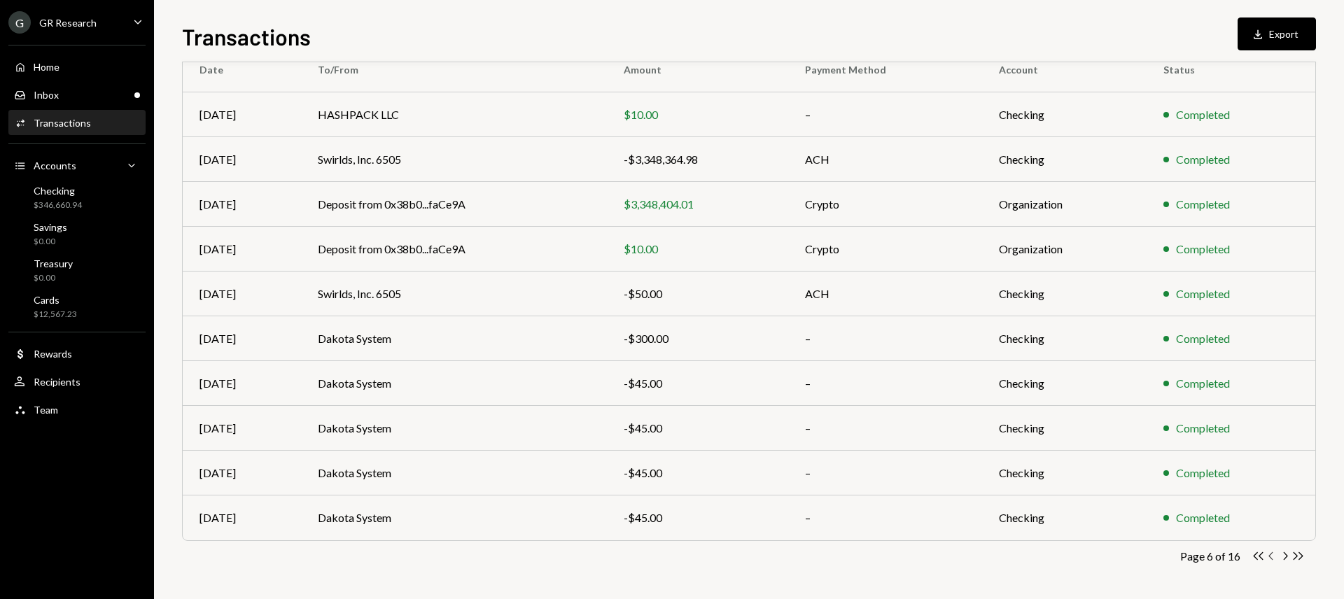
click at [1271, 557] on icon "Chevron Left" at bounding box center [1271, 556] width 13 height 13
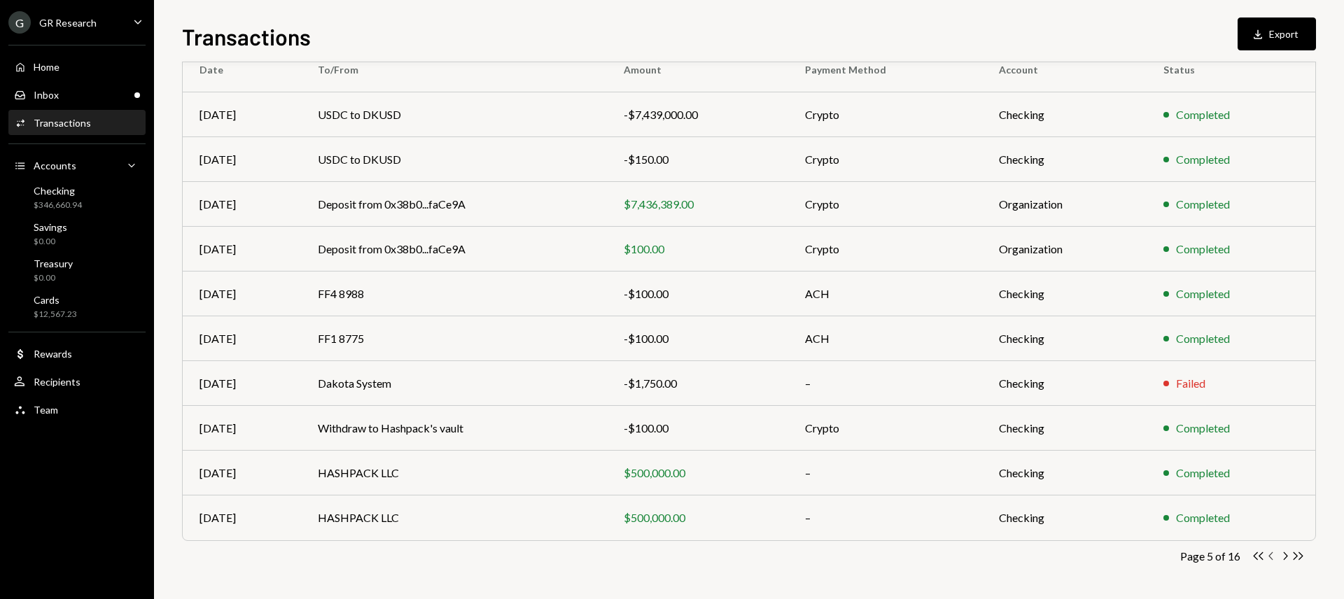
click at [1272, 555] on icon "Chevron Left" at bounding box center [1271, 556] width 13 height 13
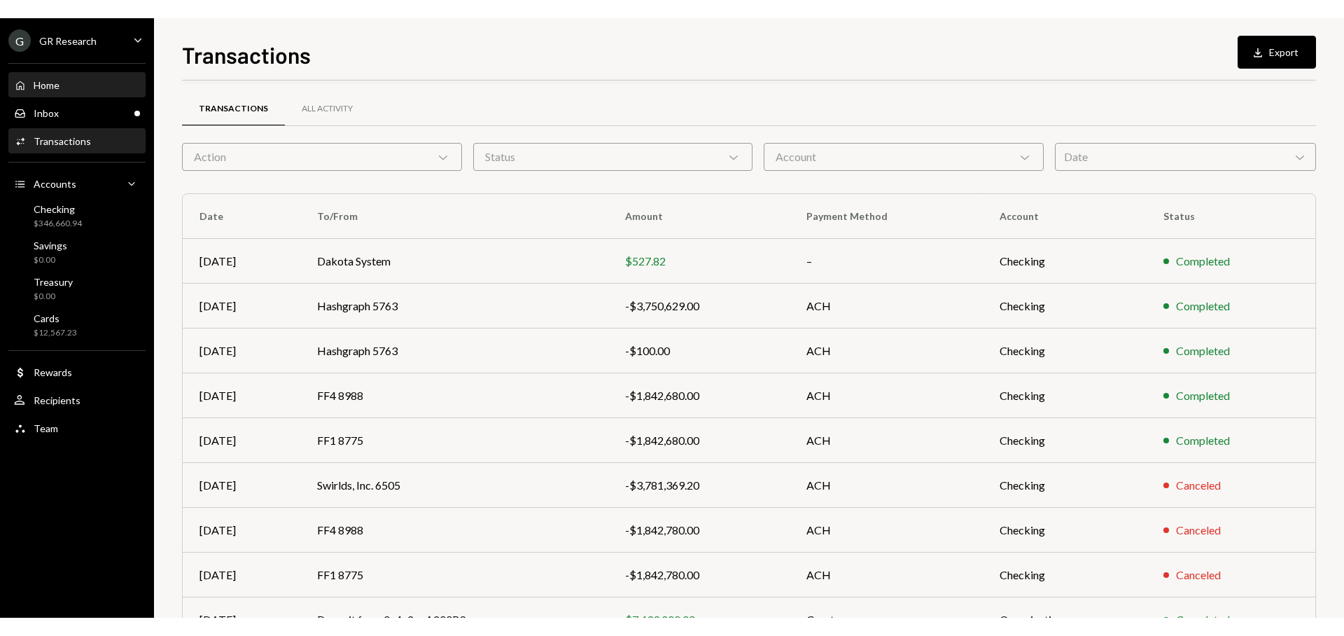
scroll to position [0, 0]
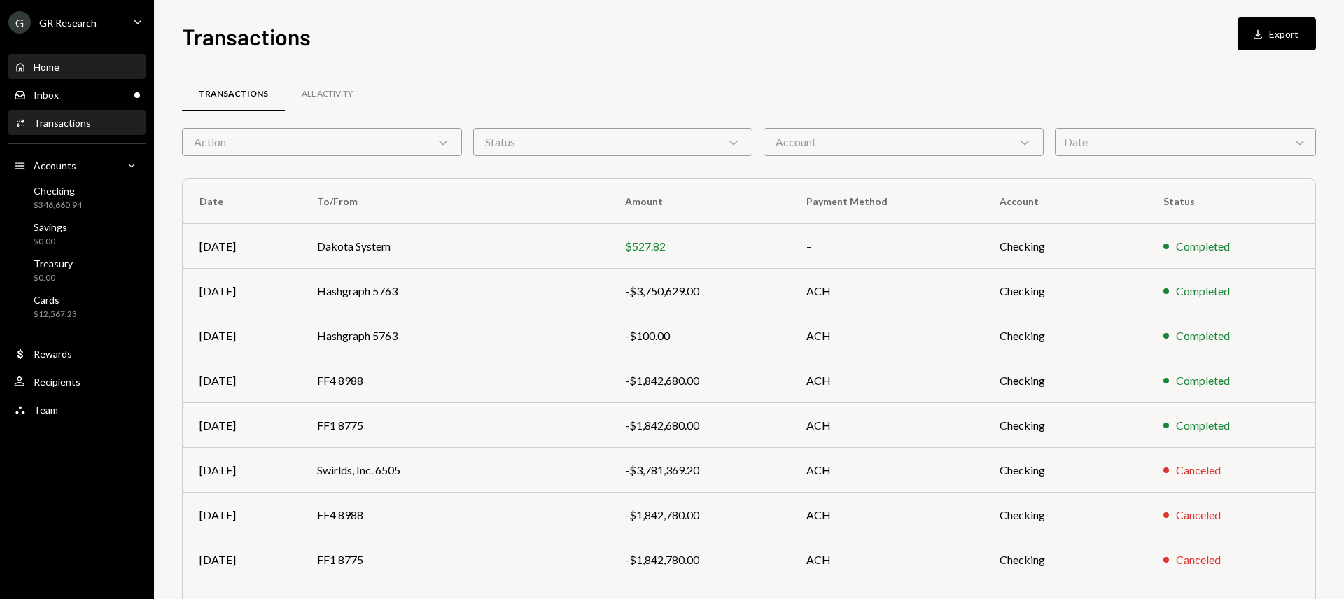
click at [54, 71] on div "Home" at bounding box center [47, 67] width 26 height 12
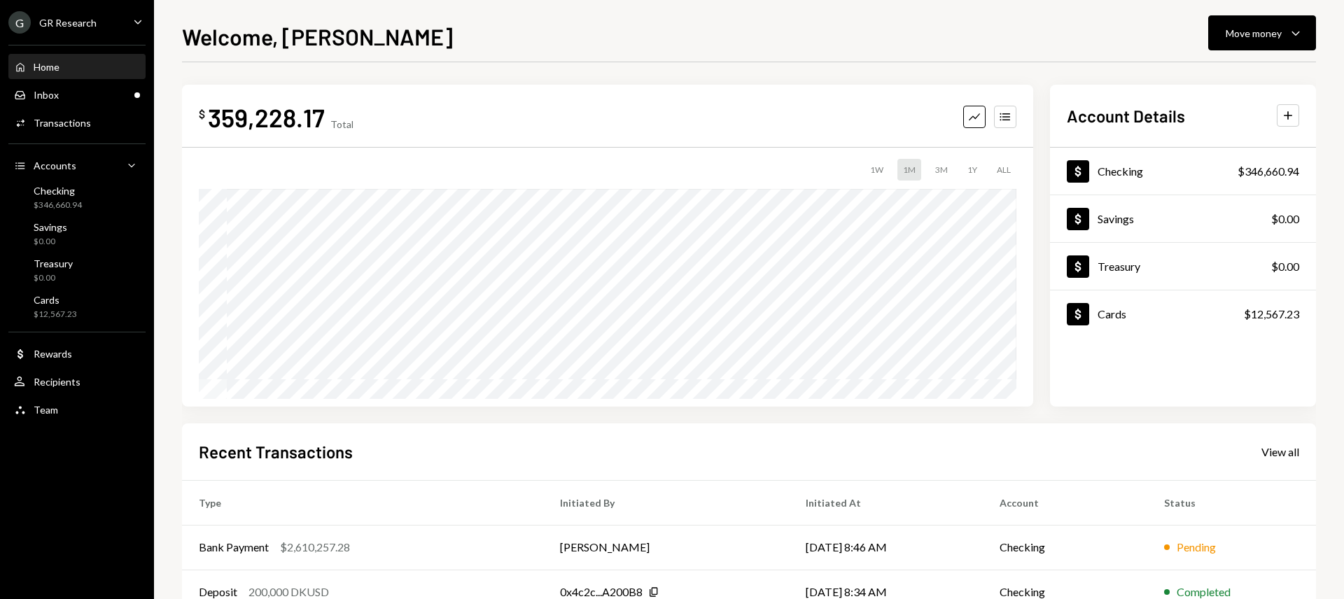
click at [942, 174] on div "3M" at bounding box center [942, 170] width 24 height 22
